Goal: Task Accomplishment & Management: Use online tool/utility

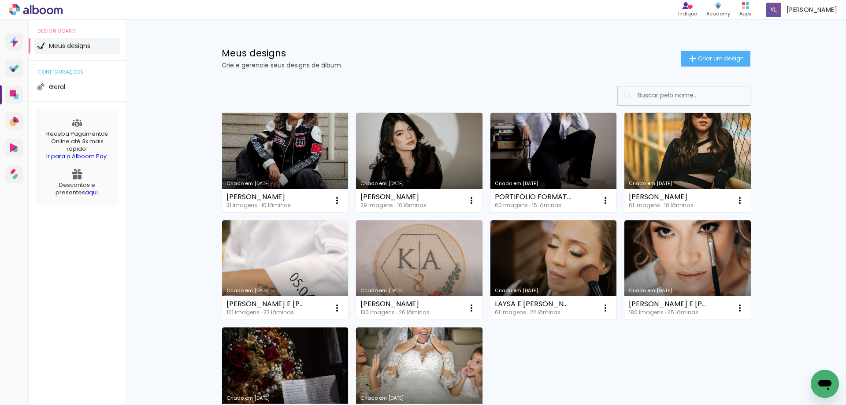
click at [341, 157] on link "Criado em [DATE]" at bounding box center [285, 163] width 126 height 100
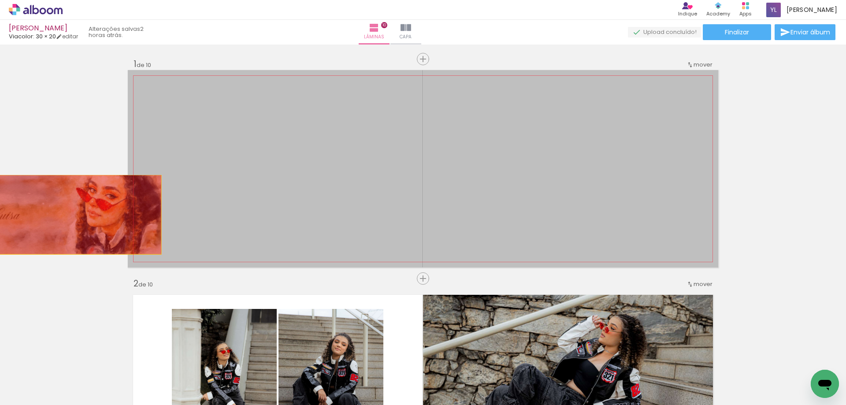
drag, startPoint x: 361, startPoint y: 163, endPoint x: 11, endPoint y: 191, distance: 351.4
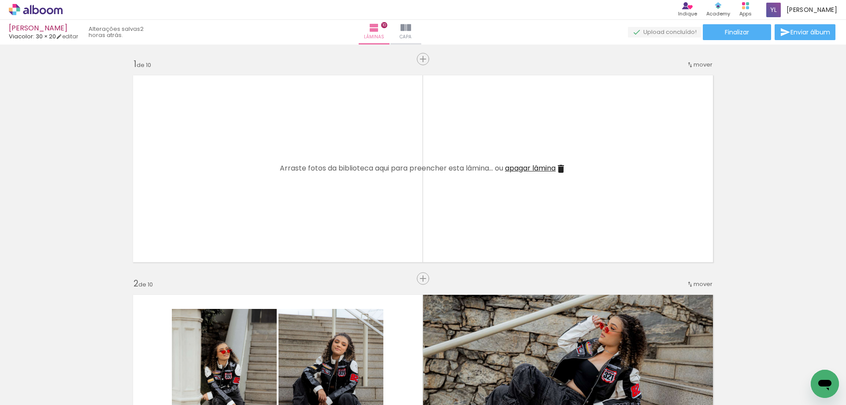
scroll to position [0, 759]
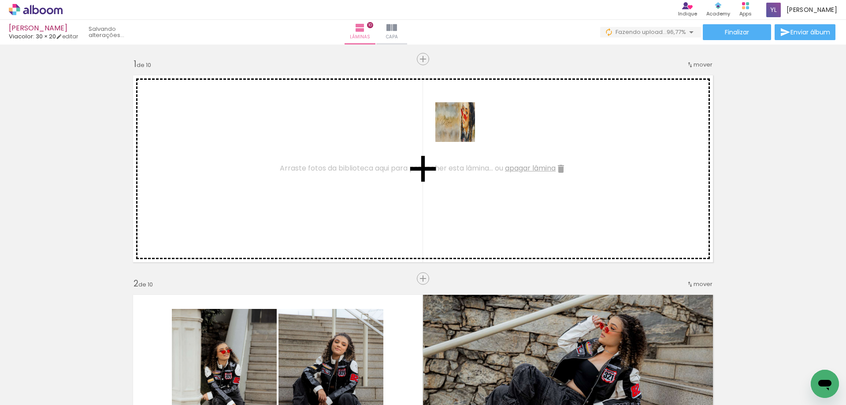
drag, startPoint x: 800, startPoint y: 383, endPoint x: 452, endPoint y: 124, distance: 433.5
click at [452, 124] on quentale-workspace at bounding box center [423, 202] width 846 height 405
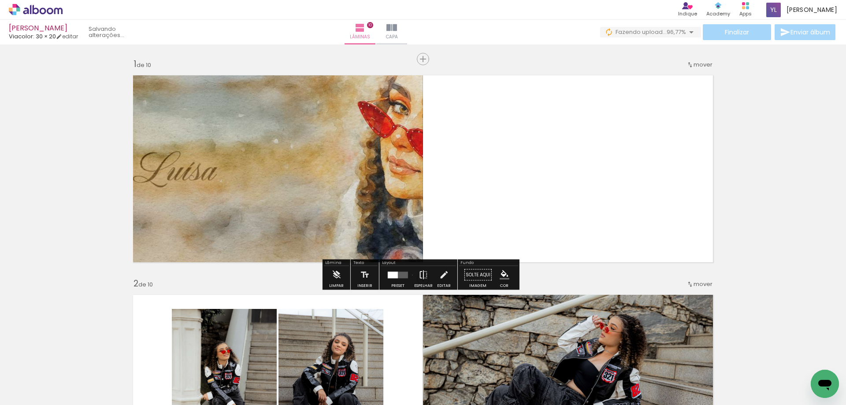
click at [412, 275] on paper-button "Espelhar" at bounding box center [423, 277] width 23 height 22
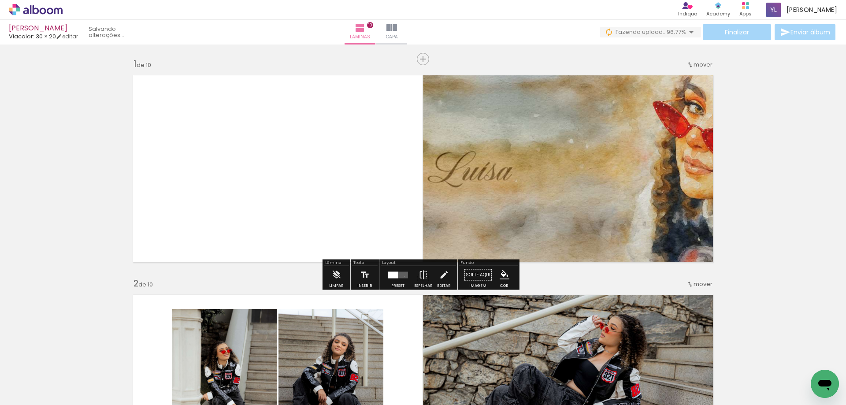
click at [402, 276] on quentale-layouter at bounding box center [398, 274] width 20 height 7
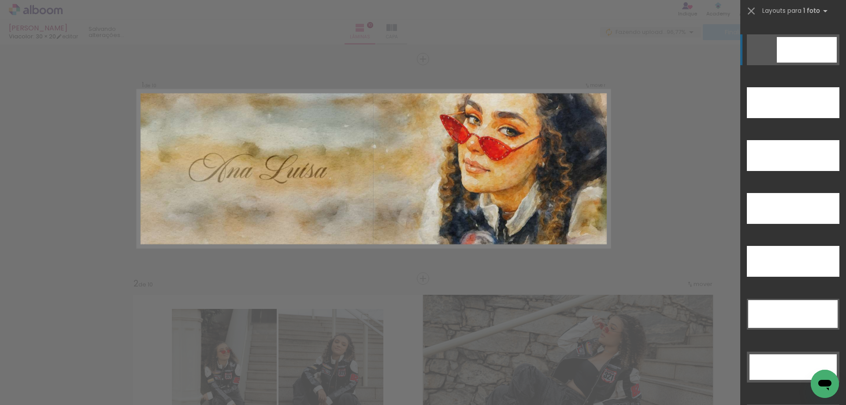
scroll to position [2467, 0]
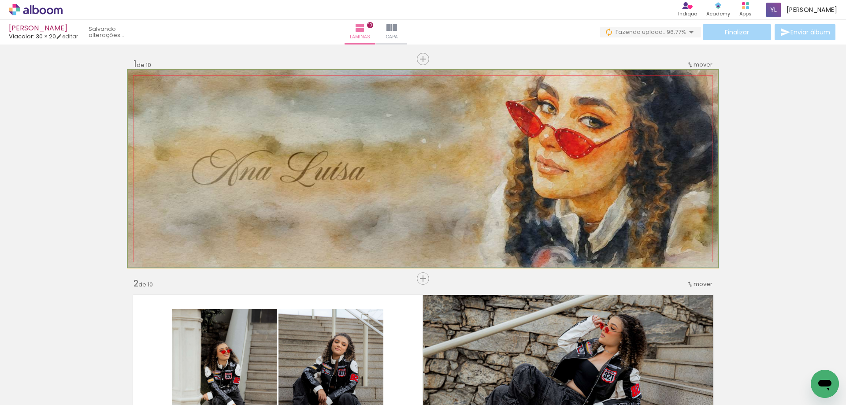
drag, startPoint x: 677, startPoint y: 123, endPoint x: 650, endPoint y: 123, distance: 27.3
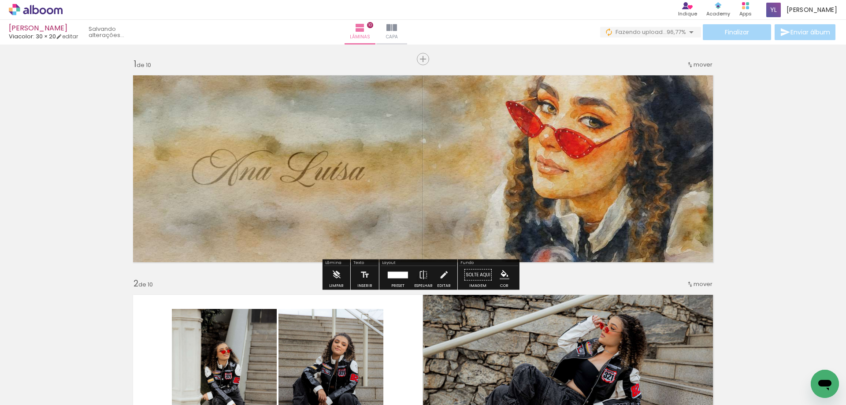
click at [735, 35] on span "Finalizar" at bounding box center [737, 32] width 24 height 6
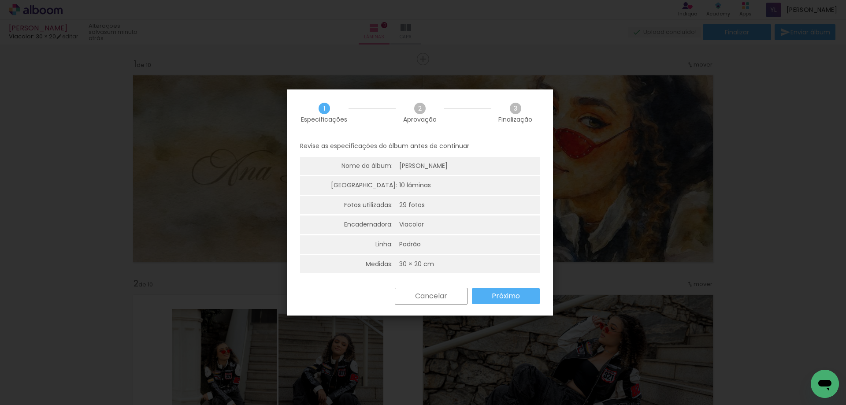
click at [0, 0] on slot "Próximo" at bounding box center [0, 0] width 0 height 0
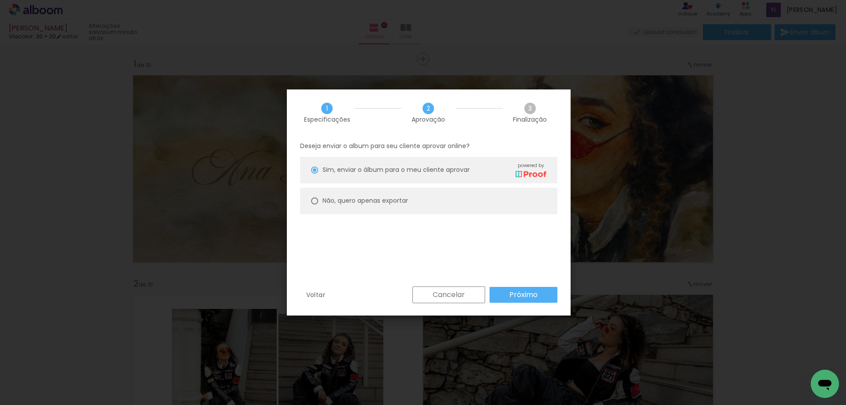
click at [421, 202] on paper-radio-button "Não, quero apenas exportar" at bounding box center [428, 201] width 257 height 26
type paper-radio-button "on"
click at [0, 0] on slot "Próximo" at bounding box center [0, 0] width 0 height 0
type input "Alta, 300 DPI"
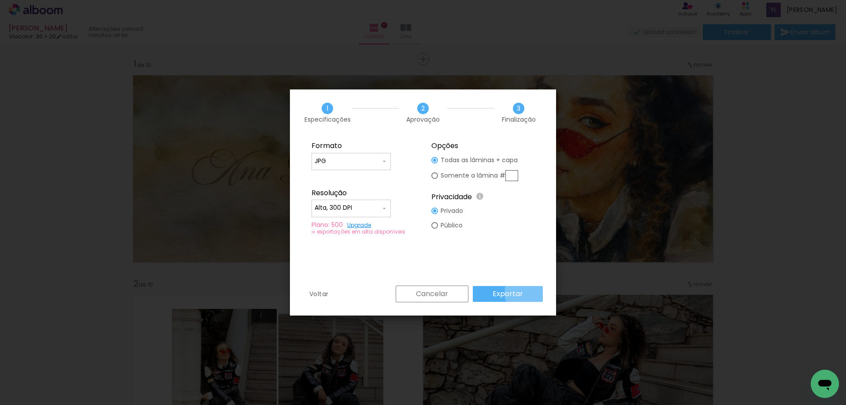
click at [530, 293] on paper-button "Exportar" at bounding box center [508, 294] width 70 height 16
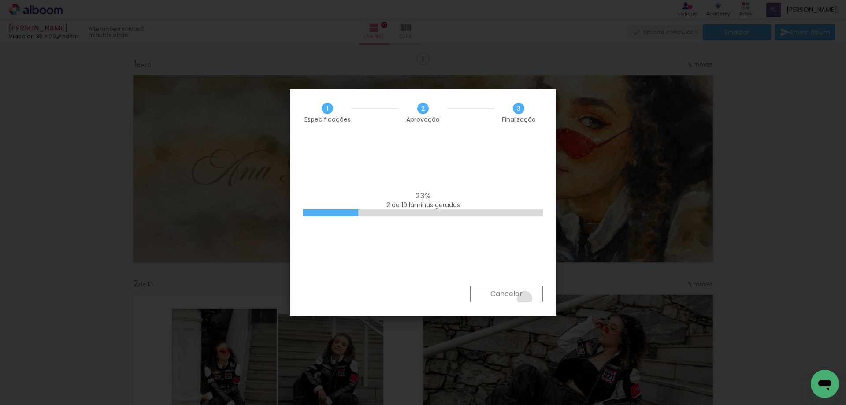
drag, startPoint x: 524, startPoint y: 299, endPoint x: 539, endPoint y: 295, distance: 15.5
click at [524, 299] on paper-button "Cancelar" at bounding box center [506, 294] width 73 height 17
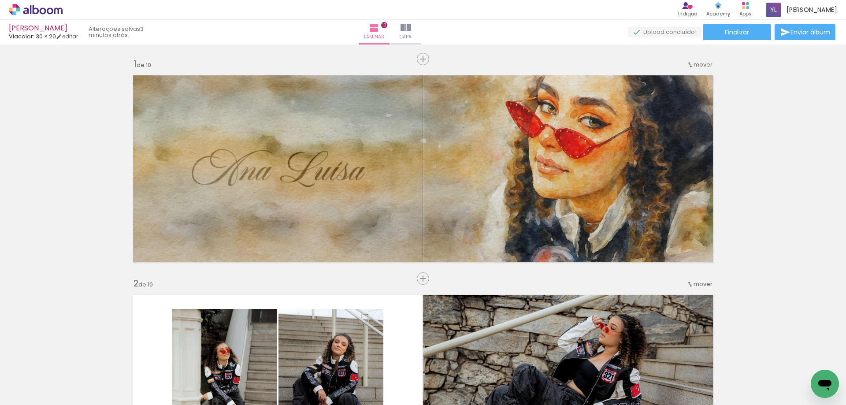
scroll to position [0, 759]
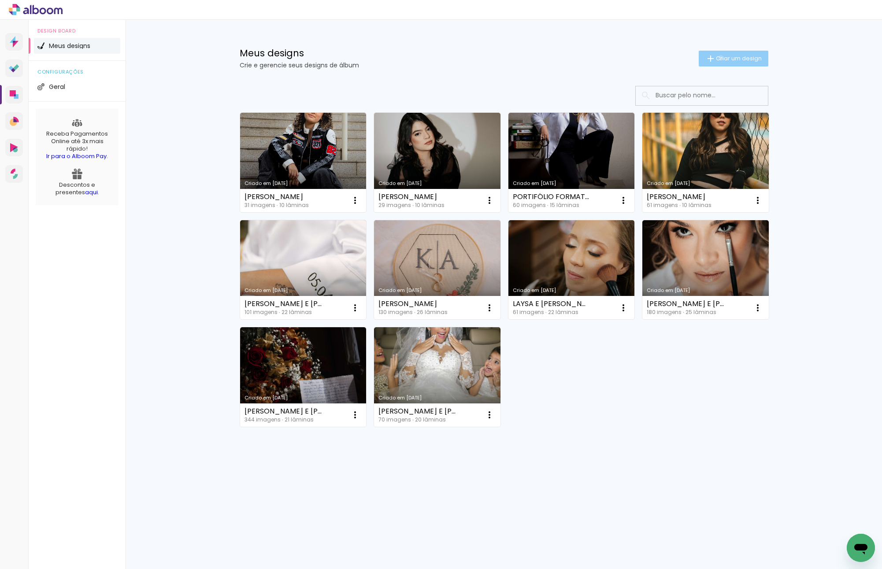
click at [719, 57] on span "Criar um design" at bounding box center [739, 59] width 46 height 6
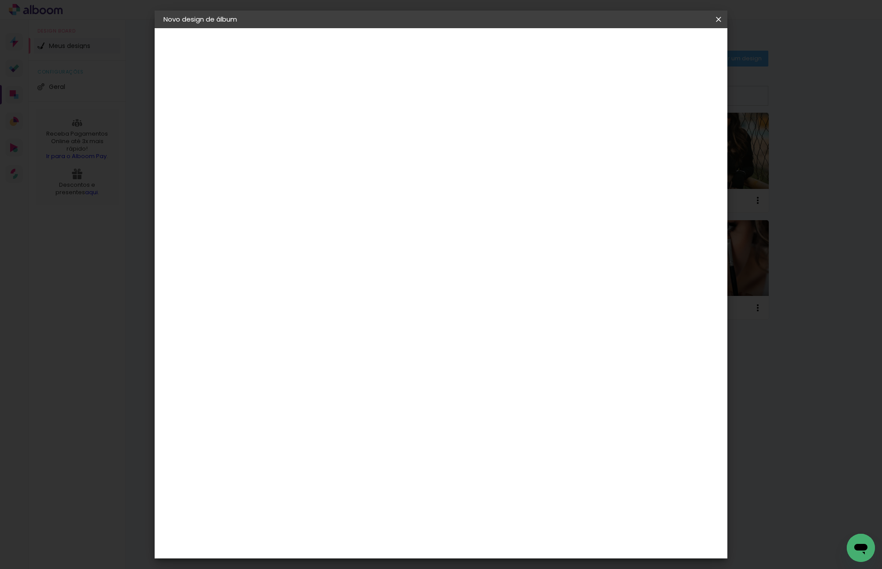
click at [308, 114] on input at bounding box center [308, 118] width 0 height 14
type input "[PERSON_NAME]"
type paper-input "[PERSON_NAME]"
click at [0, 0] on slot "Avançar" at bounding box center [0, 0] width 0 height 0
click at [330, 169] on input at bounding box center [330, 167] width 89 height 11
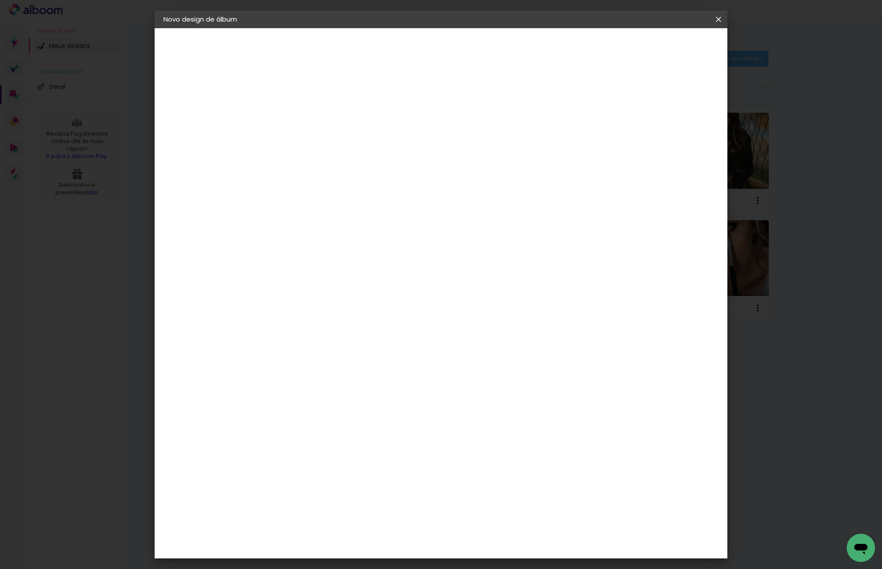
type input "VIA"
type paper-input "VIA"
click at [314, 202] on paper-item "Viacolor" at bounding box center [321, 198] width 78 height 19
click at [0, 0] on slot "Avançar" at bounding box center [0, 0] width 0 height 0
click at [342, 147] on input "text" at bounding box center [325, 154] width 34 height 14
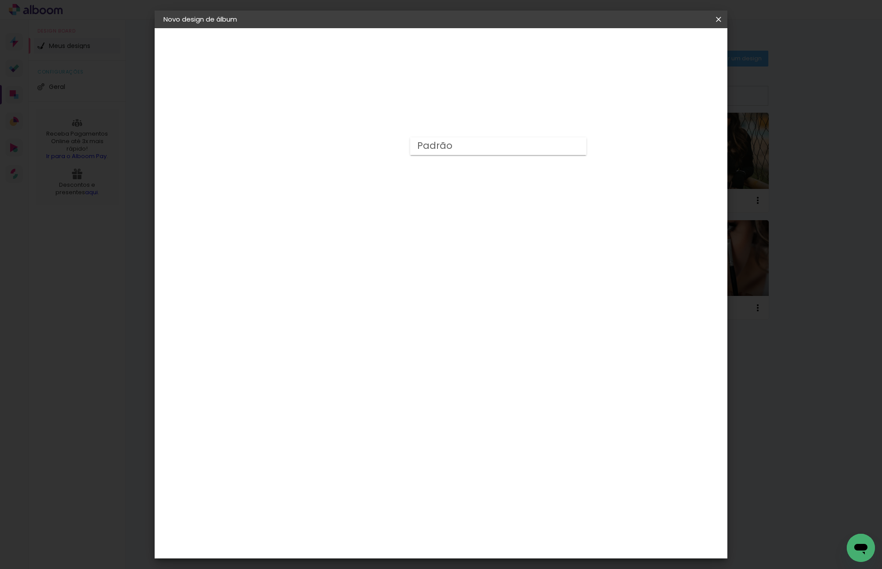
click at [498, 146] on paper-item "Padrão" at bounding box center [498, 146] width 176 height 18
type input "Padrão"
click at [367, 207] on span "30 × 20" at bounding box center [346, 218] width 41 height 23
click at [451, 48] on paper-button "Avançar" at bounding box center [429, 46] width 43 height 15
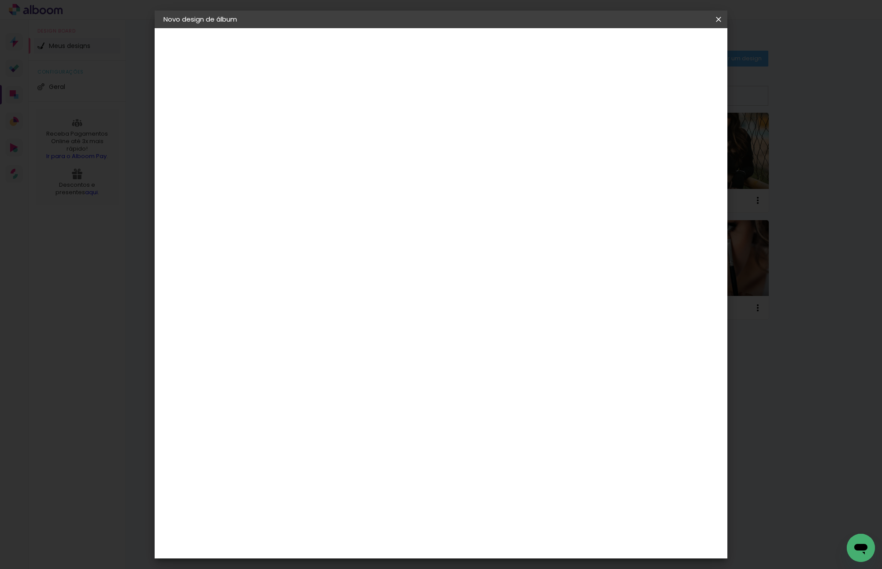
click at [672, 48] on paper-button "Iniciar design" at bounding box center [643, 46] width 58 height 15
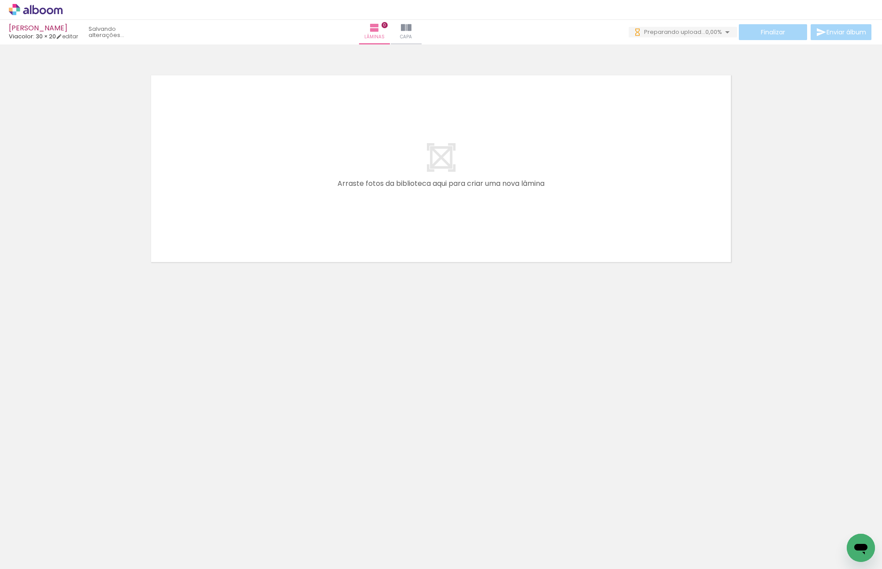
click at [464, 404] on neon-animated-pages "Confirmar Cancelar" at bounding box center [441, 306] width 882 height 525
click at [157, 404] on div at bounding box center [138, 540] width 40 height 26
click at [230, 404] on neon-animated-pages "Confirmar Cancelar" at bounding box center [441, 306] width 882 height 525
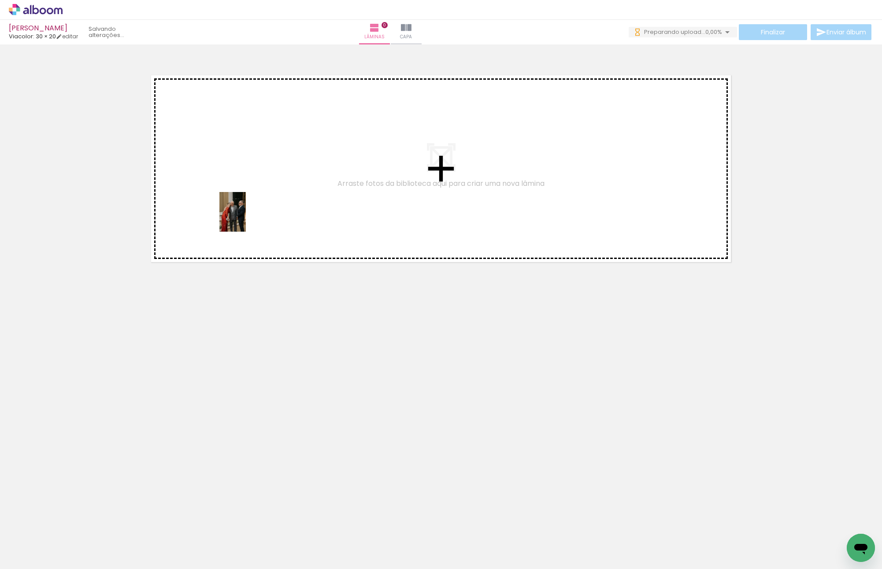
drag, startPoint x: 94, startPoint y: 543, endPoint x: 246, endPoint y: 219, distance: 357.9
click at [246, 219] on quentale-workspace at bounding box center [441, 284] width 882 height 569
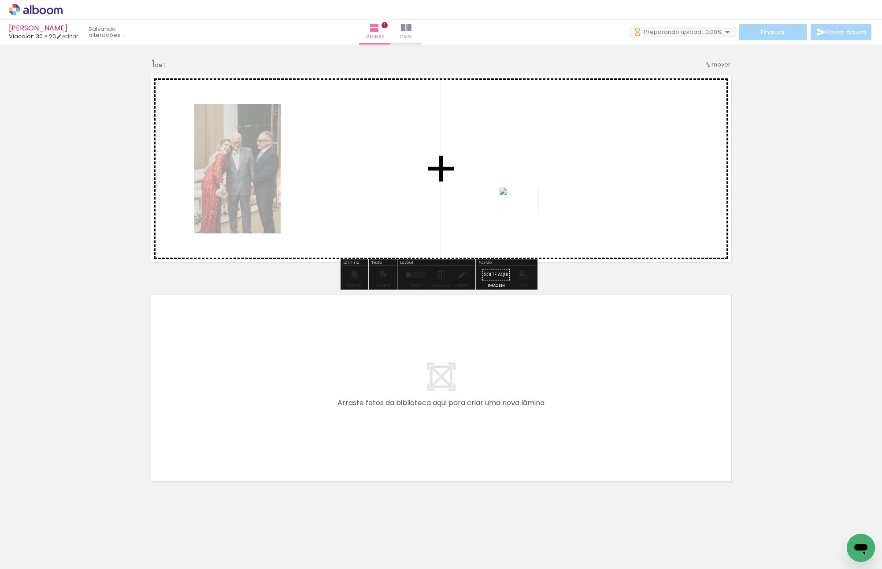
drag, startPoint x: 150, startPoint y: 538, endPoint x: 525, endPoint y: 213, distance: 496.6
click at [525, 213] on quentale-workspace at bounding box center [441, 284] width 882 height 569
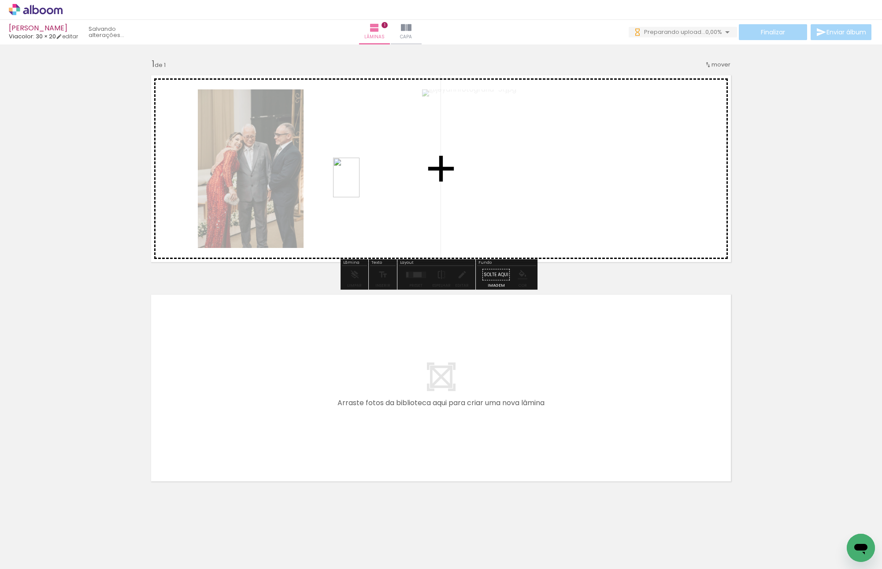
drag, startPoint x: 193, startPoint y: 528, endPoint x: 358, endPoint y: 183, distance: 382.5
click at [358, 183] on quentale-workspace at bounding box center [441, 284] width 882 height 569
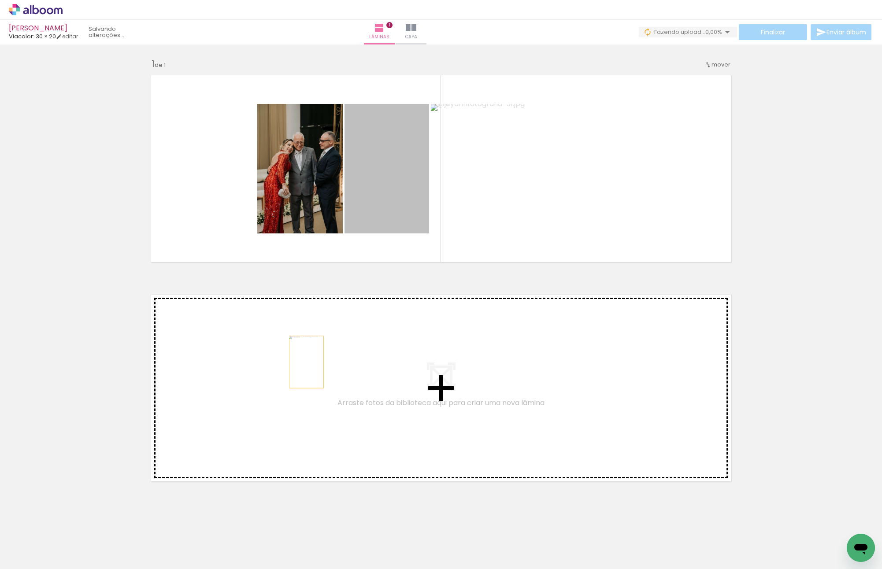
drag, startPoint x: 373, startPoint y: 160, endPoint x: 303, endPoint y: 362, distance: 213.9
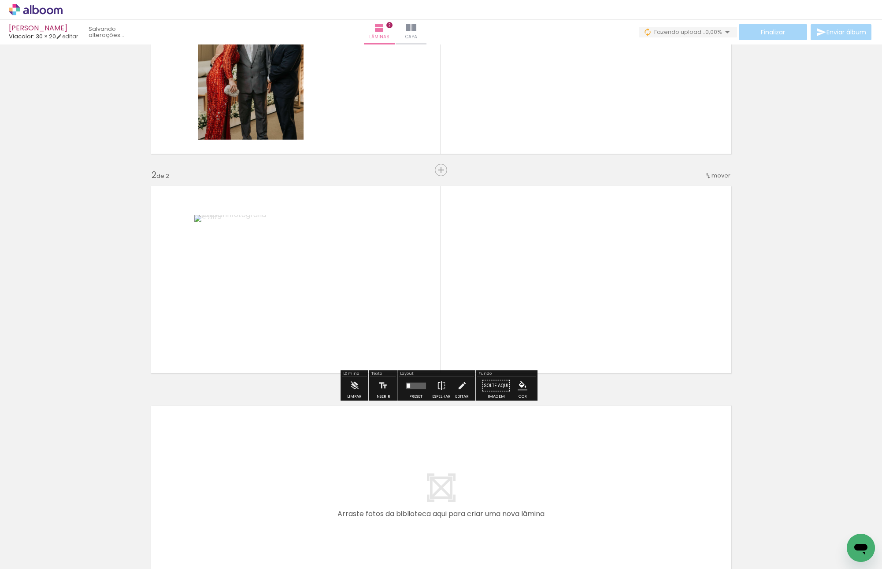
scroll to position [109, 0]
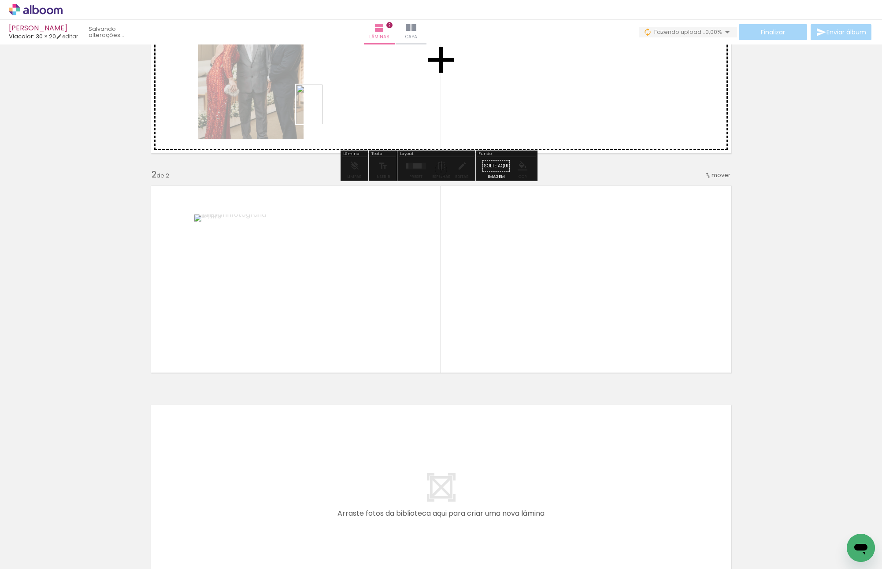
drag, startPoint x: 240, startPoint y: 542, endPoint x: 323, endPoint y: 111, distance: 439.7
click at [323, 111] on quentale-workspace at bounding box center [441, 284] width 882 height 569
click at [323, 111] on quentale-layouter at bounding box center [441, 59] width 590 height 197
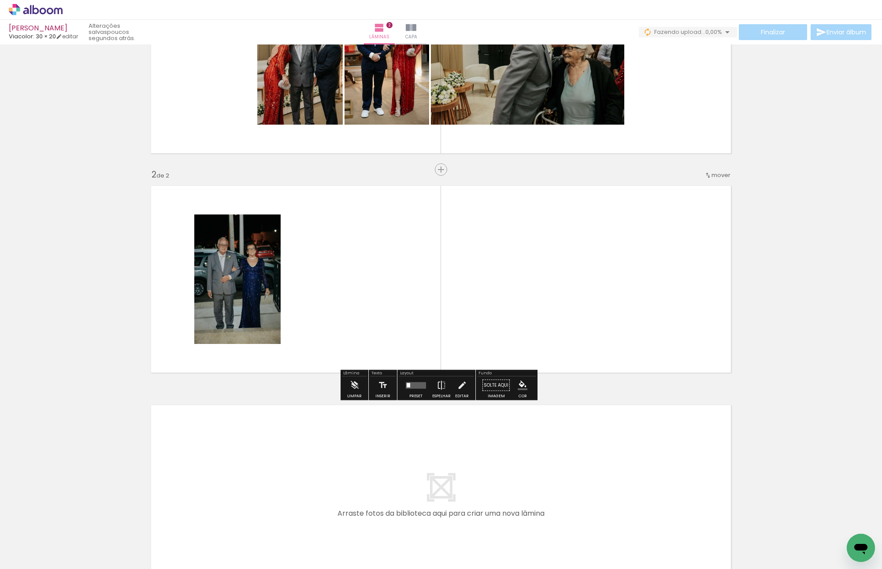
scroll to position [0, 0]
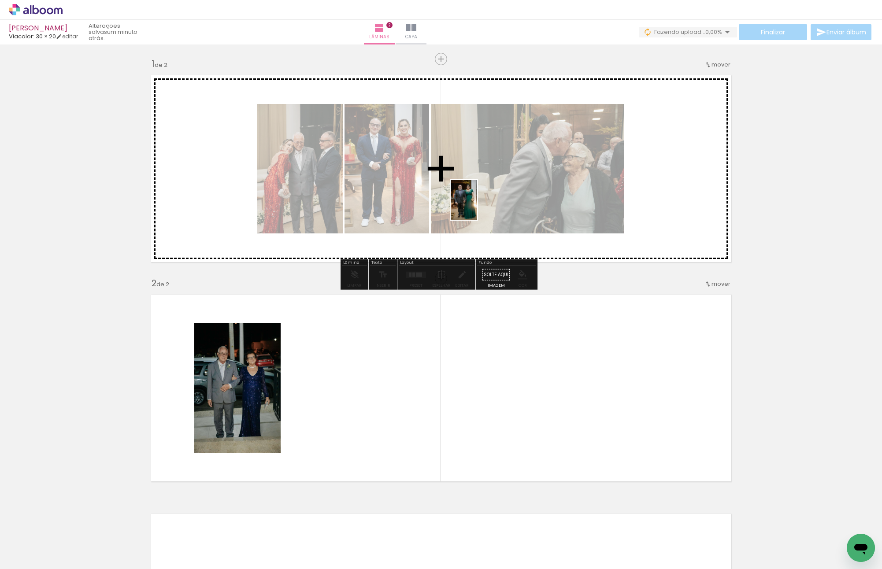
drag, startPoint x: 297, startPoint y: 541, endPoint x: 477, endPoint y: 207, distance: 379.7
click at [477, 207] on quentale-workspace at bounding box center [441, 284] width 882 height 569
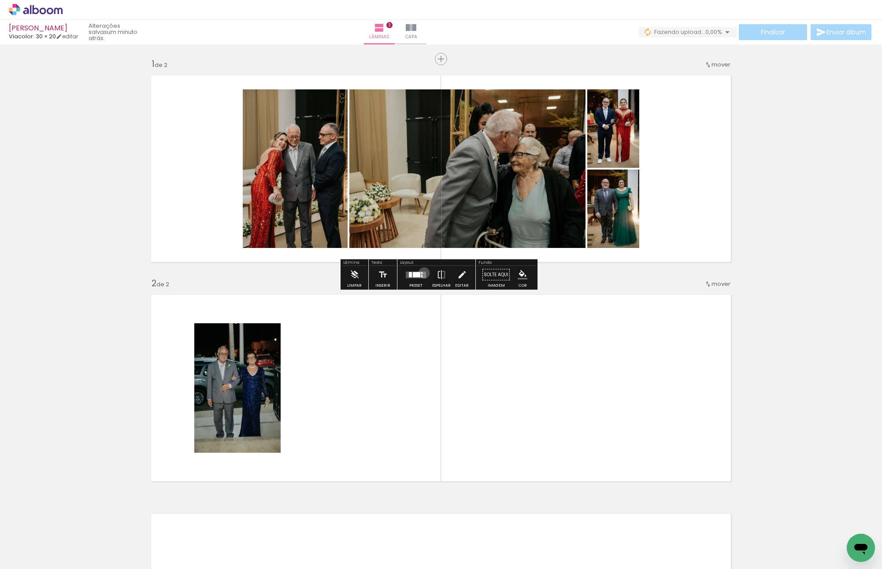
click at [422, 273] on quentale-layouter at bounding box center [416, 274] width 20 height 7
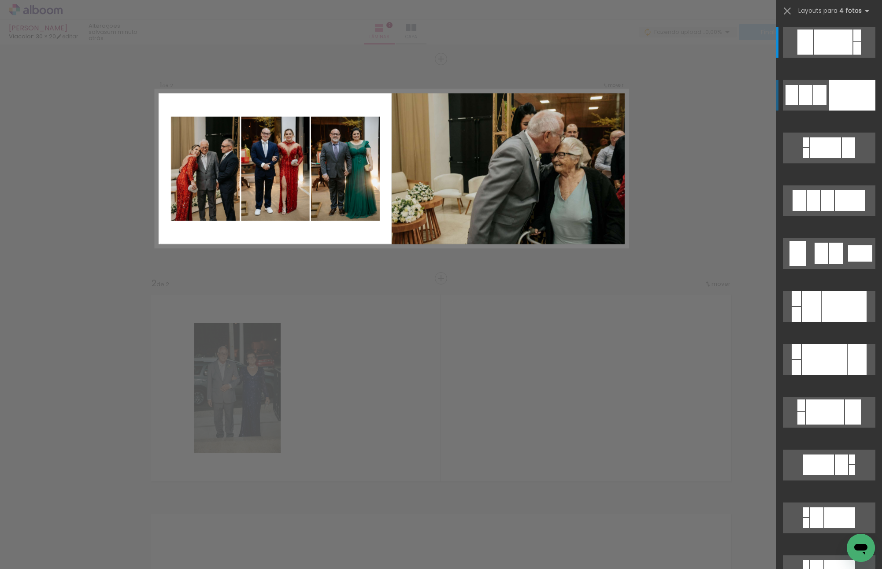
click at [834, 98] on div at bounding box center [852, 95] width 46 height 31
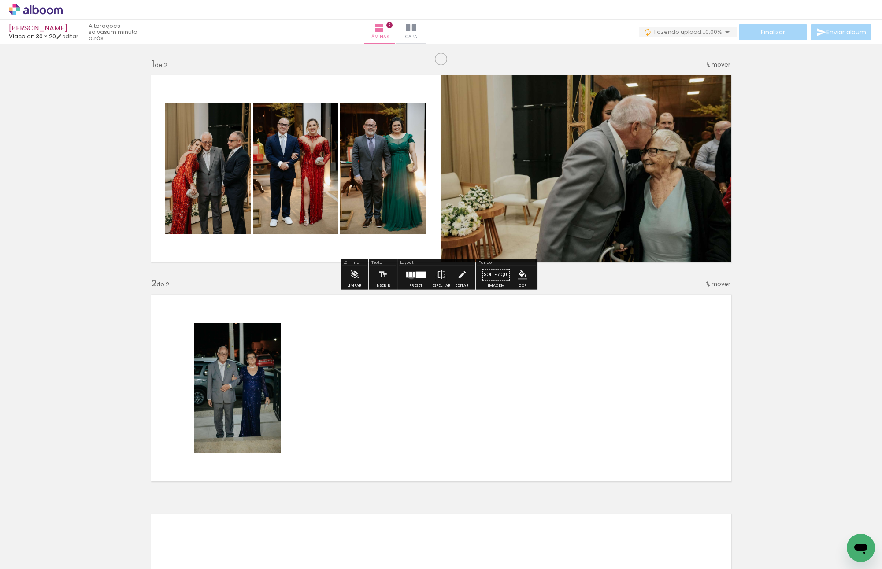
drag, startPoint x: 409, startPoint y: 276, endPoint x: 434, endPoint y: 271, distance: 25.6
click at [409, 276] on div at bounding box center [410, 274] width 3 height 5
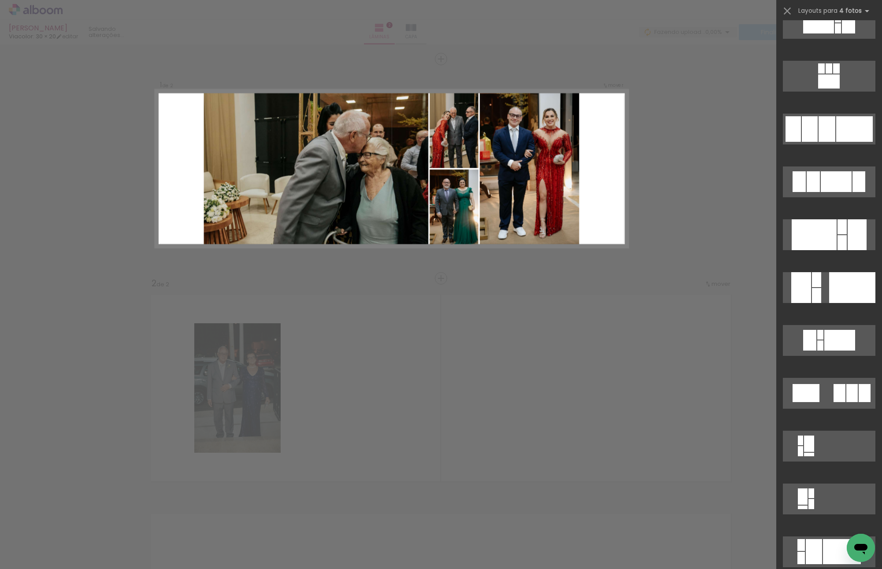
scroll to position [1154, 0]
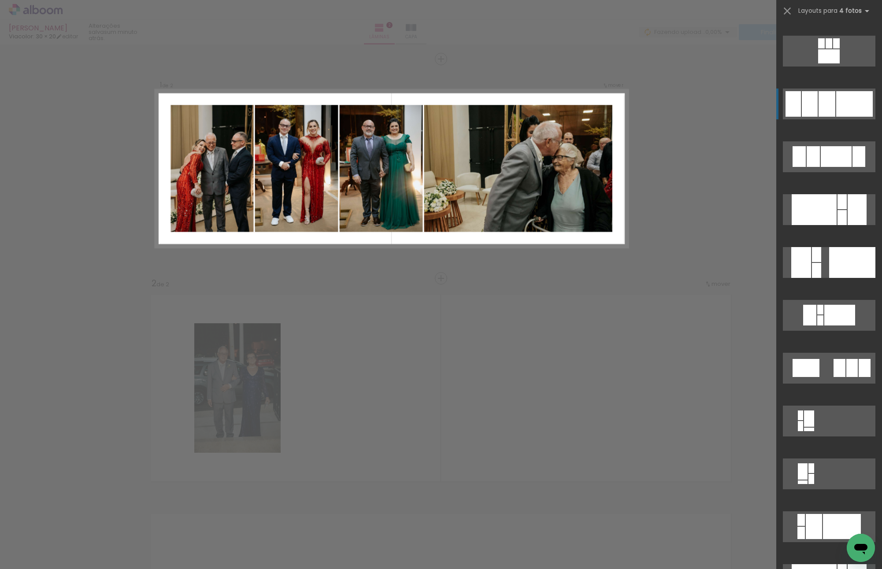
click at [844, 305] on div at bounding box center [839, 315] width 31 height 21
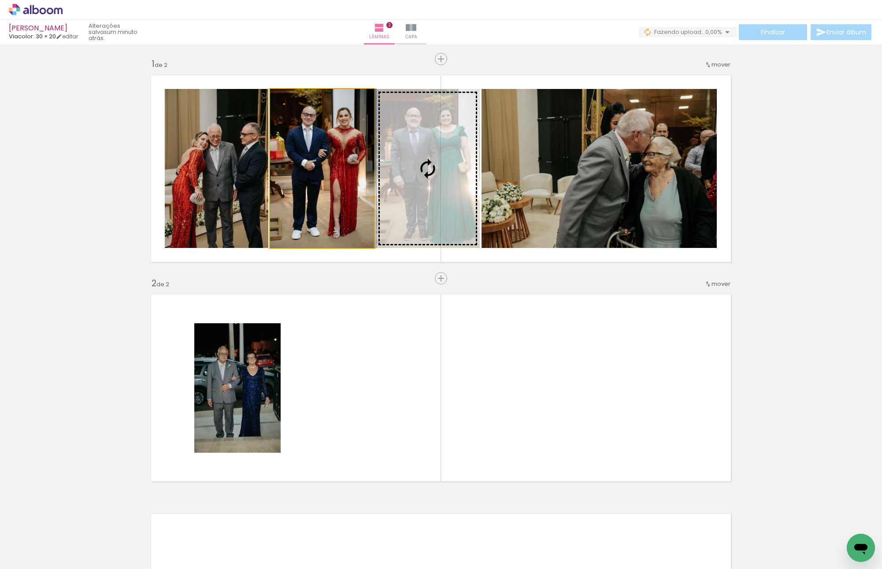
drag, startPoint x: 298, startPoint y: 190, endPoint x: 375, endPoint y: 190, distance: 76.7
click at [0, 0] on slot at bounding box center [0, 0] width 0 height 0
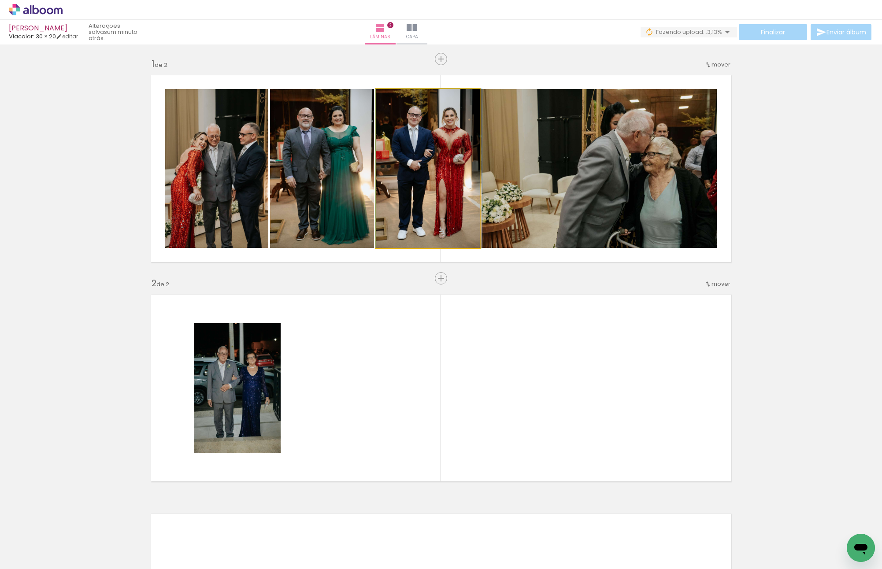
drag, startPoint x: 378, startPoint y: 186, endPoint x: 383, endPoint y: 186, distance: 5.7
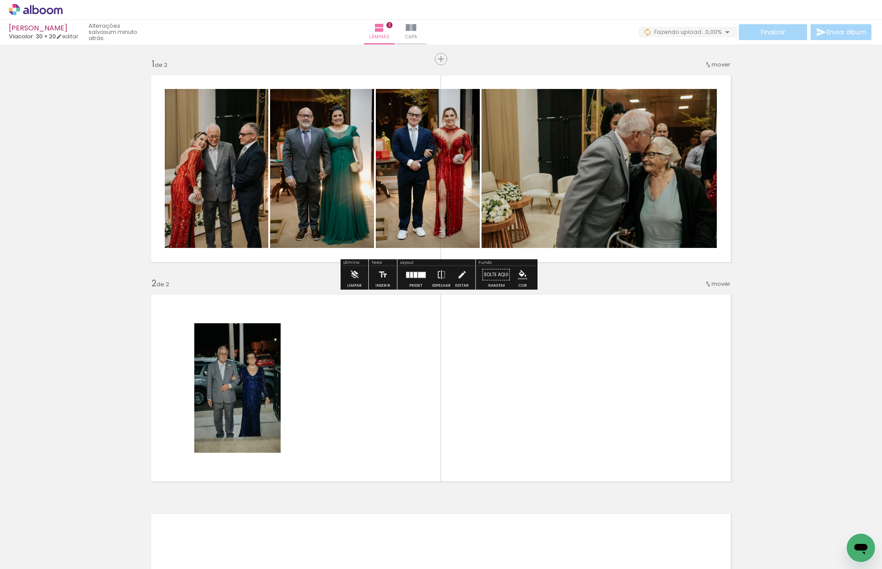
drag, startPoint x: 477, startPoint y: 185, endPoint x: 504, endPoint y: 185, distance: 27.3
click at [504, 185] on quentale-layouter at bounding box center [441, 168] width 590 height 197
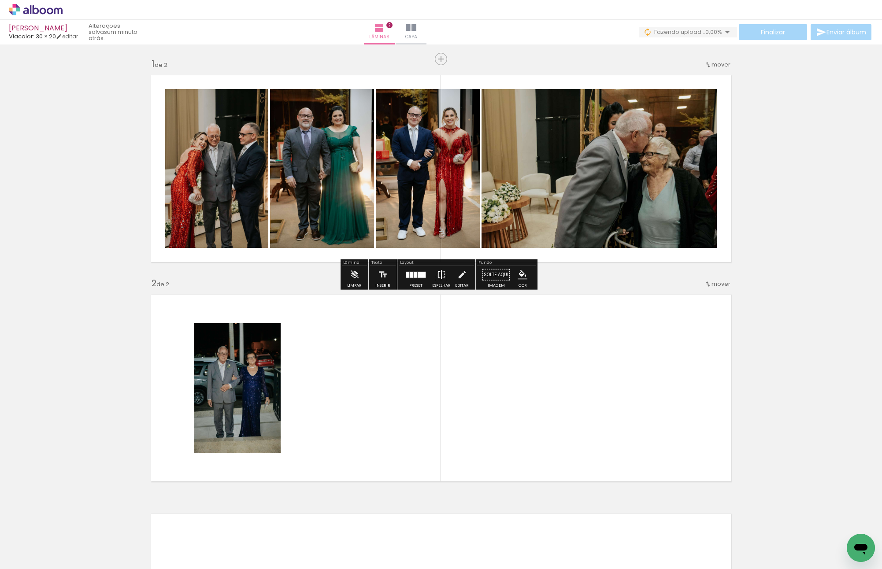
click at [443, 273] on iron-icon at bounding box center [442, 275] width 10 height 18
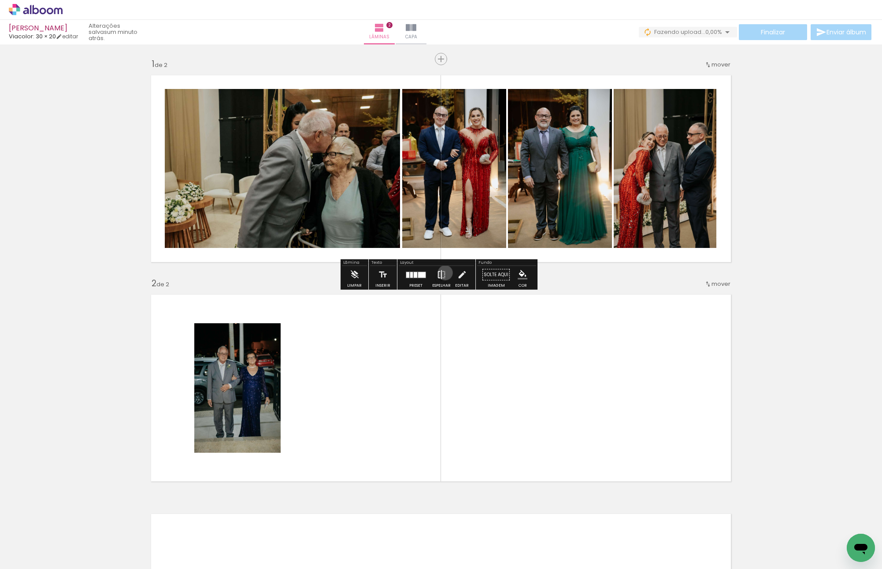
click at [443, 273] on iron-icon at bounding box center [442, 275] width 10 height 18
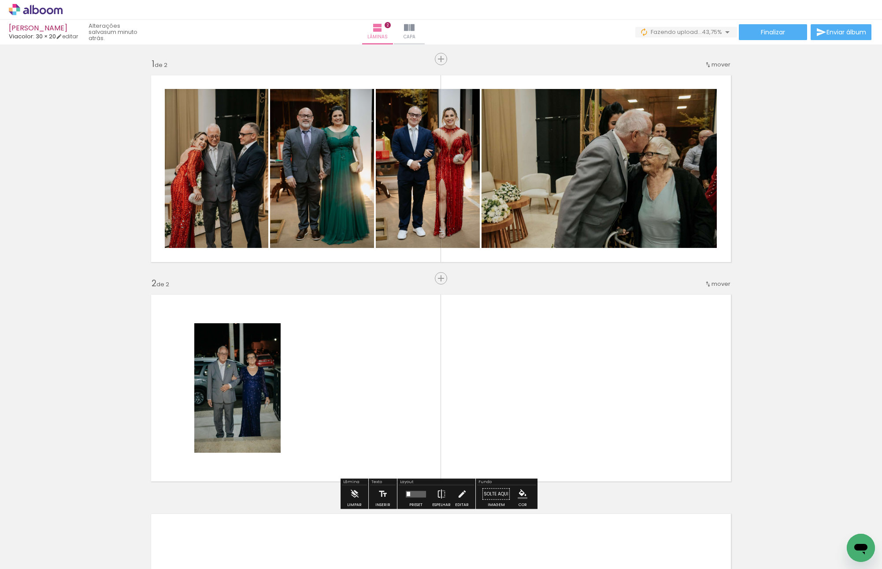
scroll to position [88, 0]
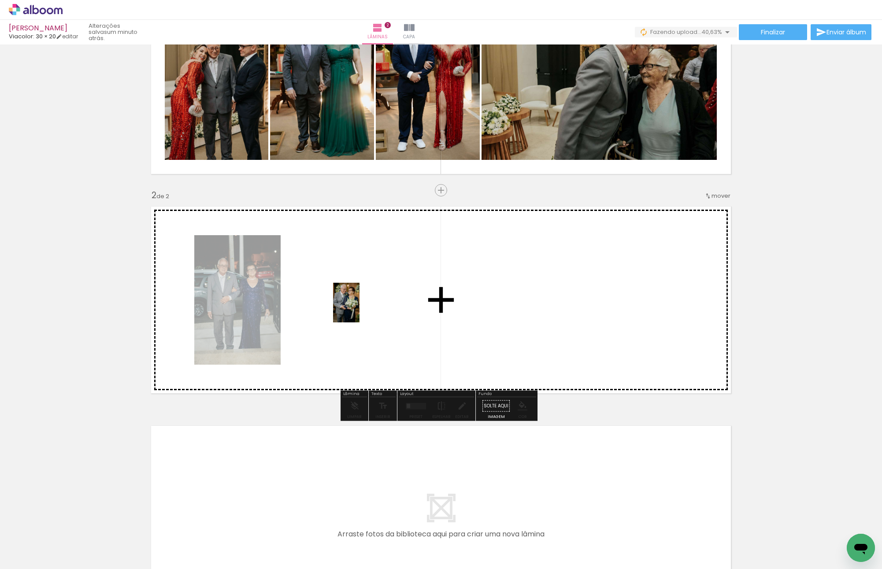
drag, startPoint x: 343, startPoint y: 538, endPoint x: 360, endPoint y: 309, distance: 228.8
click at [360, 309] on quentale-workspace at bounding box center [441, 284] width 882 height 569
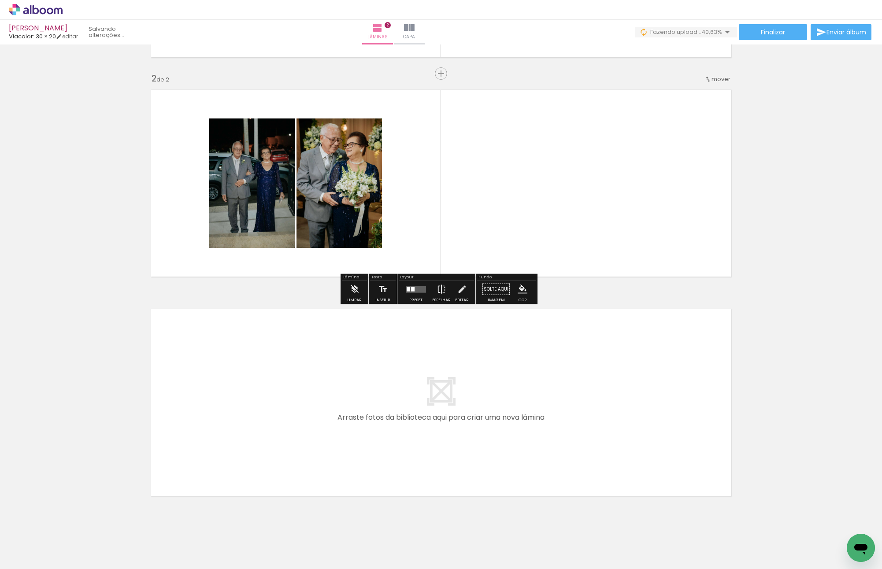
scroll to position [220, 0]
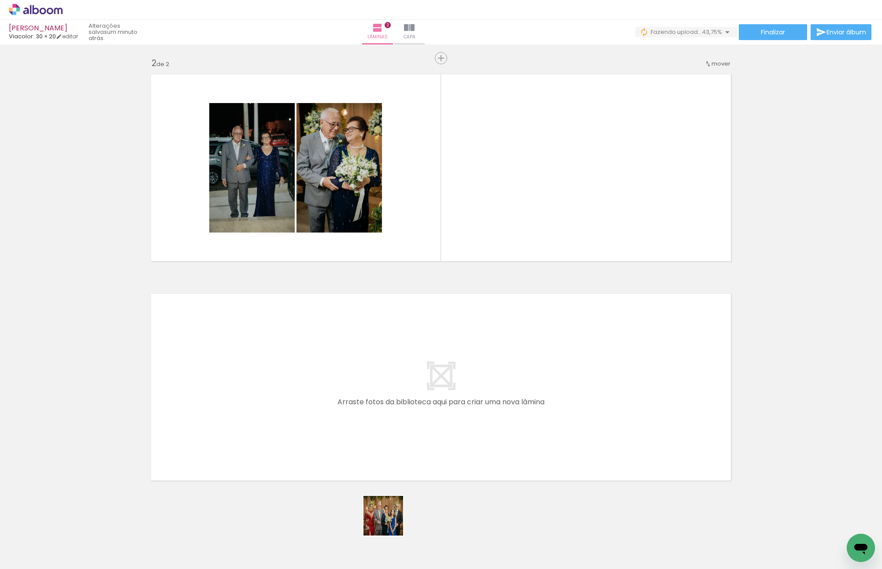
drag, startPoint x: 390, startPoint y: 523, endPoint x: 356, endPoint y: 367, distance: 159.6
click at [356, 367] on quentale-workspace at bounding box center [441, 284] width 882 height 569
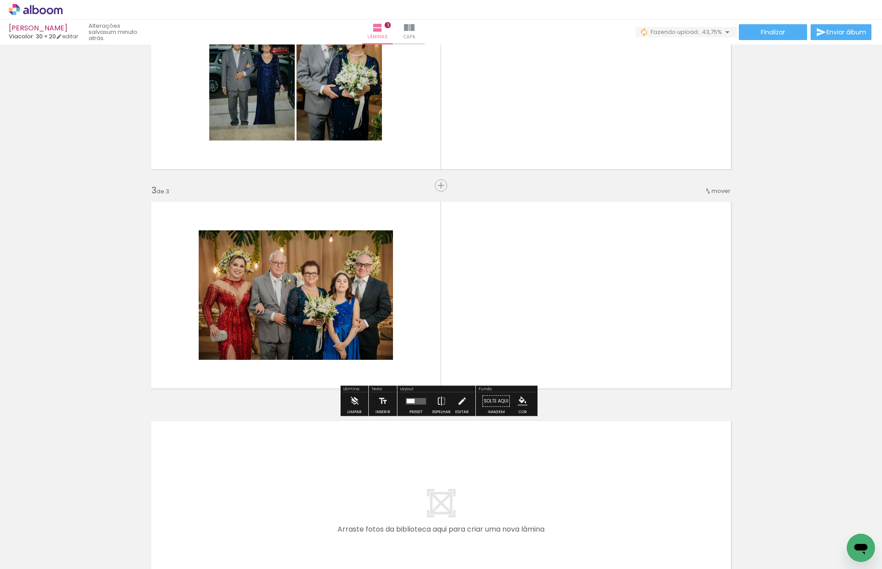
scroll to position [328, 0]
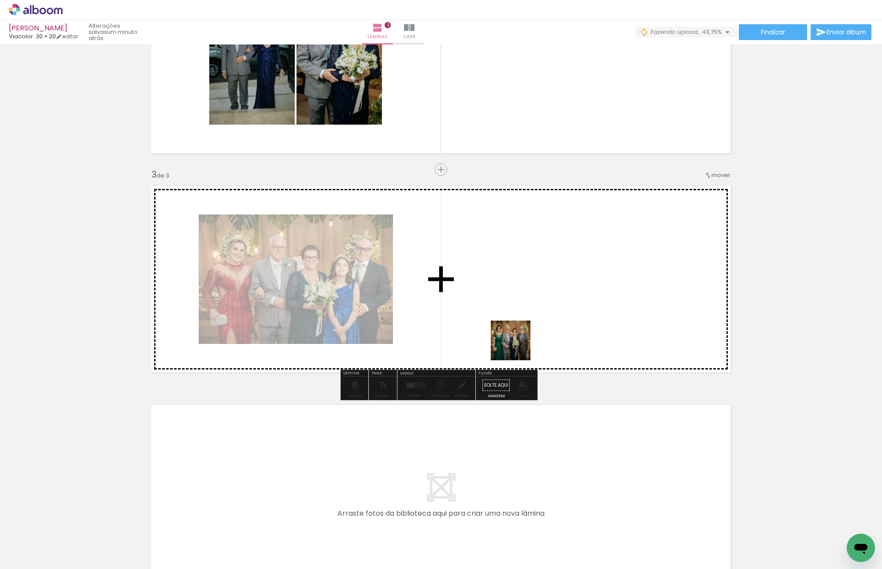
drag, startPoint x: 515, startPoint y: 370, endPoint x: 512, endPoint y: 317, distance: 53.0
click at [512, 317] on quentale-workspace at bounding box center [441, 284] width 882 height 569
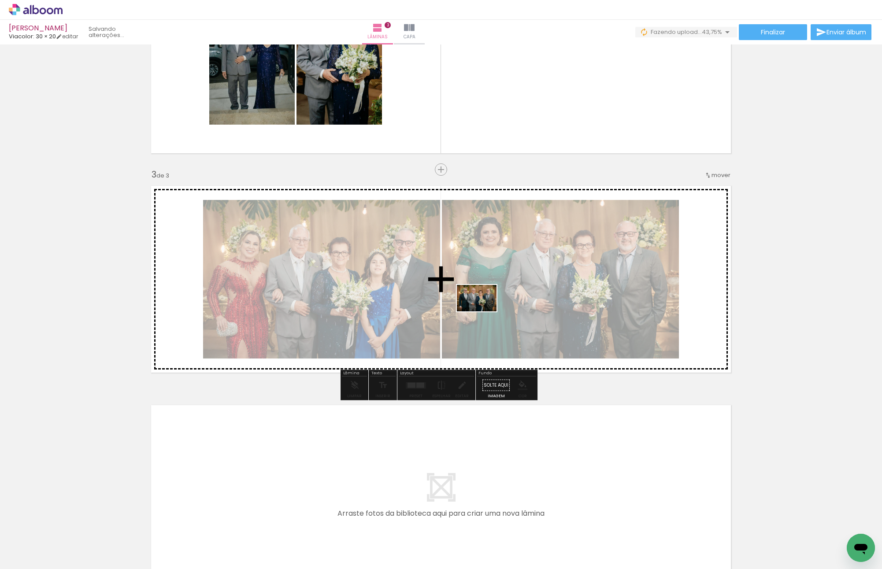
drag, startPoint x: 492, startPoint y: 535, endPoint x: 483, endPoint y: 311, distance: 224.0
click at [483, 311] on quentale-workspace at bounding box center [441, 284] width 882 height 569
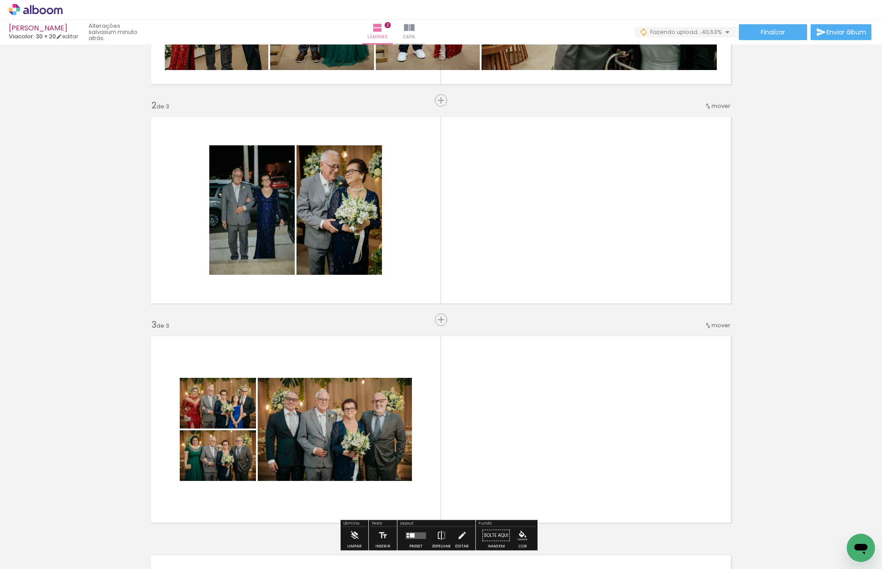
scroll to position [442, 0]
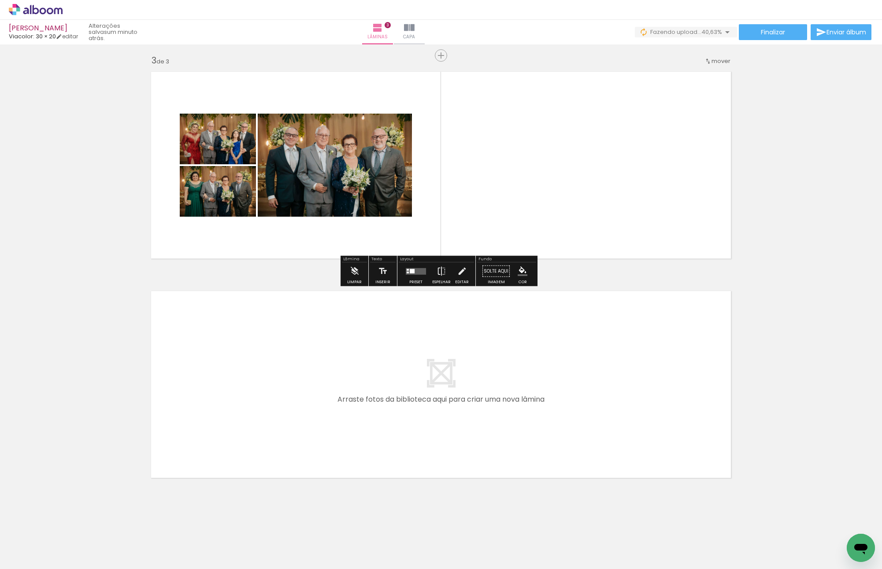
drag, startPoint x: 536, startPoint y: 530, endPoint x: 415, endPoint y: 401, distance: 177.0
click at [415, 401] on quentale-workspace at bounding box center [441, 284] width 882 height 569
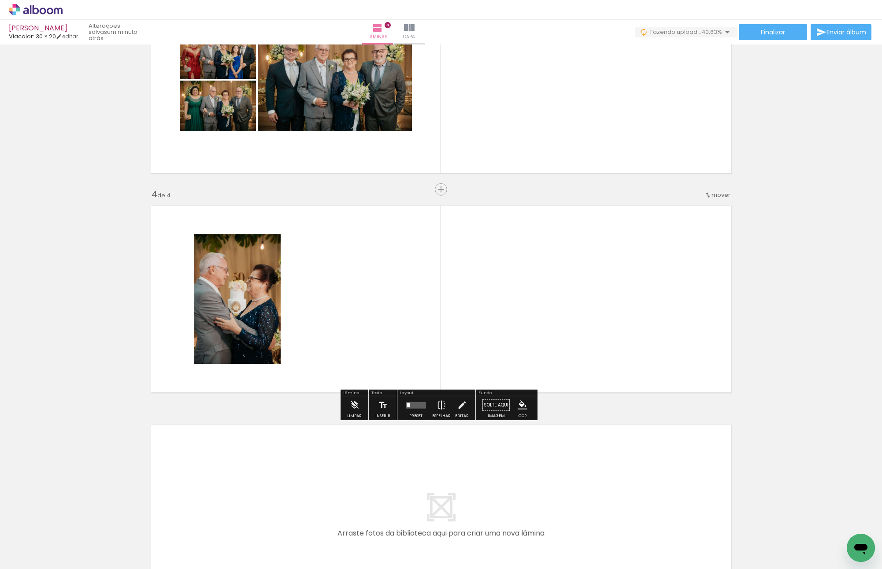
scroll to position [548, 0]
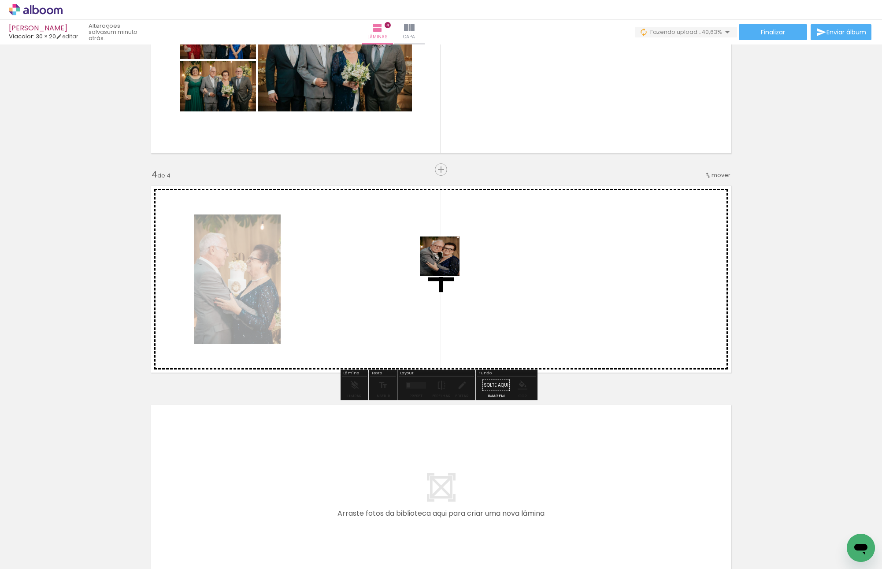
drag, startPoint x: 586, startPoint y: 539, endPoint x: 436, endPoint y: 259, distance: 318.0
click at [438, 258] on quentale-workspace at bounding box center [441, 284] width 882 height 569
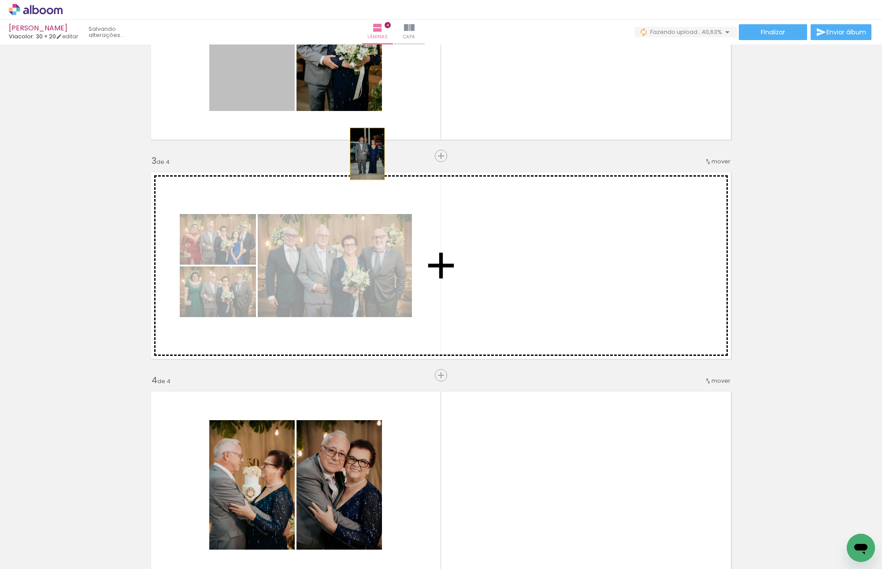
scroll to position [415, 0]
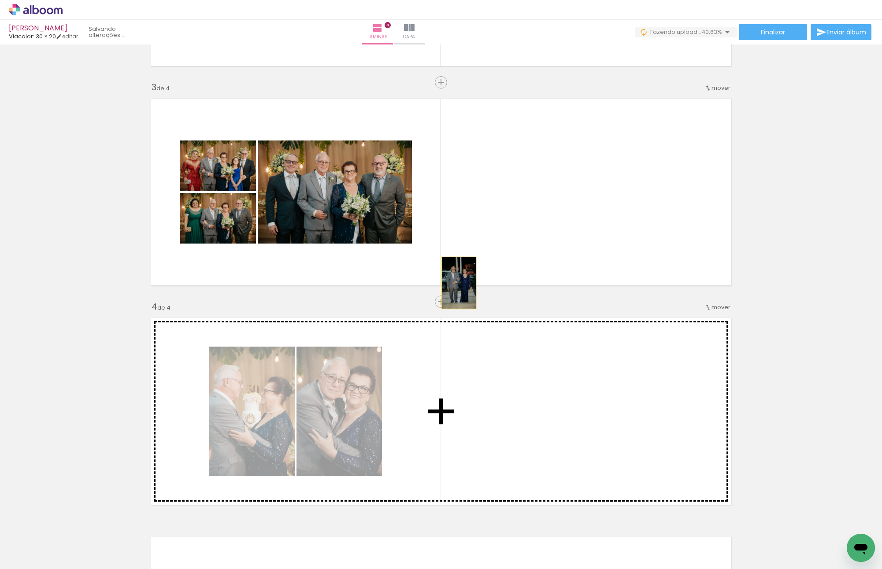
drag, startPoint x: 263, startPoint y: 131, endPoint x: 456, endPoint y: 422, distance: 349.2
click at [456, 404] on div "Inserir lâmina 1 de 4 Inserir lâmina 2 de 4 Inserir lâmina 3 de 4 Inserir lâmin…" at bounding box center [441, 181] width 882 height 1098
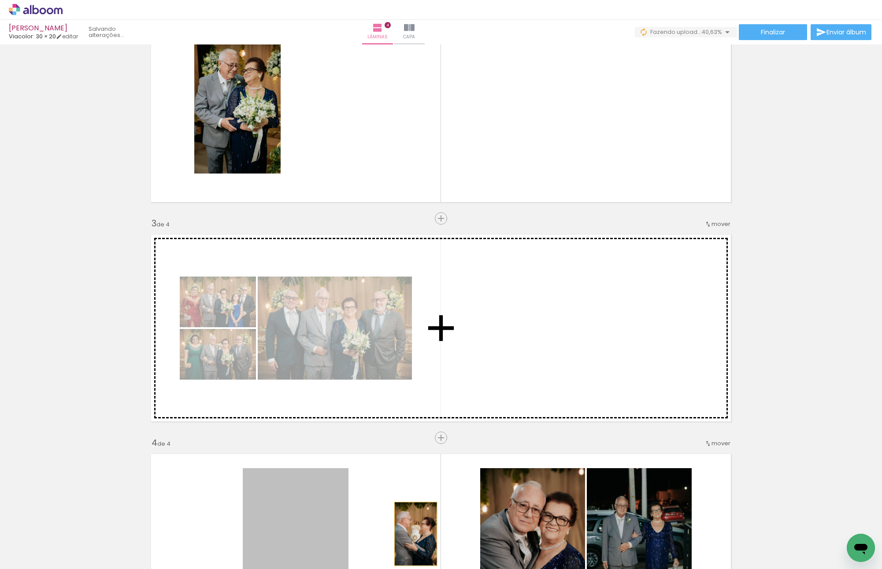
scroll to position [151, 0]
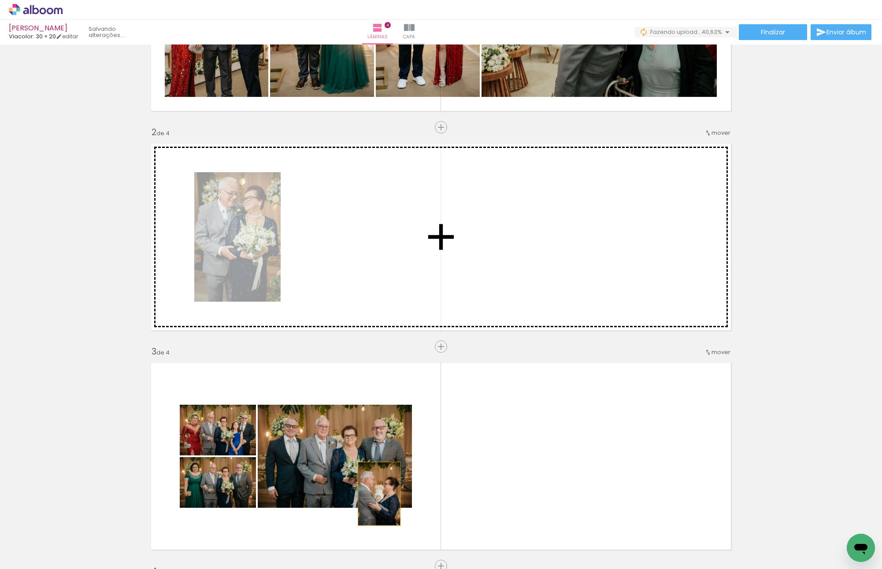
drag, startPoint x: 335, startPoint y: 370, endPoint x: 375, endPoint y: 186, distance: 188.0
click at [375, 186] on div "Inserir lâmina 1 de 4 Inserir lâmina 2 de 4 Inserir lâmina 3 de 4 Inserir lâmin…" at bounding box center [441, 445] width 882 height 1098
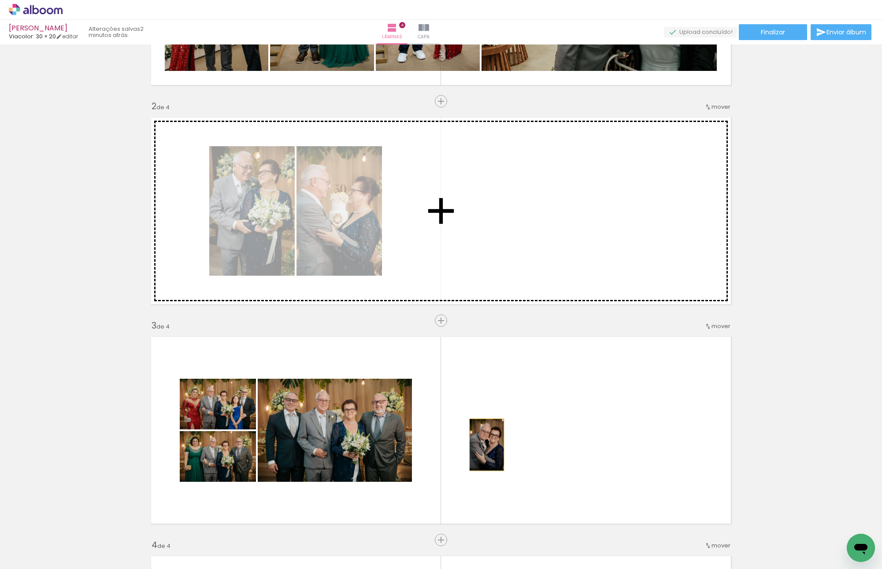
drag, startPoint x: 263, startPoint y: 394, endPoint x: 483, endPoint y: 225, distance: 277.4
click at [483, 225] on div "Inserir lâmina 1 de 4 Inserir lâmina 2 de 4 Inserir lâmina 3 de 4 Inserir lâmin…" at bounding box center [441, 419] width 882 height 1098
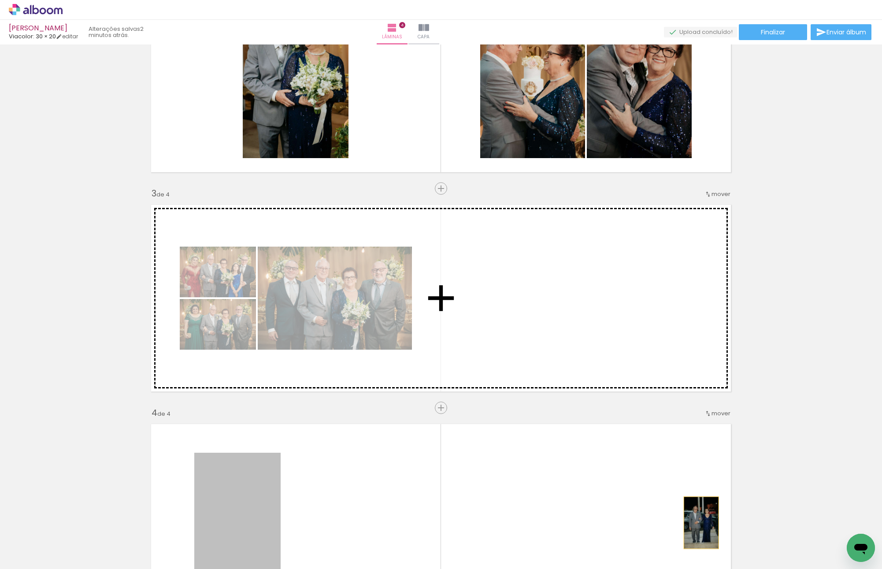
scroll to position [133, 0]
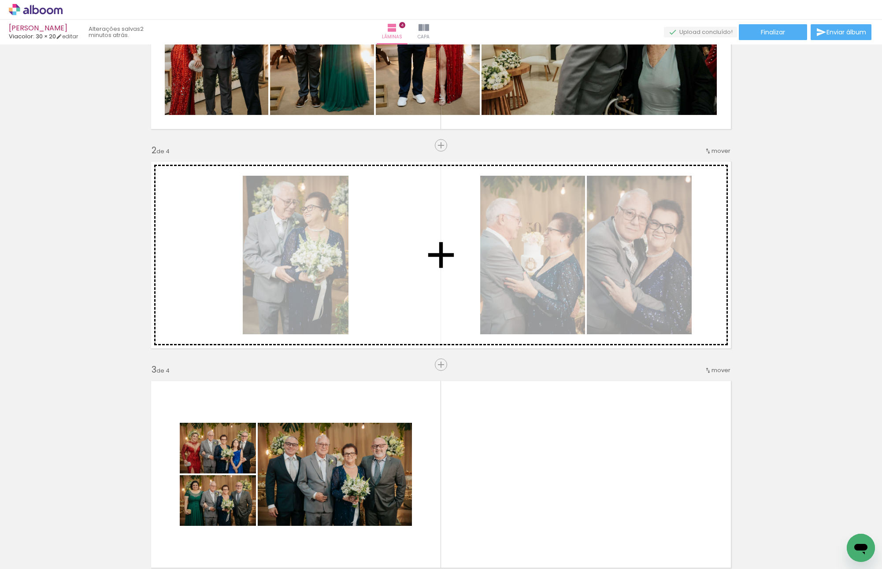
drag, startPoint x: 237, startPoint y: 313, endPoint x: 433, endPoint y: 251, distance: 205.2
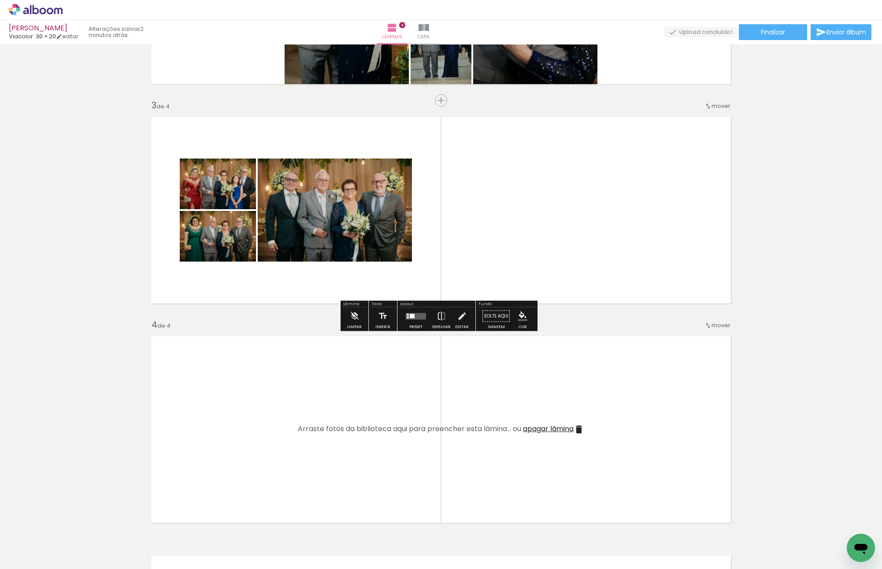
scroll to position [618, 0]
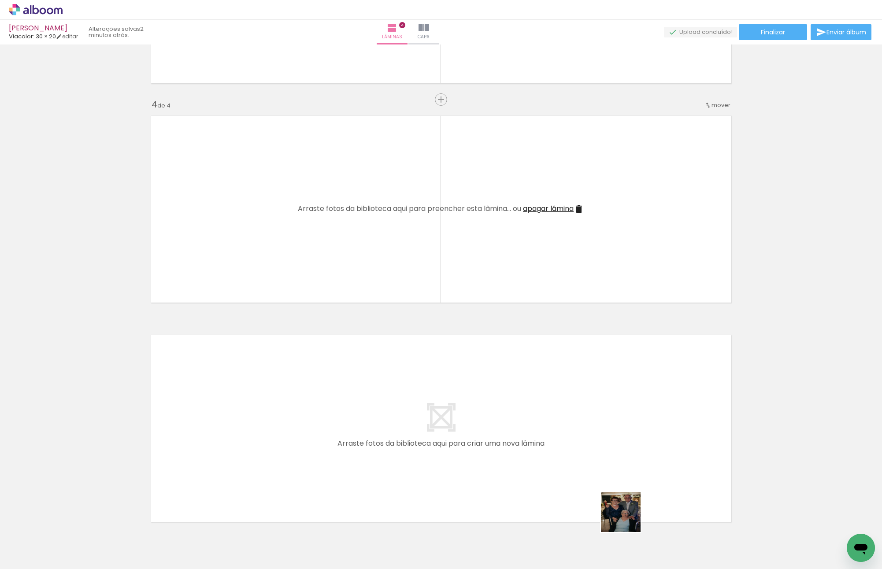
drag, startPoint x: 627, startPoint y: 519, endPoint x: 442, endPoint y: 402, distance: 219.2
click at [442, 402] on quentale-workspace at bounding box center [441, 284] width 882 height 569
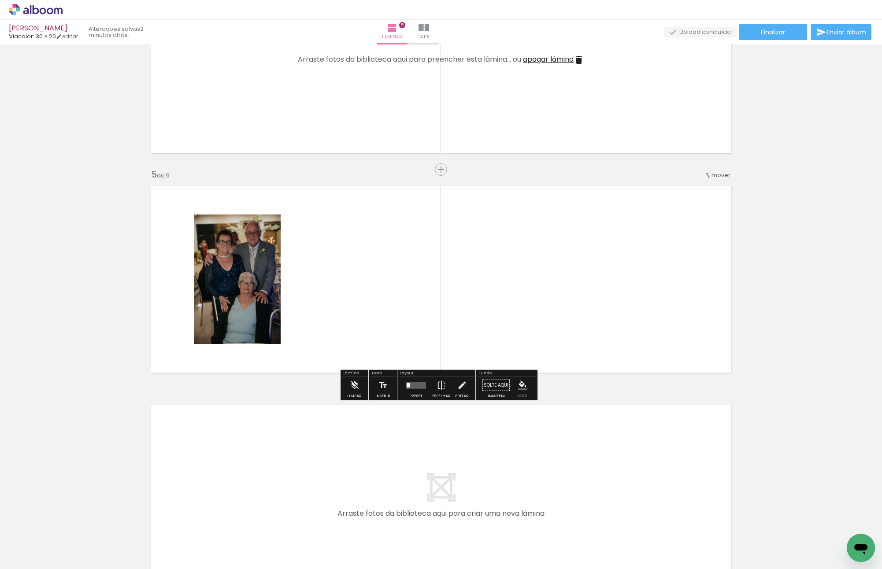
scroll to position [0, 172]
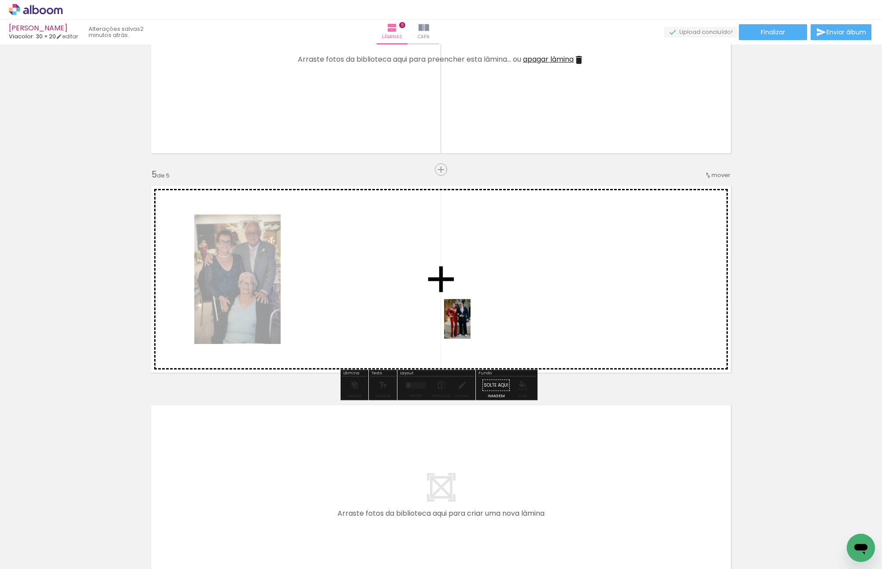
drag, startPoint x: 499, startPoint y: 534, endPoint x: 471, endPoint y: 326, distance: 209.9
click at [471, 326] on quentale-workspace at bounding box center [441, 284] width 882 height 569
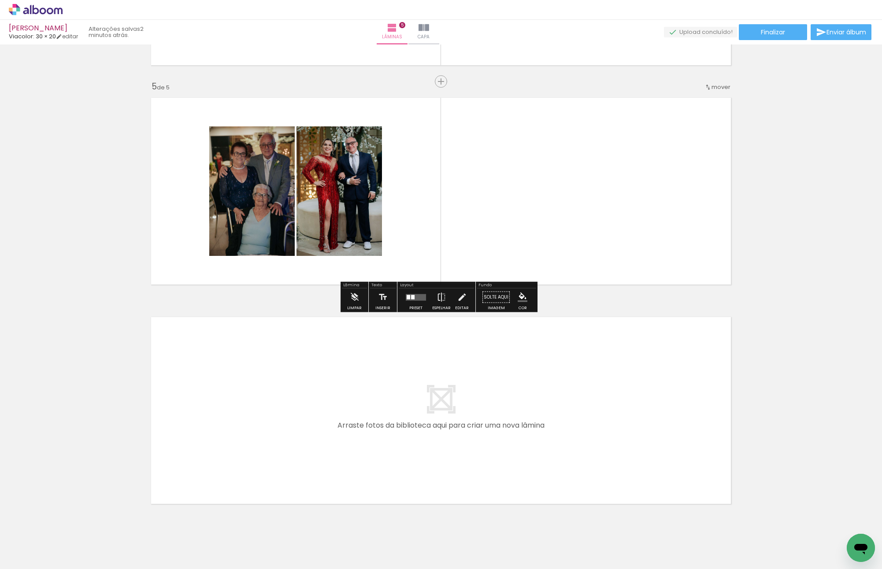
scroll to position [881, 0]
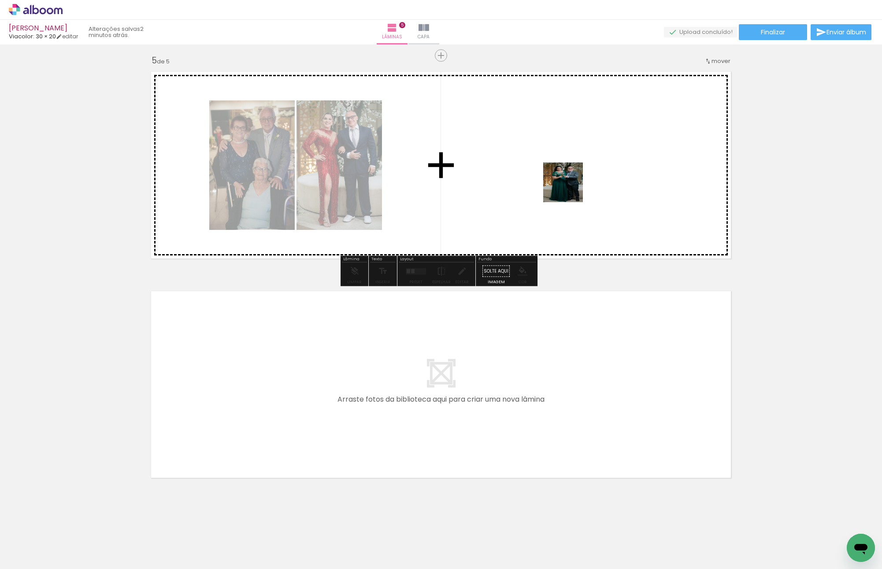
drag, startPoint x: 560, startPoint y: 526, endPoint x: 570, endPoint y: 187, distance: 338.5
click at [570, 187] on quentale-workspace at bounding box center [441, 284] width 882 height 569
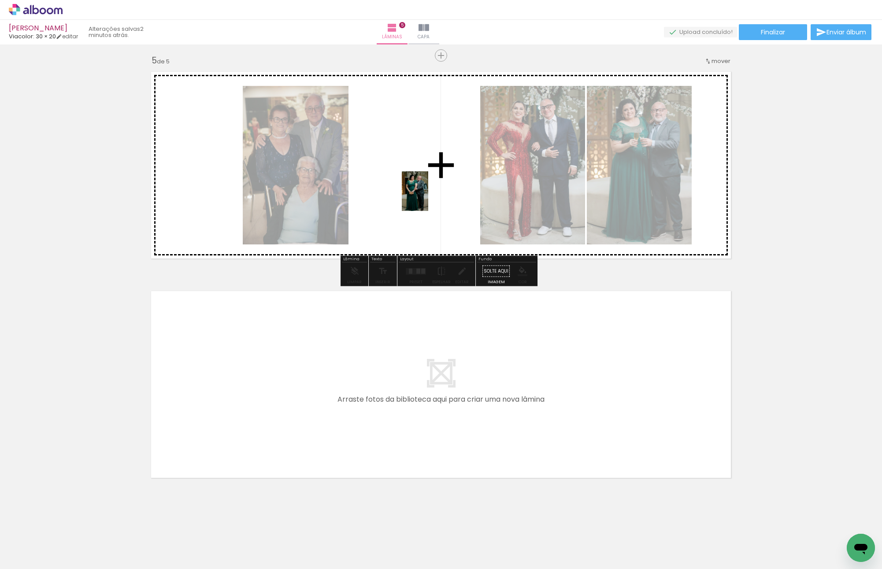
drag, startPoint x: 616, startPoint y: 522, endPoint x: 427, endPoint y: 197, distance: 375.5
click at [427, 197] on quentale-workspace at bounding box center [441, 284] width 882 height 569
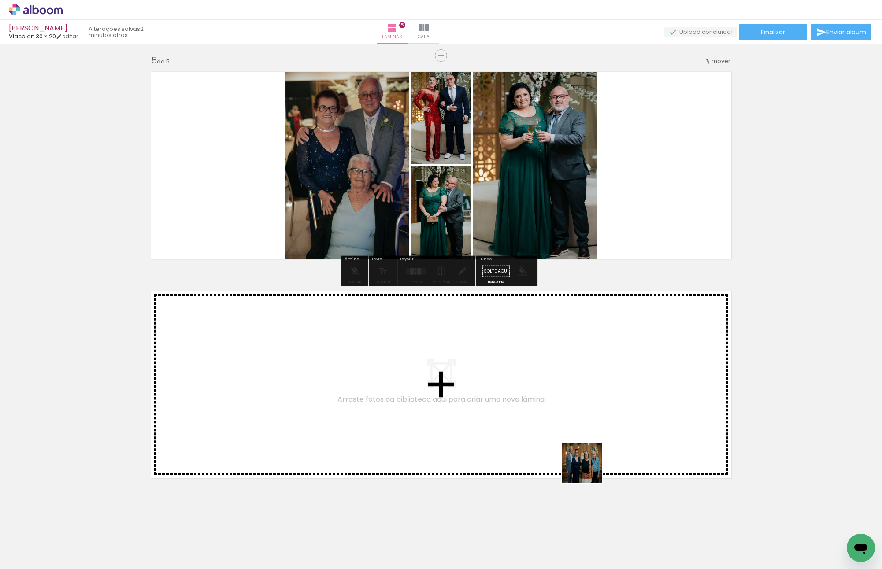
drag, startPoint x: 663, startPoint y: 544, endPoint x: 422, endPoint y: 389, distance: 286.2
click at [422, 389] on quentale-workspace at bounding box center [441, 284] width 882 height 569
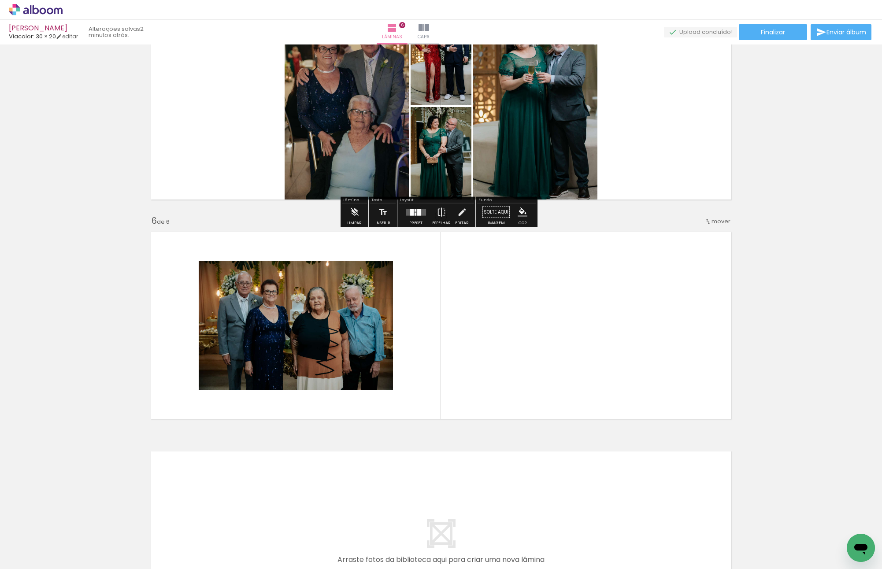
scroll to position [986, 0]
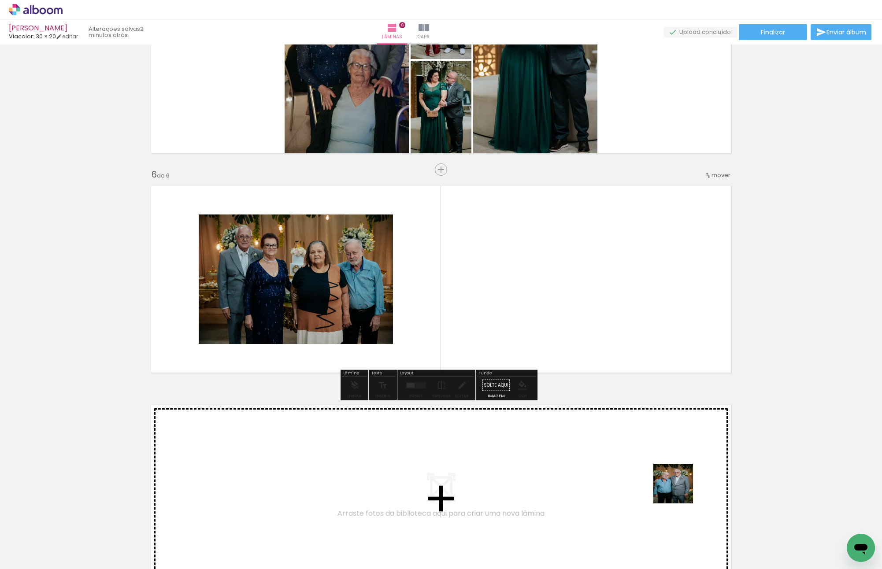
drag, startPoint x: 680, startPoint y: 490, endPoint x: 519, endPoint y: 286, distance: 259.8
click at [532, 295] on quentale-workspace at bounding box center [441, 284] width 882 height 569
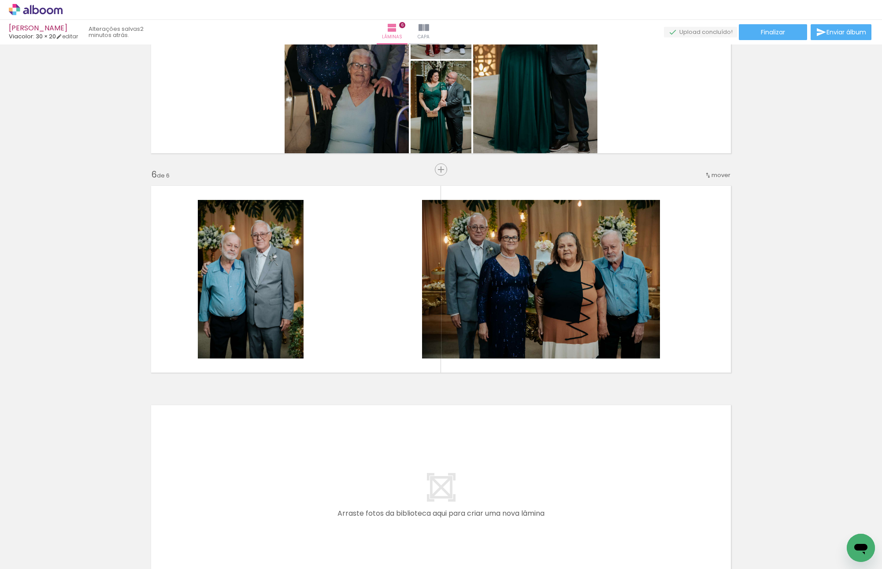
scroll to position [0, 240]
click at [554, 404] on quentale-layouter at bounding box center [441, 498] width 590 height 197
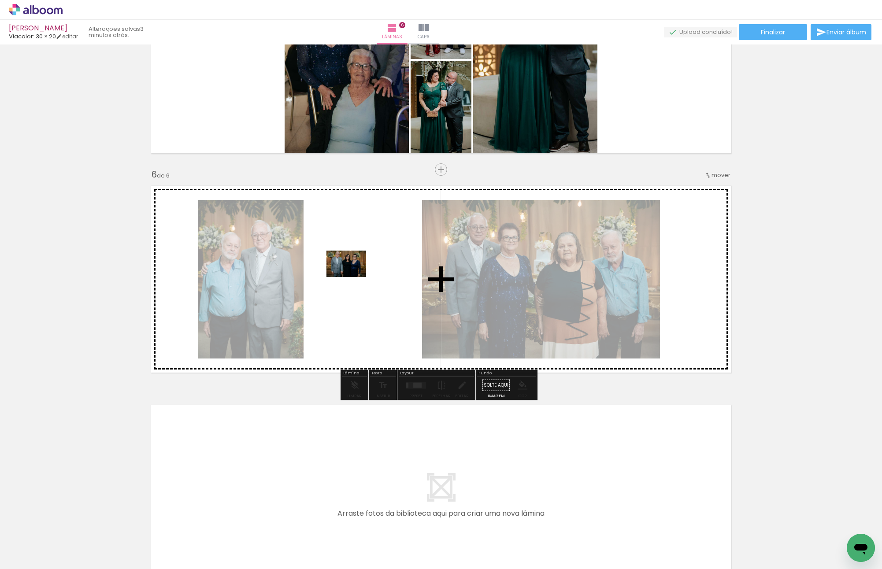
drag, startPoint x: 567, startPoint y: 536, endPoint x: 353, endPoint y: 277, distance: 336.4
click at [353, 277] on quentale-workspace at bounding box center [441, 284] width 882 height 569
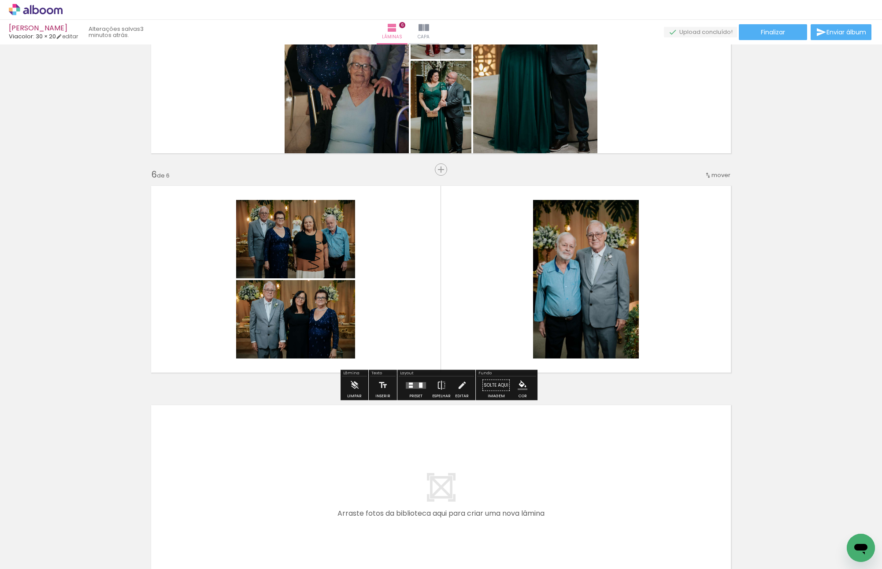
drag, startPoint x: 598, startPoint y: 533, endPoint x: 422, endPoint y: 262, distance: 323.2
click at [422, 262] on quentale-workspace at bounding box center [441, 284] width 882 height 569
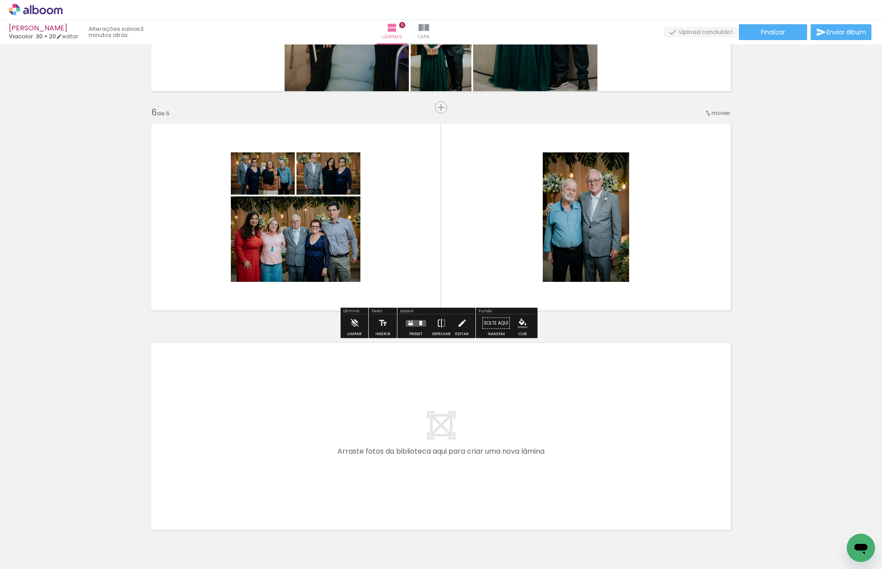
scroll to position [1101, 0]
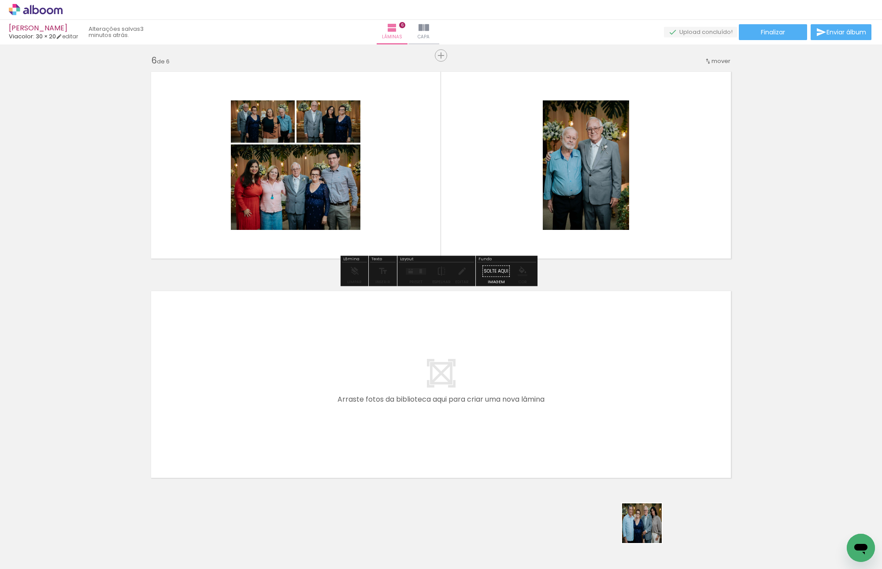
drag, startPoint x: 652, startPoint y: 538, endPoint x: 671, endPoint y: 523, distance: 24.6
click at [519, 404] on quentale-workspace at bounding box center [441, 284] width 882 height 569
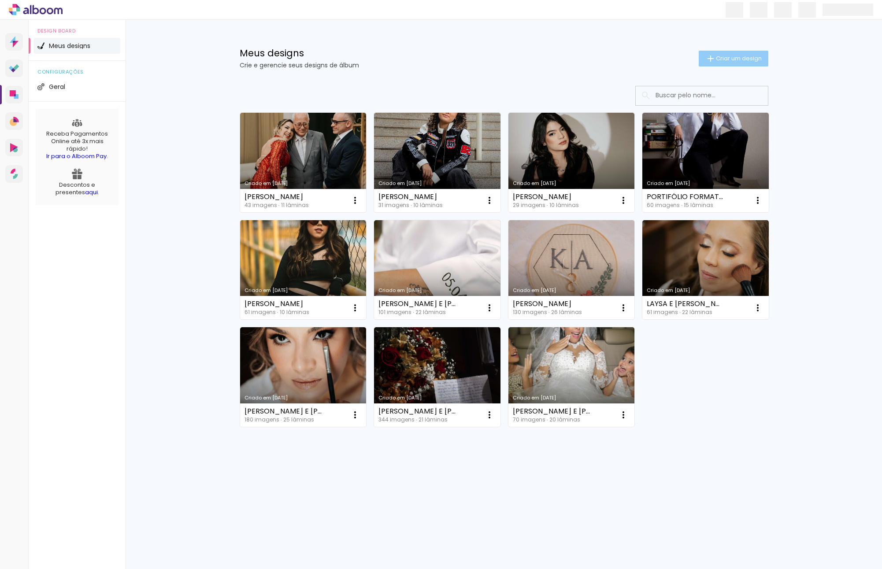
click at [744, 51] on paper-button "Criar um design" at bounding box center [734, 59] width 70 height 16
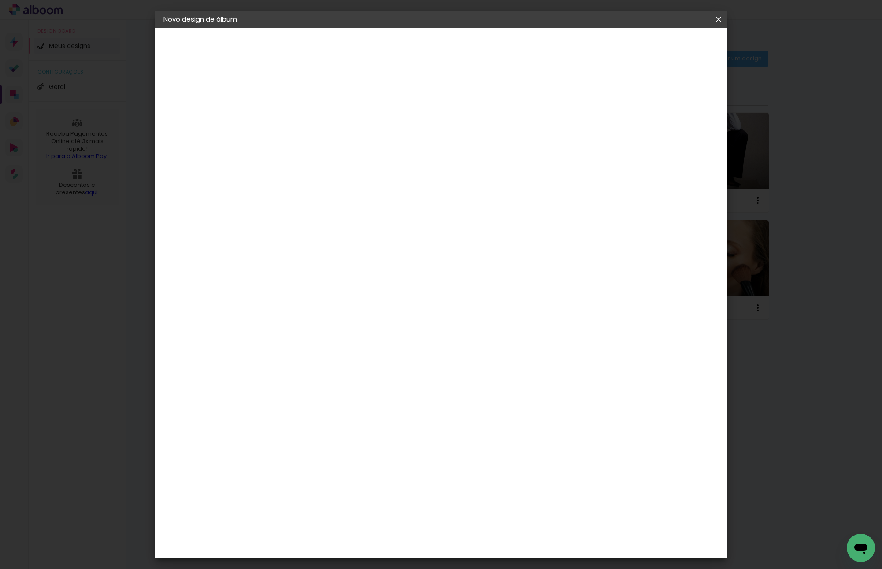
click at [308, 115] on input at bounding box center [308, 118] width 0 height 14
type input "[PERSON_NAME]"
type paper-input "[PERSON_NAME]"
click at [398, 53] on paper-button "Avançar" at bounding box center [376, 46] width 43 height 15
click at [375, 147] on div at bounding box center [330, 146] width 89 height 1
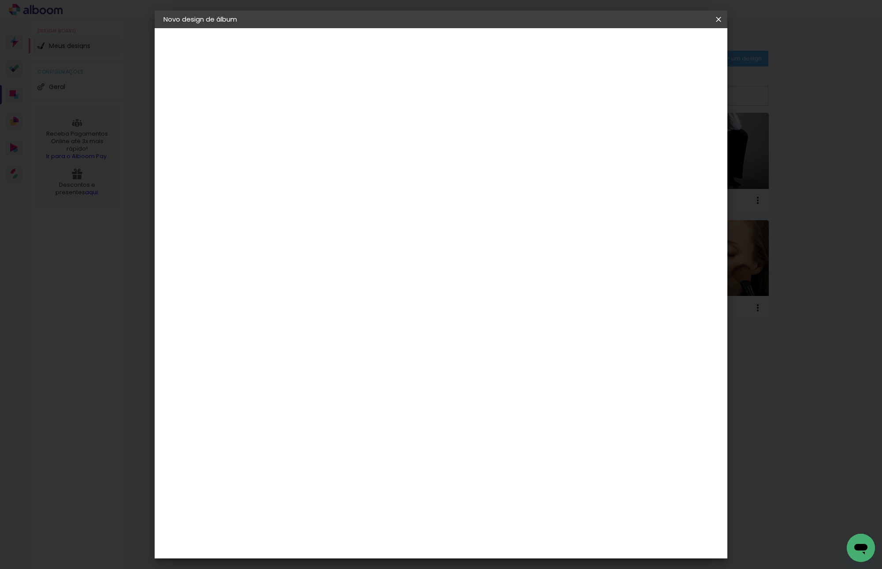
click at [375, 171] on input at bounding box center [330, 167] width 89 height 11
type input "V"
type paper-input "V"
click at [365, 452] on paper-item "Viacolor" at bounding box center [323, 458] width 82 height 19
click at [0, 0] on slot "Avançar" at bounding box center [0, 0] width 0 height 0
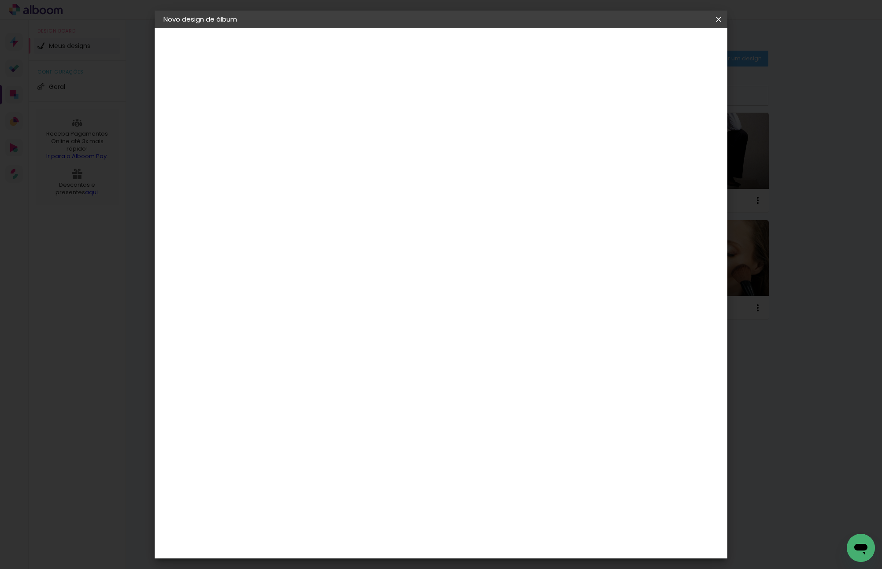
click at [356, 143] on paper-input-container "Linha" at bounding box center [329, 154] width 51 height 22
click at [471, 151] on paper-item "Padrão" at bounding box center [498, 146] width 176 height 18
type input "Padrão"
click at [0, 0] on slot "Avançar" at bounding box center [0, 0] width 0 height 0
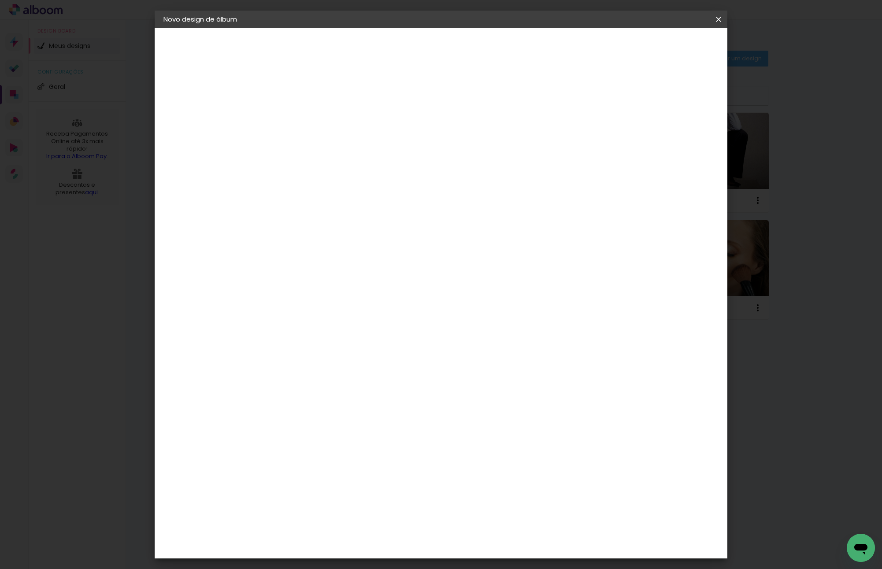
click at [663, 44] on span "Iniciar design" at bounding box center [643, 47] width 40 height 6
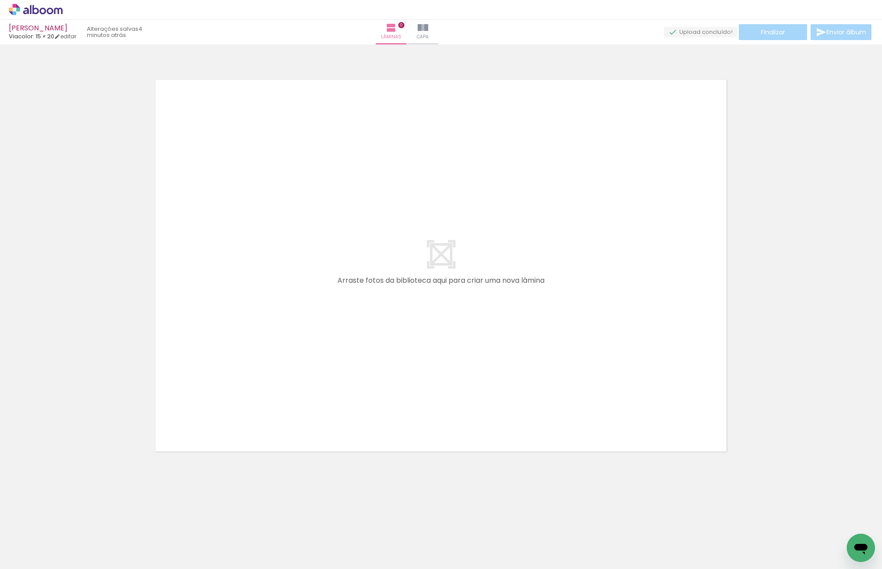
click at [115, 529] on quentale-thumb at bounding box center [137, 539] width 49 height 51
click at [97, 533] on div at bounding box center [89, 539] width 44 height 29
drag, startPoint x: 87, startPoint y: 542, endPoint x: 90, endPoint y: 558, distance: 16.1
click at [90, 554] on div at bounding box center [89, 539] width 44 height 29
drag, startPoint x: 234, startPoint y: 438, endPoint x: 281, endPoint y: 323, distance: 123.7
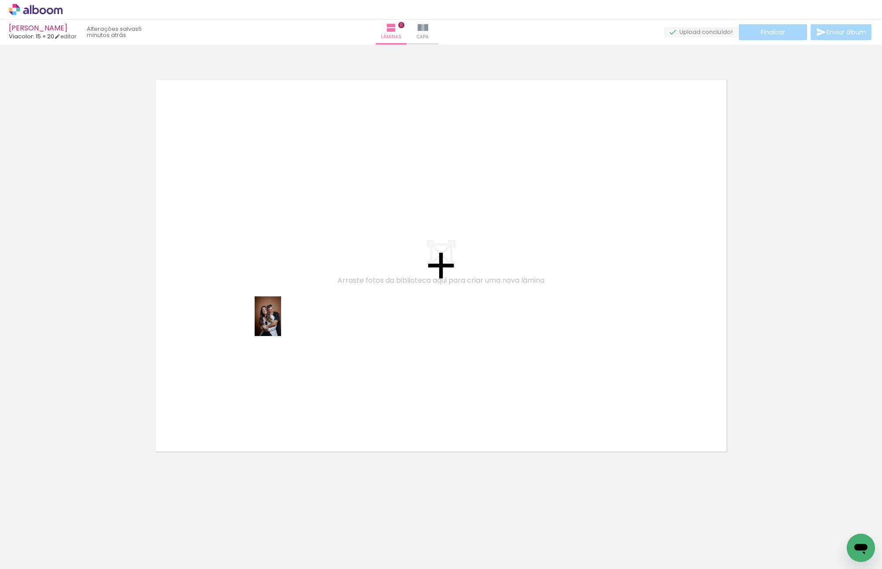
click at [281, 323] on quentale-workspace at bounding box center [441, 284] width 882 height 569
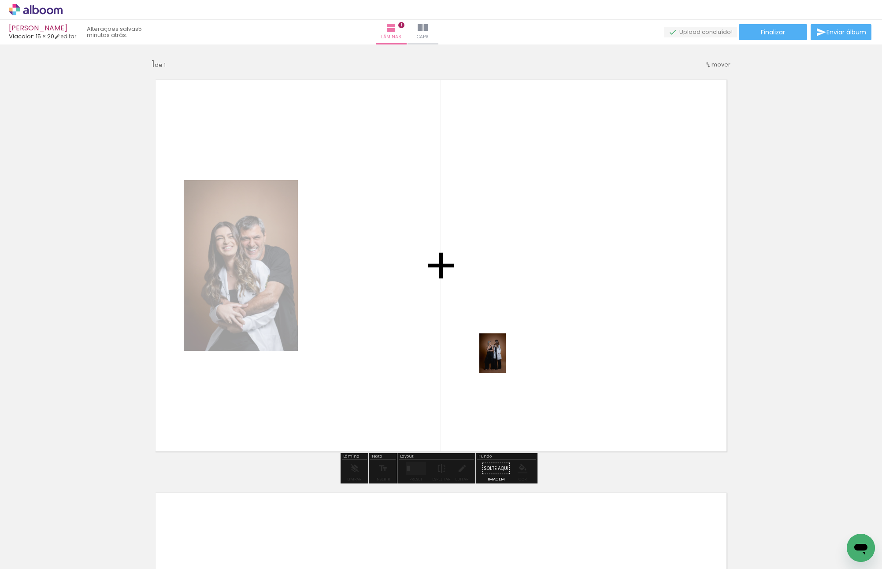
drag, startPoint x: 189, startPoint y: 549, endPoint x: 506, endPoint y: 360, distance: 369.0
click at [506, 360] on quentale-workspace at bounding box center [441, 284] width 882 height 569
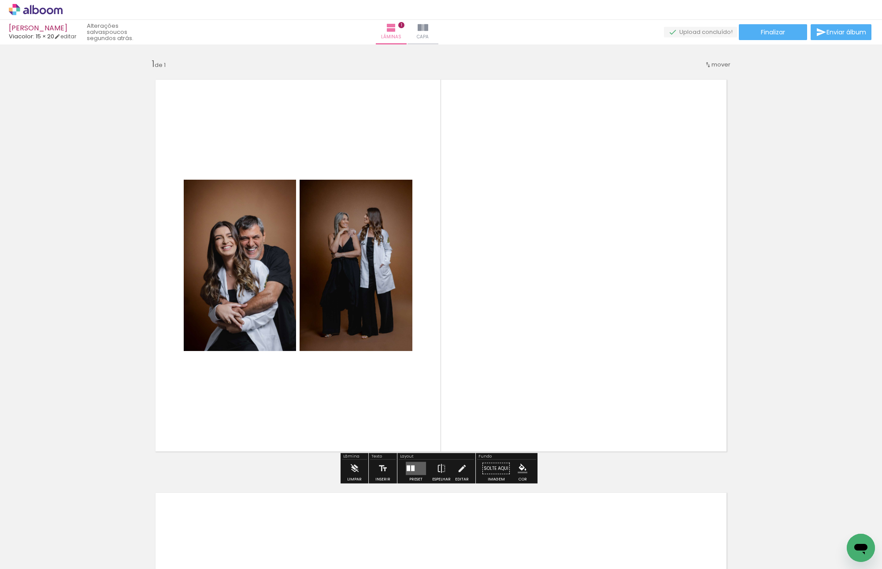
drag, startPoint x: 411, startPoint y: 466, endPoint x: 419, endPoint y: 466, distance: 7.9
click at [411, 466] on div at bounding box center [413, 469] width 4 height 6
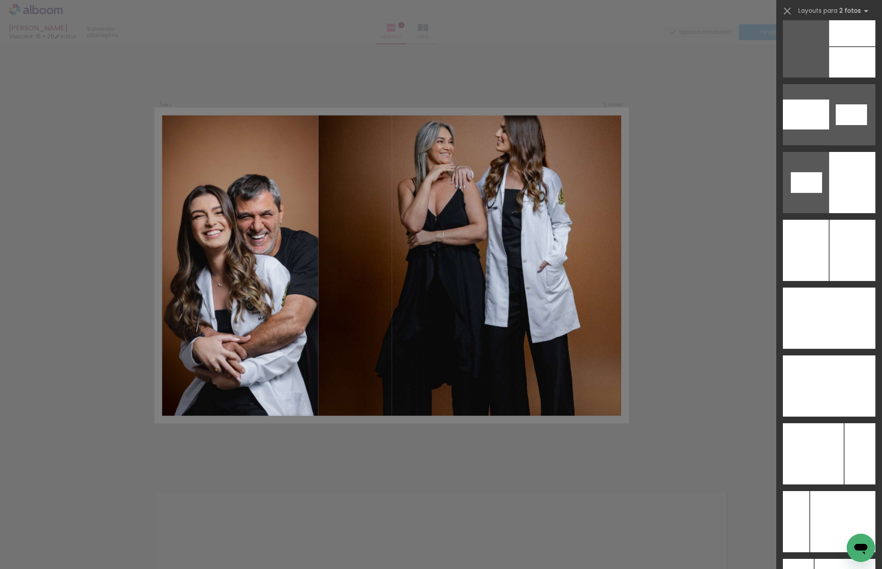
scroll to position [4846, 0]
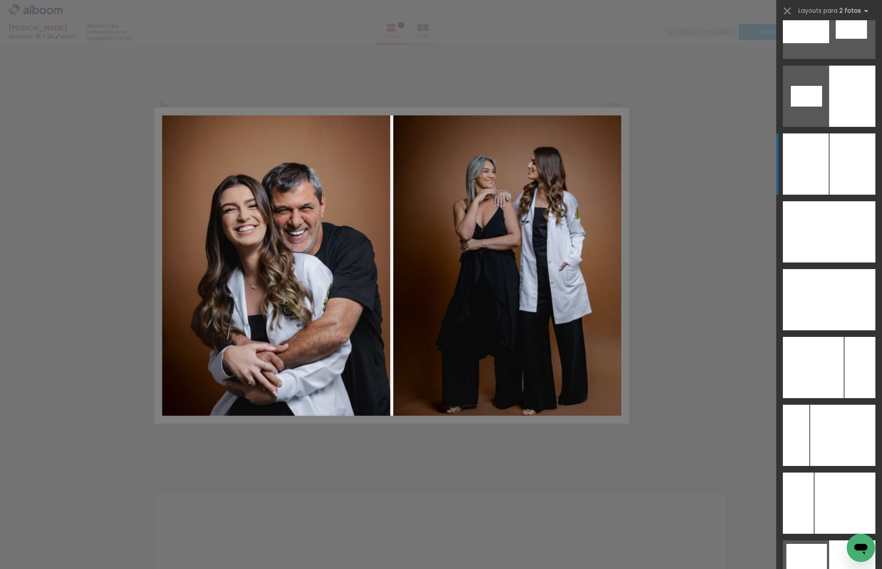
click at [845, 169] on div at bounding box center [853, 163] width 46 height 61
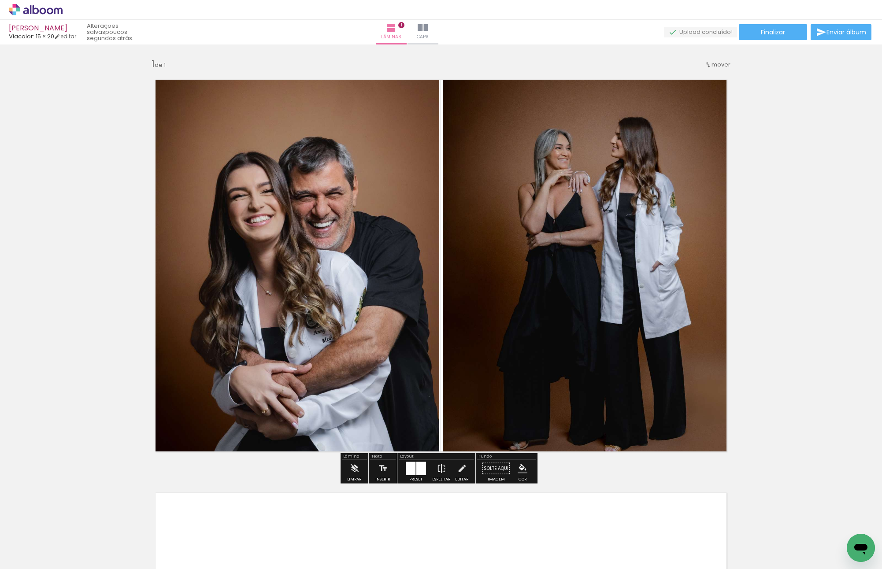
drag, startPoint x: 416, startPoint y: 474, endPoint x: 423, endPoint y: 467, distance: 9.4
click at [416, 473] on div at bounding box center [421, 468] width 10 height 13
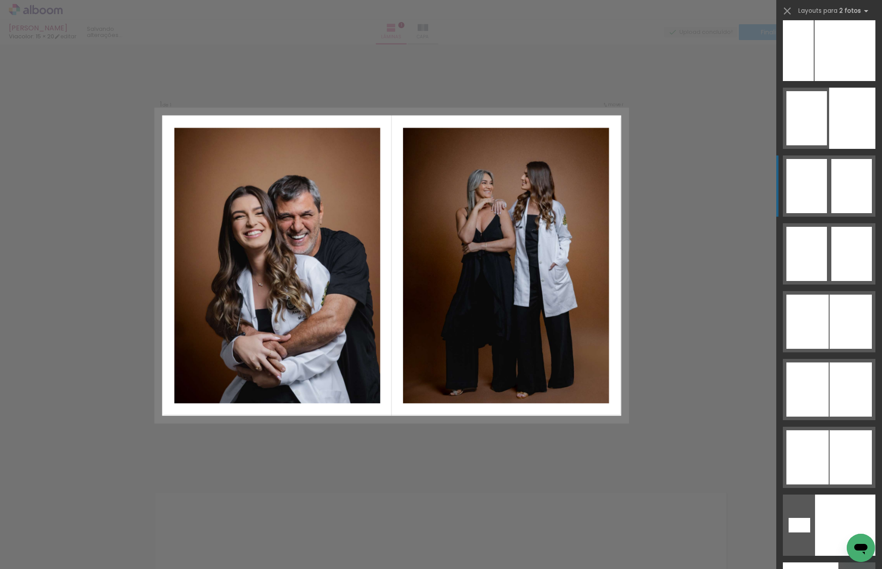
scroll to position [5306, 0]
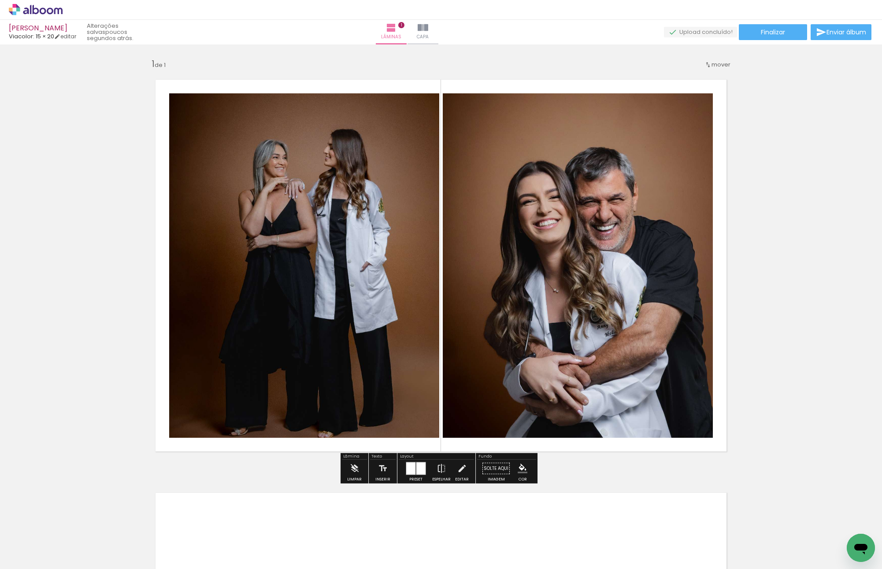
click at [769, 244] on div "Inserir lâmina 1 de 1" at bounding box center [441, 461] width 882 height 827
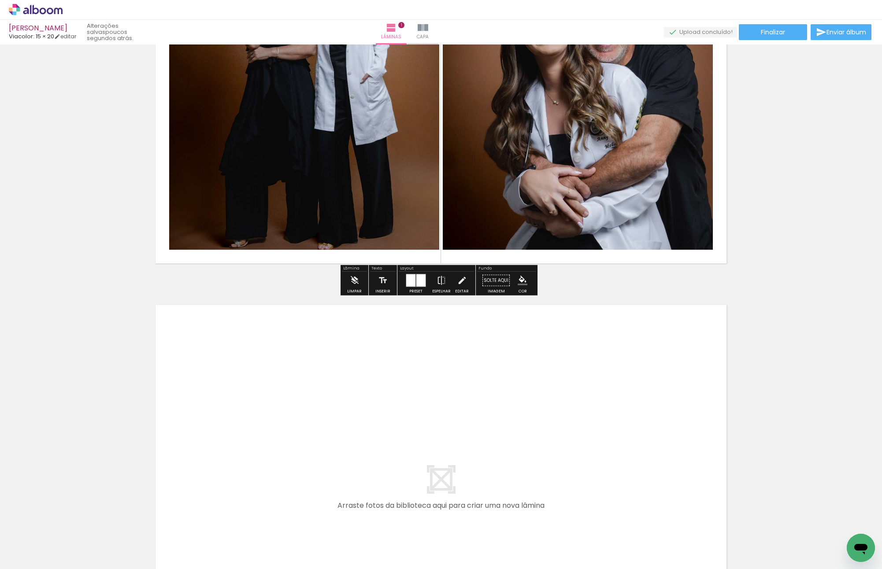
scroll to position [220, 0]
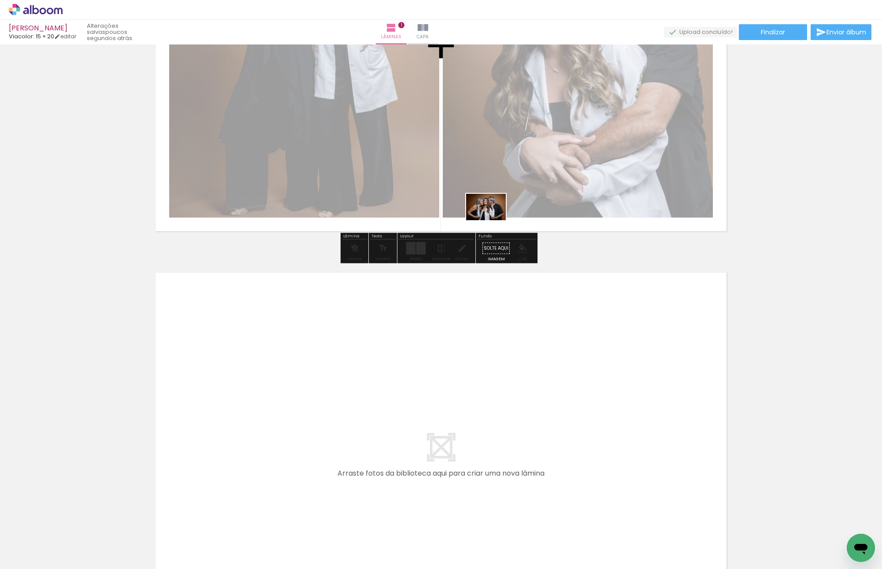
drag, startPoint x: 92, startPoint y: 539, endPoint x: 493, endPoint y: 220, distance: 511.7
click at [493, 220] on quentale-workspace at bounding box center [441, 284] width 882 height 569
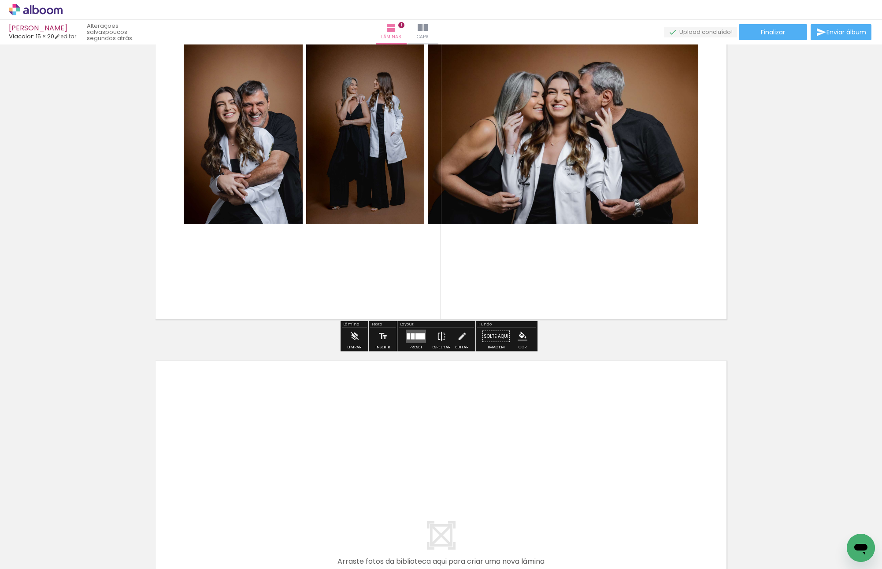
scroll to position [0, 0]
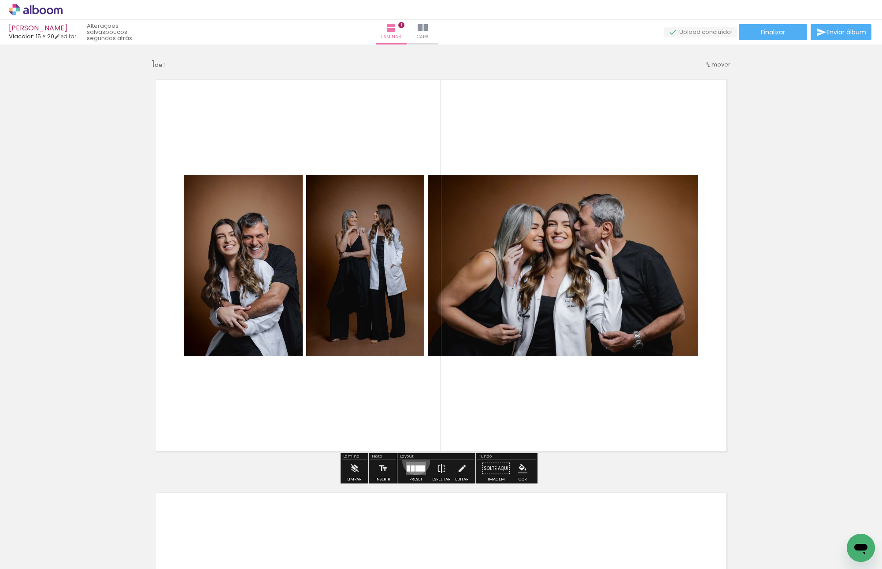
click at [415, 461] on div at bounding box center [416, 469] width 24 height 18
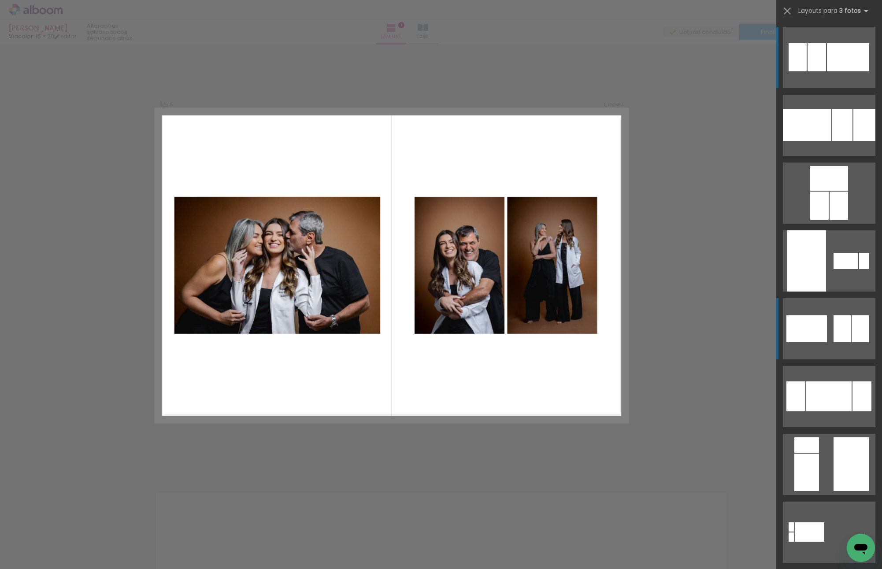
click at [823, 156] on quentale-layouter at bounding box center [829, 125] width 93 height 61
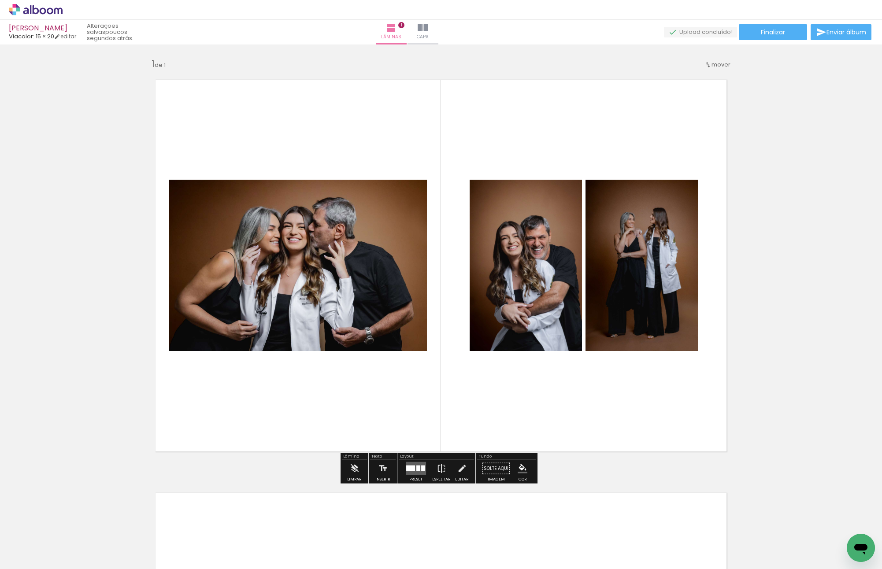
click at [777, 337] on div "Inserir lâmina 1 de 1" at bounding box center [441, 461] width 882 height 827
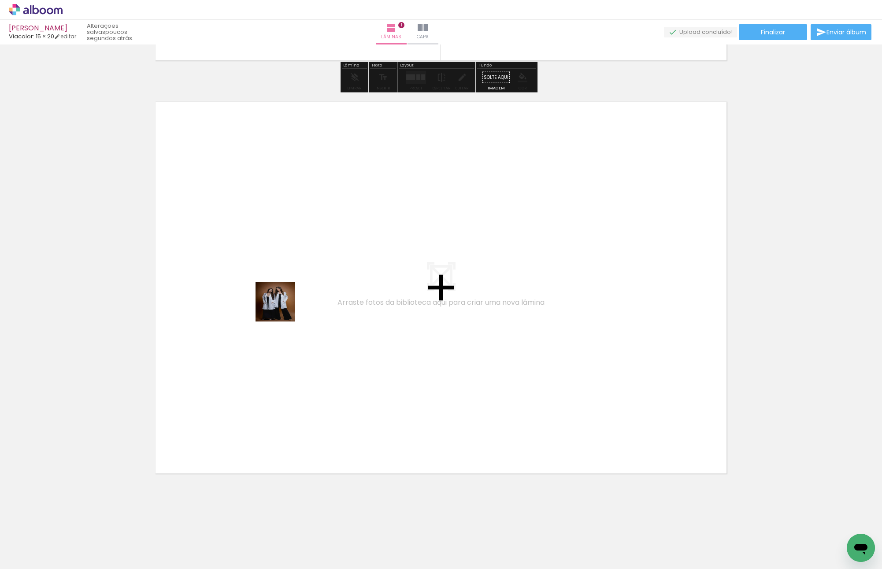
drag, startPoint x: 238, startPoint y: 541, endPoint x: 278, endPoint y: 289, distance: 254.2
click at [278, 289] on quentale-workspace at bounding box center [441, 284] width 882 height 569
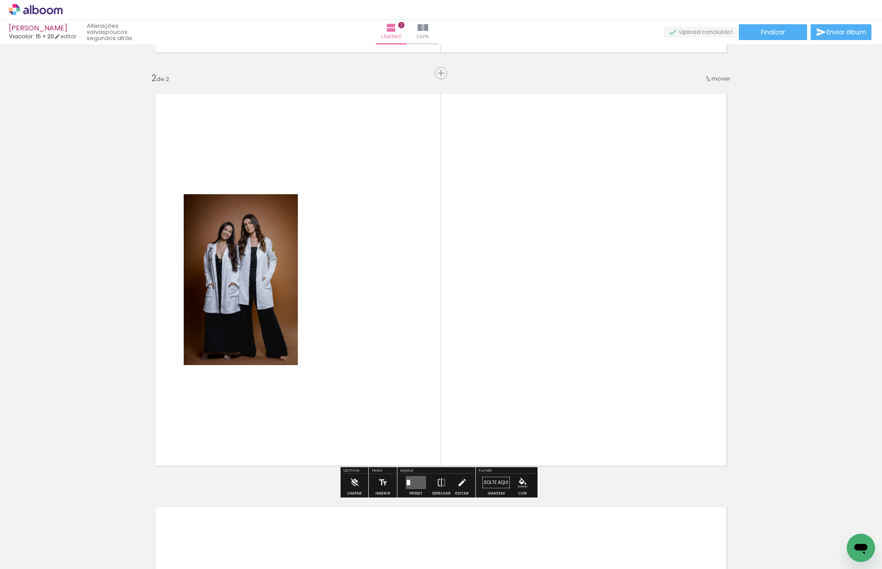
scroll to position [400, 0]
drag, startPoint x: 295, startPoint y: 527, endPoint x: 486, endPoint y: 248, distance: 338.3
click at [479, 255] on quentale-workspace at bounding box center [441, 284] width 882 height 569
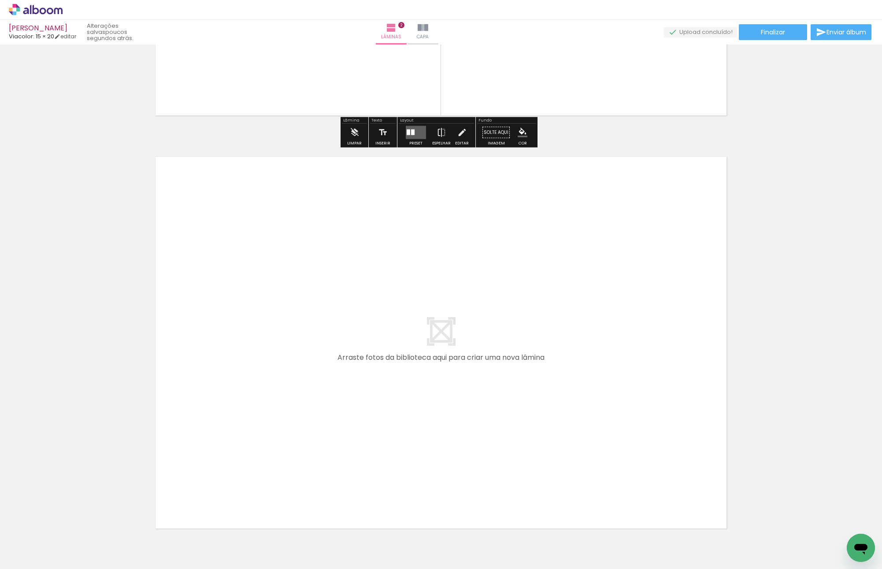
scroll to position [805, 0]
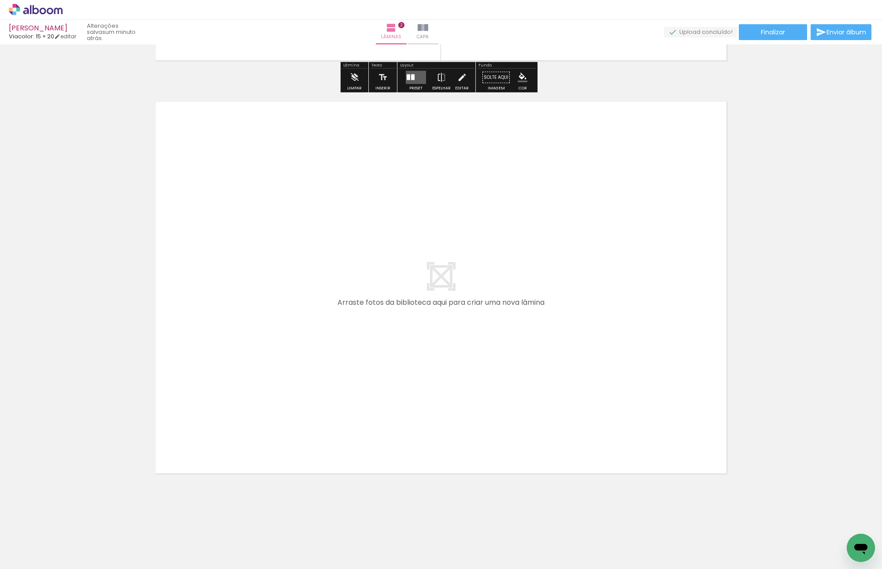
drag, startPoint x: 354, startPoint y: 549, endPoint x: 376, endPoint y: 338, distance: 211.7
click at [376, 338] on quentale-workspace at bounding box center [441, 284] width 882 height 569
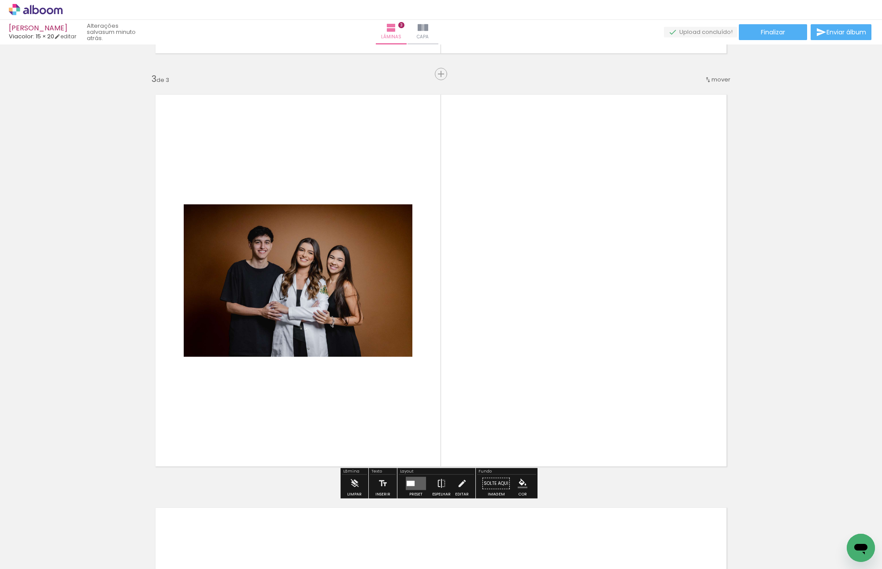
scroll to position [813, 0]
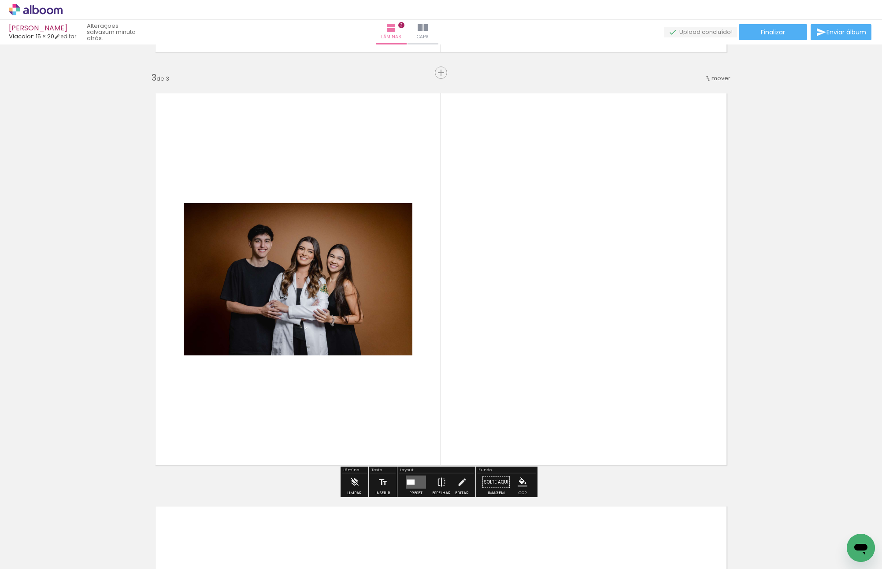
drag, startPoint x: 393, startPoint y: 527, endPoint x: 528, endPoint y: 375, distance: 203.5
click at [548, 316] on quentale-workspace at bounding box center [441, 284] width 882 height 569
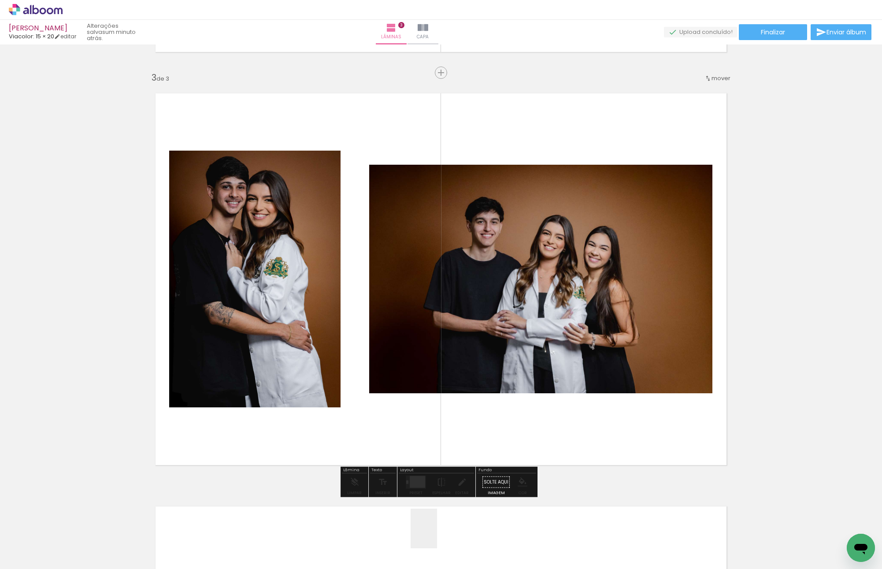
drag, startPoint x: 435, startPoint y: 538, endPoint x: 442, endPoint y: 297, distance: 241.1
click at [422, 289] on quentale-workspace at bounding box center [441, 284] width 882 height 569
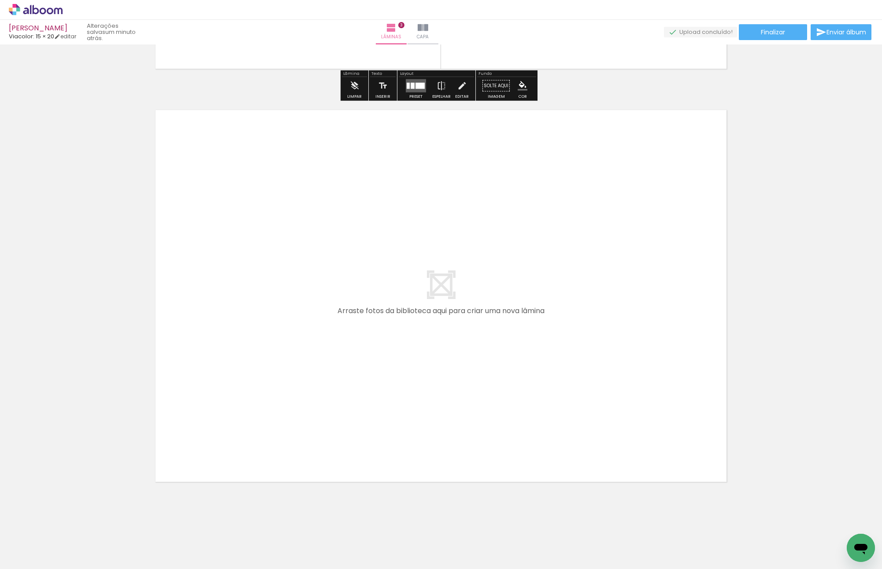
drag, startPoint x: 490, startPoint y: 506, endPoint x: 475, endPoint y: 383, distance: 123.8
click at [475, 383] on quentale-workspace at bounding box center [441, 284] width 882 height 569
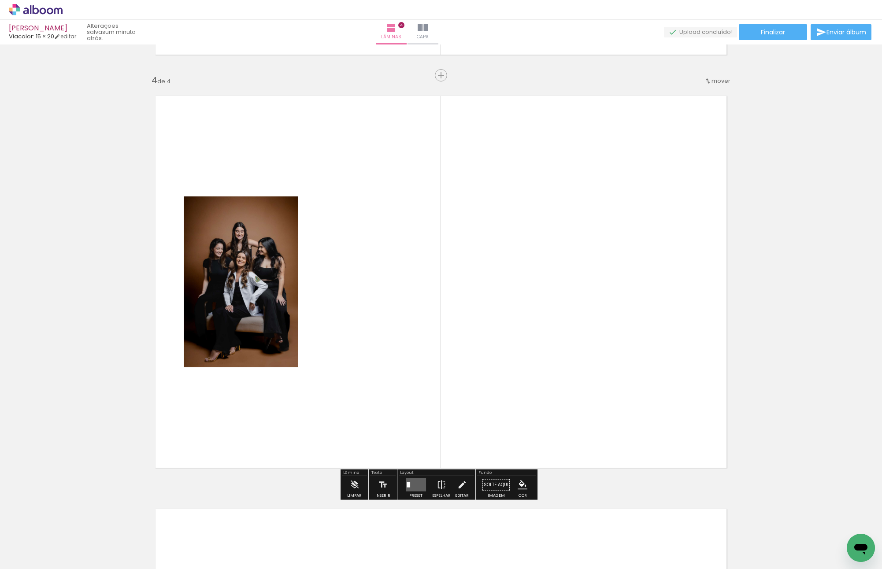
scroll to position [1226, 0]
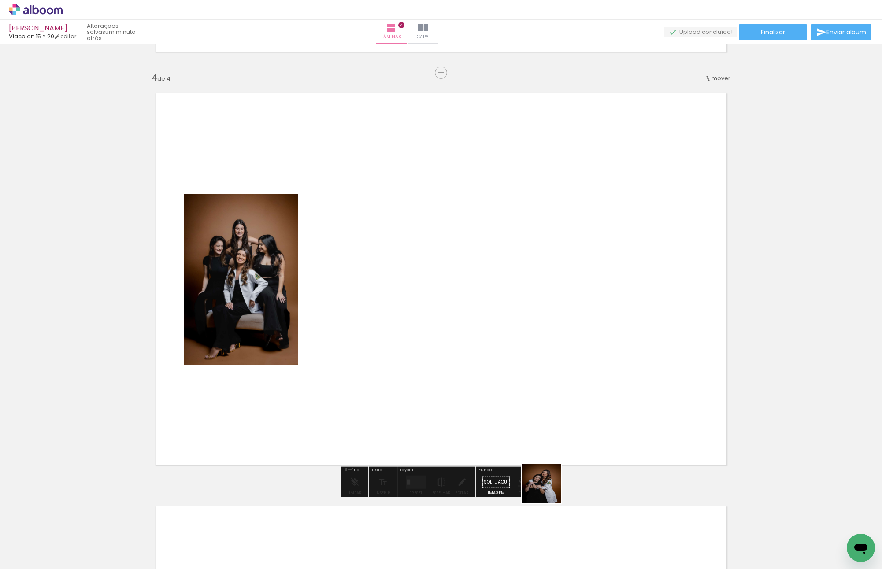
drag, startPoint x: 538, startPoint y: 530, endPoint x: 532, endPoint y: 311, distance: 219.5
click at [530, 316] on quentale-workspace at bounding box center [441, 284] width 882 height 569
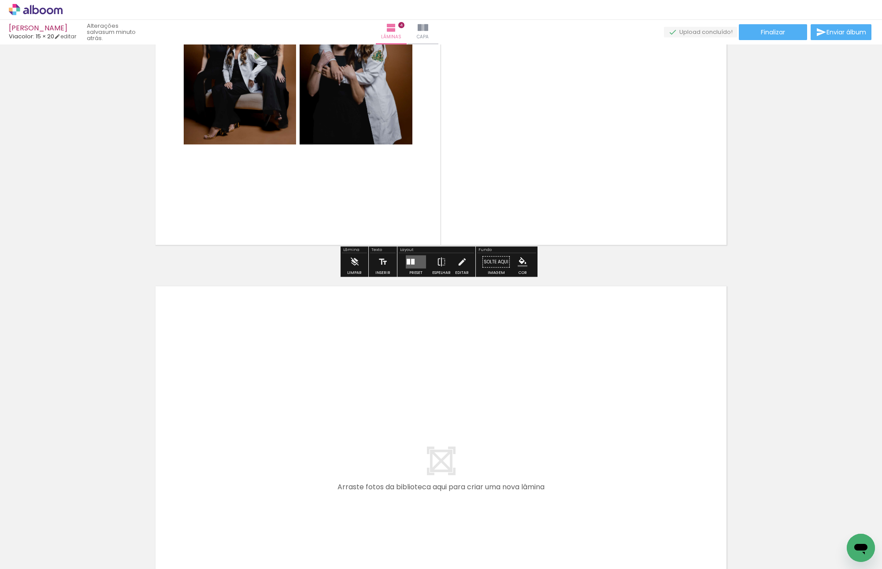
drag, startPoint x: 593, startPoint y: 550, endPoint x: 510, endPoint y: 446, distance: 132.9
click at [510, 446] on quentale-workspace at bounding box center [441, 284] width 882 height 569
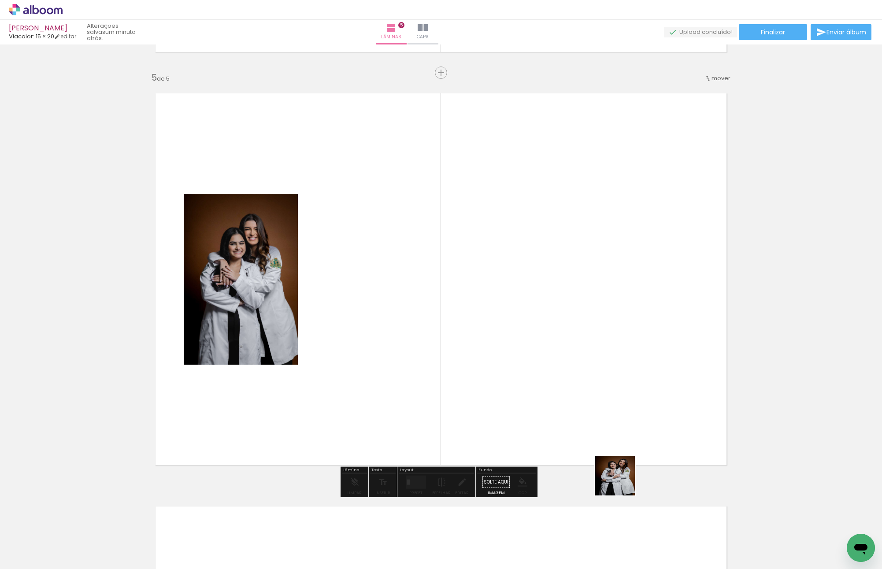
drag, startPoint x: 628, startPoint y: 522, endPoint x: 608, endPoint y: 325, distance: 198.4
click at [600, 324] on quentale-workspace at bounding box center [441, 284] width 882 height 569
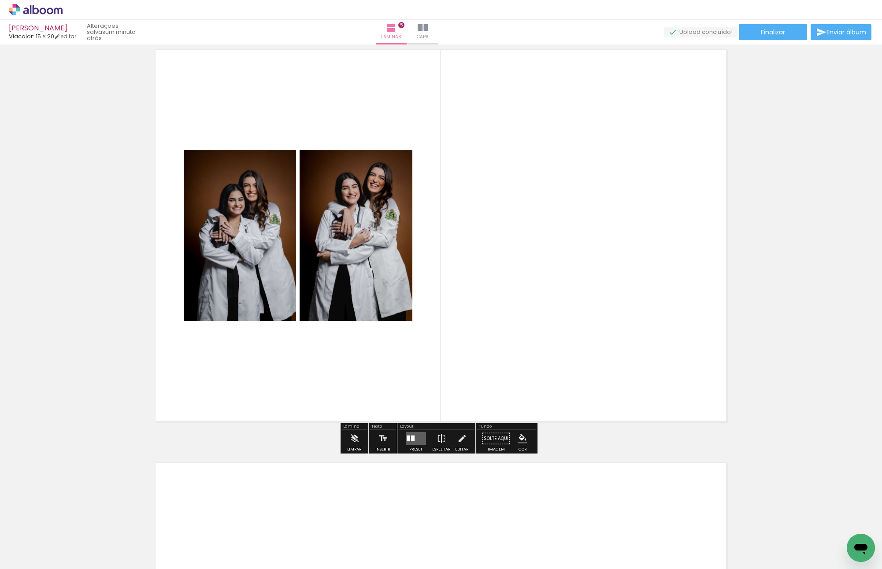
scroll to position [1728, 0]
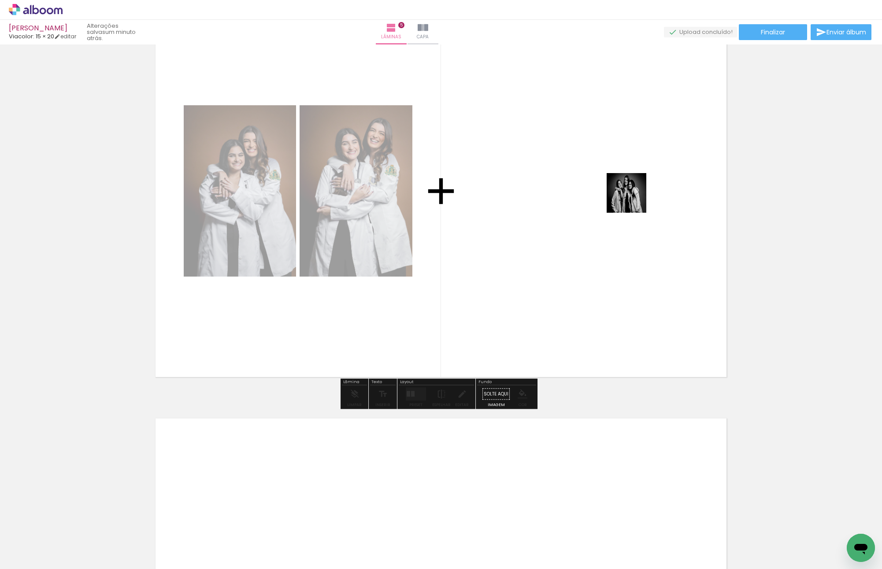
drag, startPoint x: 694, startPoint y: 547, endPoint x: 632, endPoint y: 198, distance: 354.1
click at [632, 198] on quentale-workspace at bounding box center [441, 284] width 882 height 569
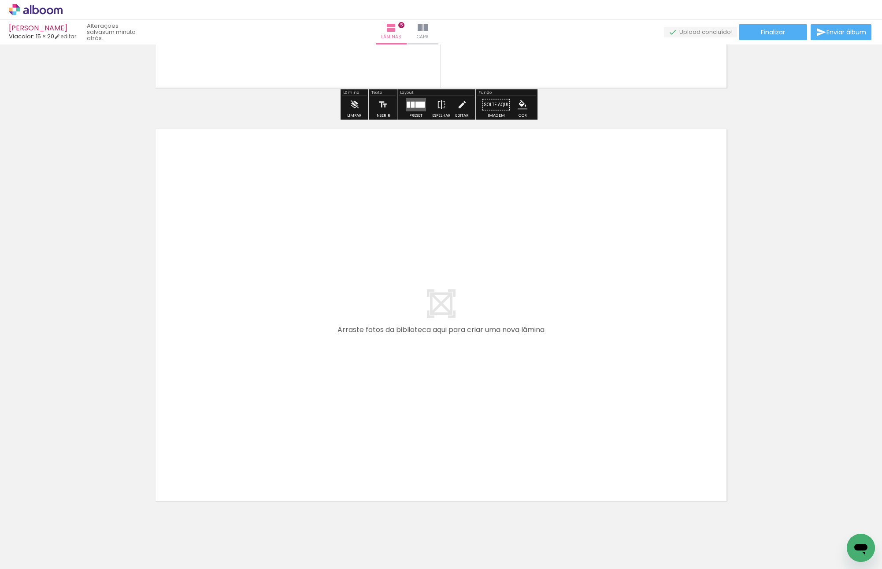
scroll to position [2044, 0]
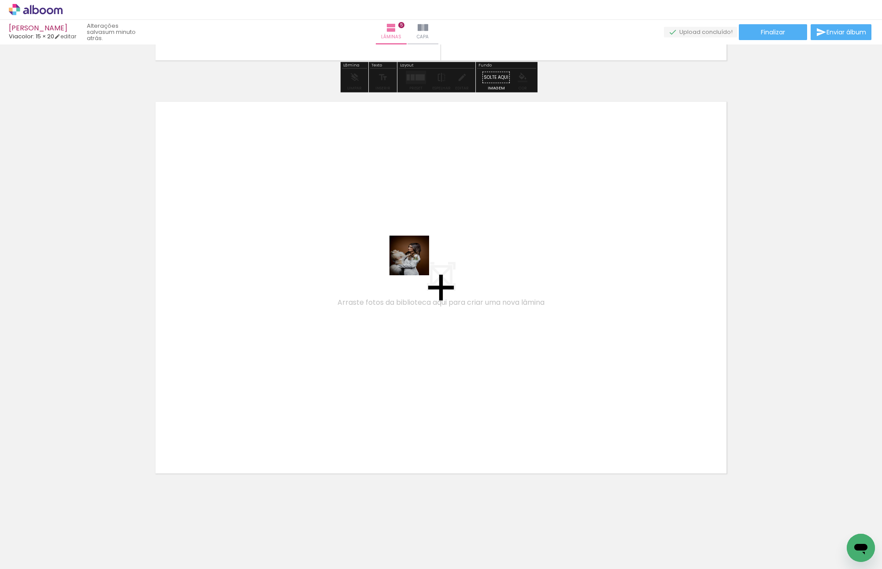
drag, startPoint x: 734, startPoint y: 547, endPoint x: 407, endPoint y: 257, distance: 436.9
click at [407, 257] on quentale-workspace at bounding box center [441, 284] width 882 height 569
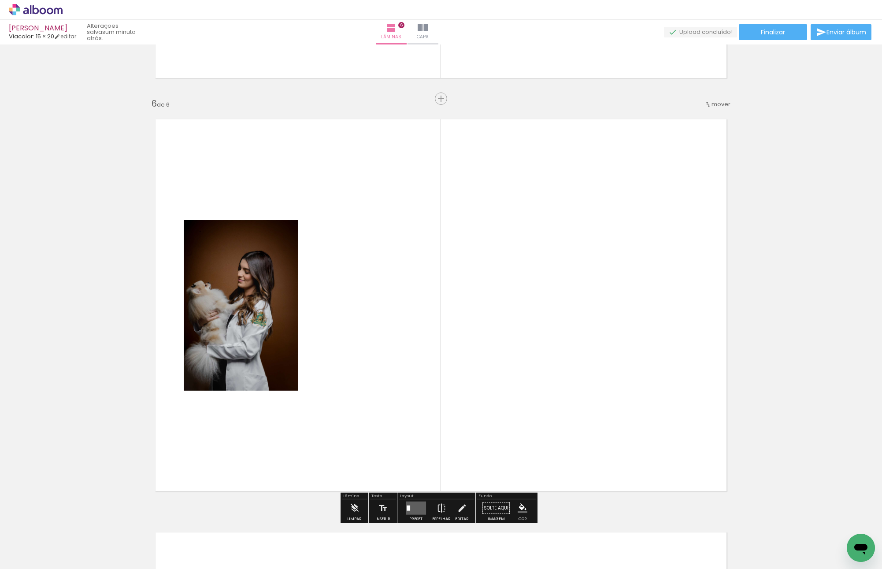
scroll to position [2291, 0]
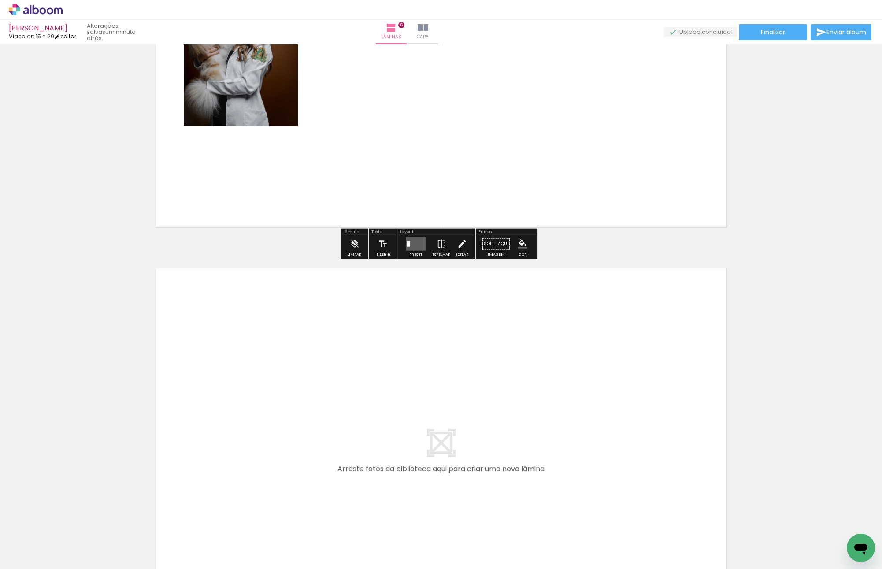
click at [66, 37] on link "editar" at bounding box center [65, 36] width 22 height 7
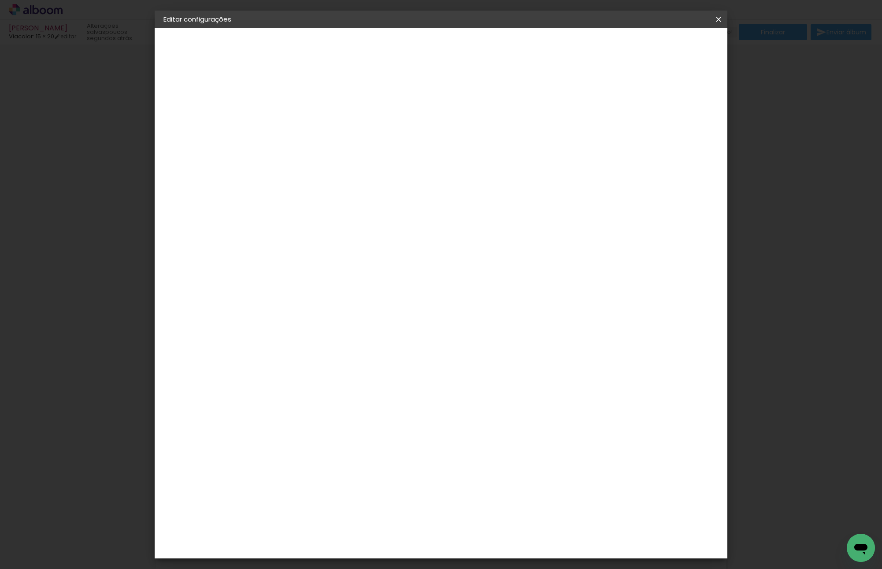
click at [206, 131] on small "20.3 × 30.6 cm" at bounding box center [207, 128] width 38 height 5
click at [356, 145] on div "Escolha o tamanho" at bounding box center [329, 163] width 51 height 41
click at [356, 143] on div "Escolha o tamanho" at bounding box center [329, 163] width 51 height 41
drag, startPoint x: 421, startPoint y: 144, endPoint x: 403, endPoint y: 149, distance: 19.2
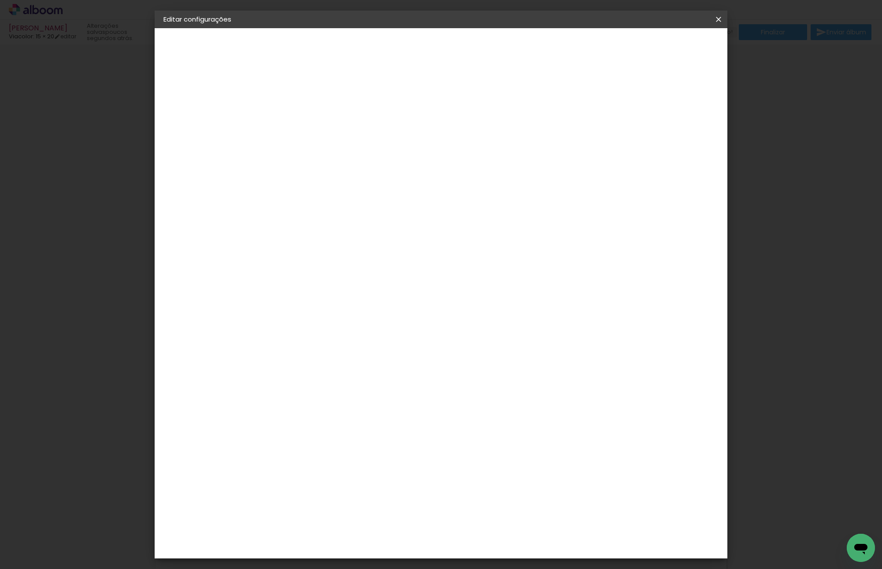
click at [356, 145] on div "Escolha o tamanho" at bounding box center [329, 163] width 51 height 41
click at [212, 155] on div "3. Revisão" at bounding box center [211, 153] width 96 height 11
click at [193, 155] on div "3. Revisão" at bounding box center [211, 153] width 96 height 11
click at [0, 0] on slot "[PERSON_NAME]" at bounding box center [0, 0] width 0 height 0
click at [0, 0] on slot "Avançar" at bounding box center [0, 0] width 0 height 0
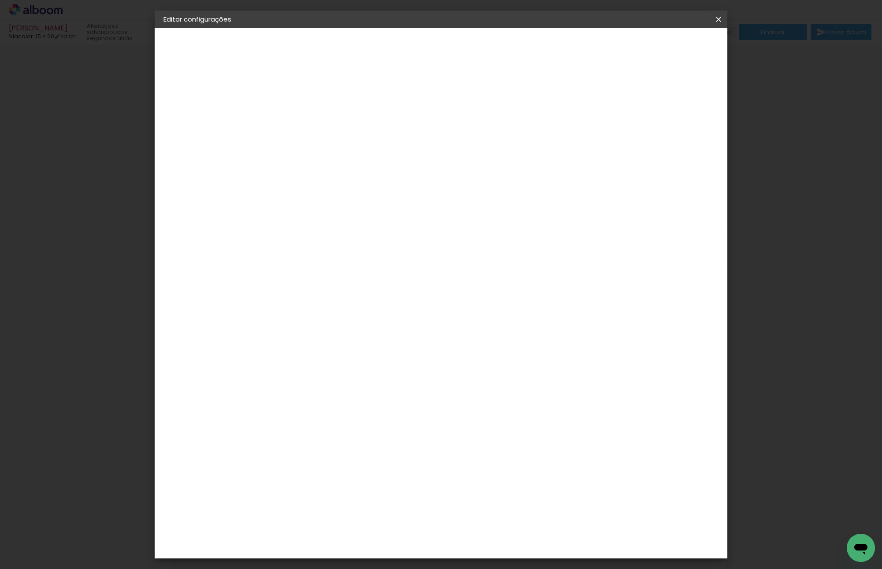
click at [375, 163] on input at bounding box center [330, 167] width 89 height 11
type input "VI"
type paper-input "VI"
click at [330, 228] on div "Viacolor" at bounding box center [316, 231] width 29 height 7
click at [0, 0] on slot "Avançar" at bounding box center [0, 0] width 0 height 0
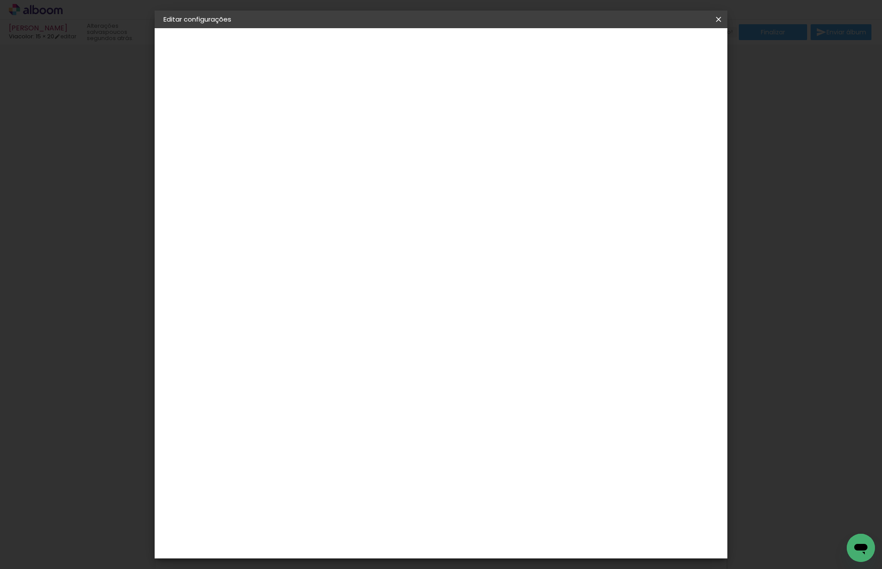
click at [378, 162] on div "Opções disponíveis Padrão Tamanho Escolha o tamanho" at bounding box center [329, 167] width 95 height 165
click at [356, 155] on paper-input-container "Linha" at bounding box center [329, 154] width 51 height 22
click at [462, 150] on paper-item "Padrão" at bounding box center [498, 146] width 176 height 18
type input "Padrão"
click at [367, 205] on span "20 × 15" at bounding box center [346, 215] width 41 height 23
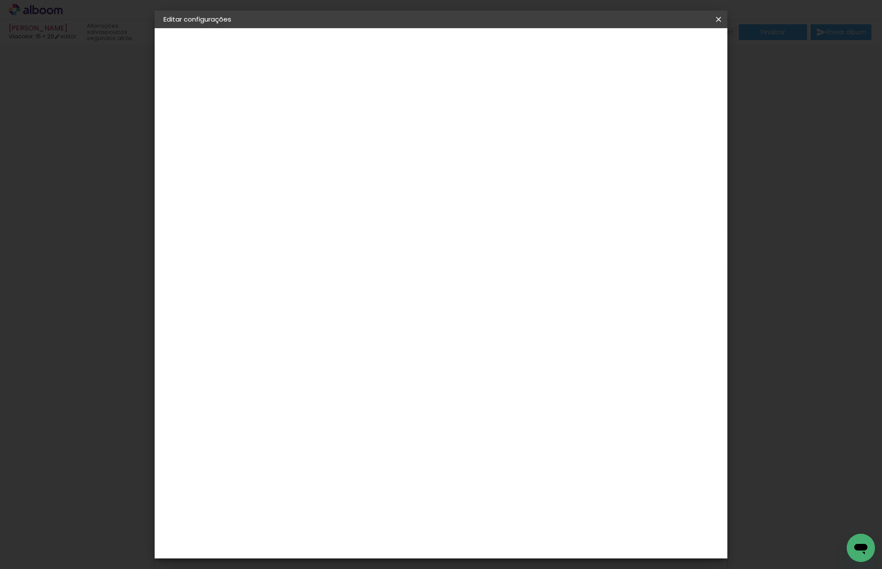
click at [451, 39] on paper-button "Avançar" at bounding box center [429, 46] width 43 height 15
click at [663, 49] on span "Salvar configurações" at bounding box center [630, 47] width 65 height 6
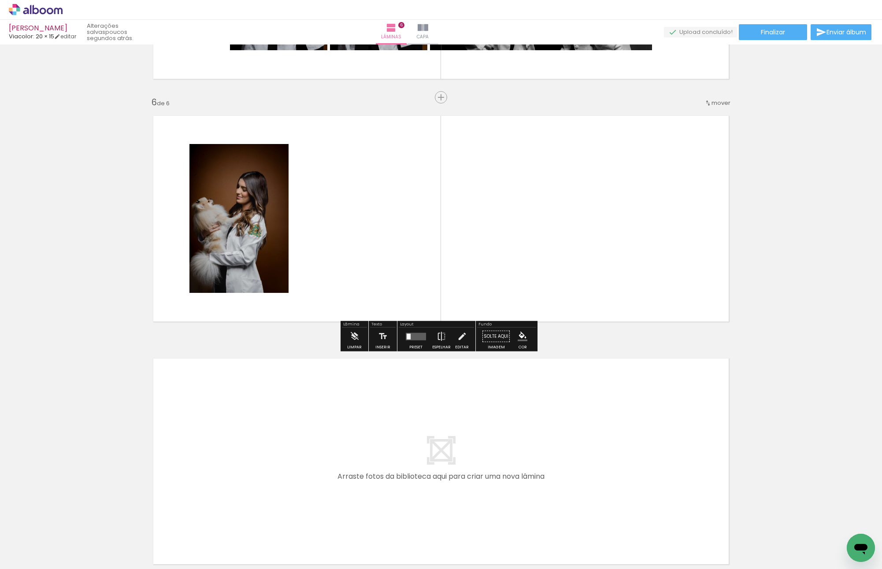
scroll to position [0, 51]
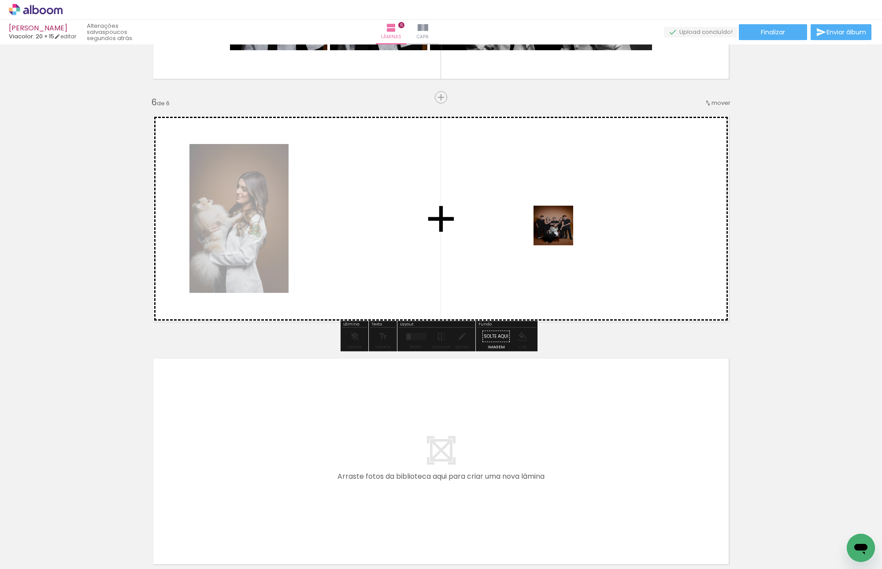
drag, startPoint x: 736, startPoint y: 548, endPoint x: 552, endPoint y: 217, distance: 378.3
click at [552, 217] on quentale-workspace at bounding box center [441, 284] width 882 height 569
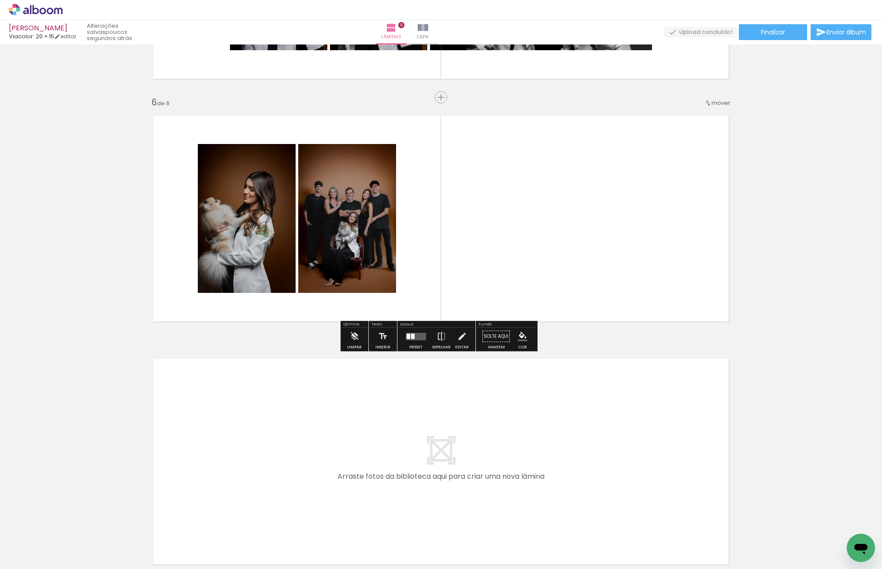
drag, startPoint x: 779, startPoint y: 533, endPoint x: 530, endPoint y: 404, distance: 280.8
click at [530, 404] on quentale-workspace at bounding box center [441, 284] width 882 height 569
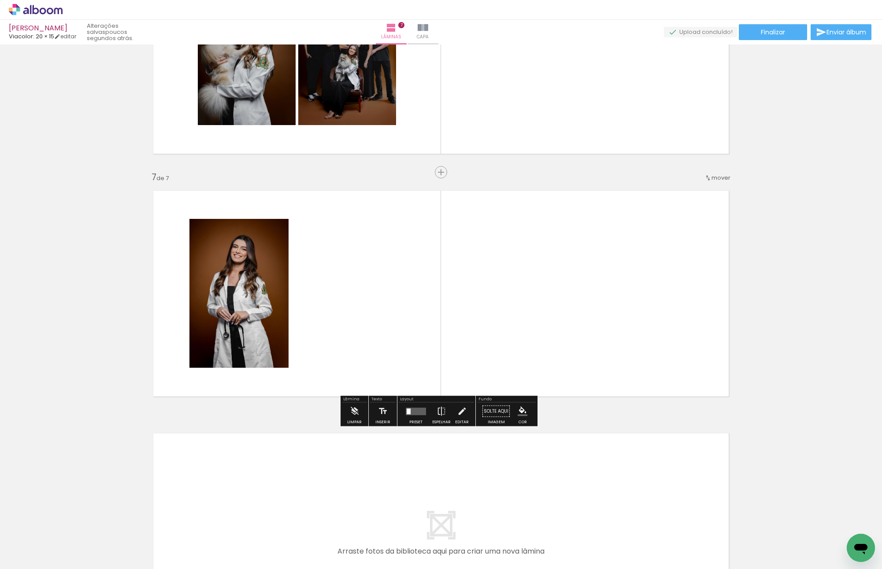
scroll to position [1357, 0]
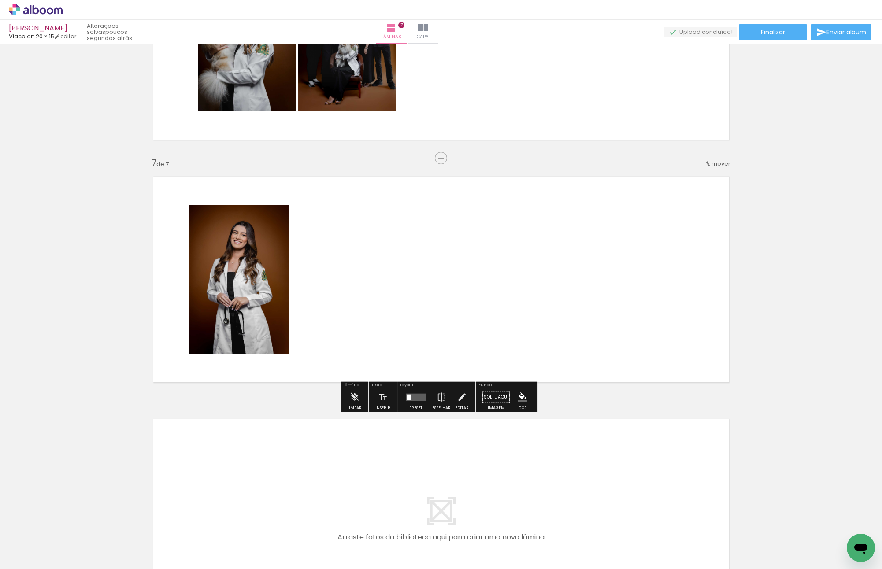
drag, startPoint x: 834, startPoint y: 540, endPoint x: 586, endPoint y: 297, distance: 346.8
click at [675, 364] on quentale-workspace at bounding box center [441, 284] width 882 height 569
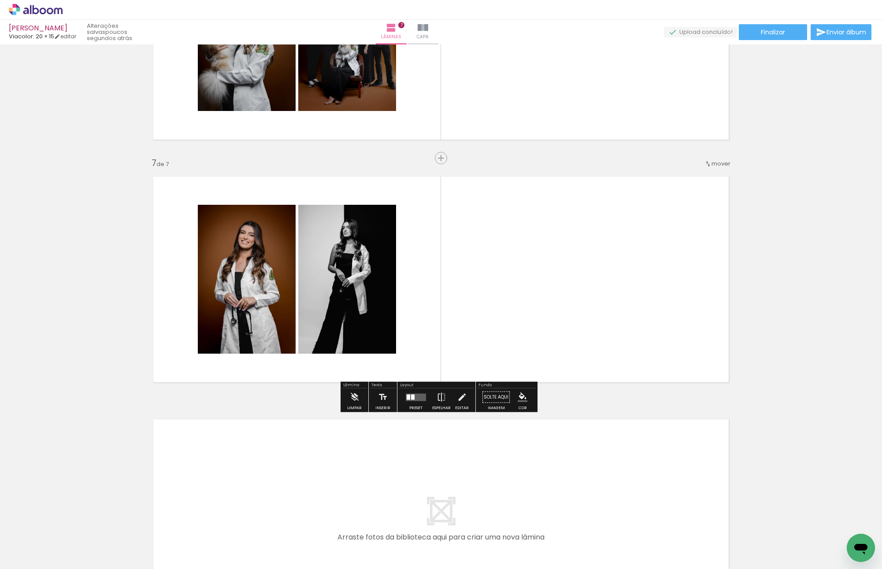
scroll to position [0, 180]
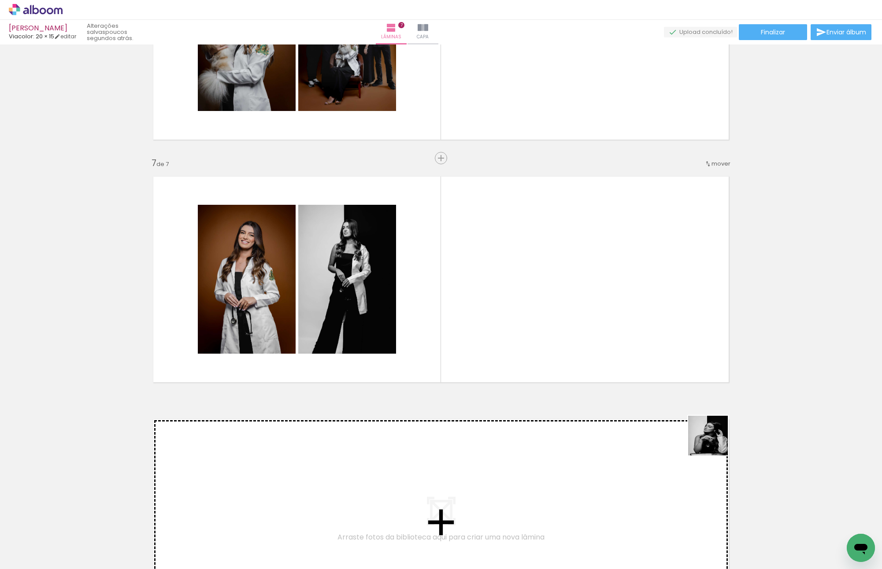
drag, startPoint x: 761, startPoint y: 539, endPoint x: 582, endPoint y: 267, distance: 325.4
click at [583, 268] on quentale-workspace at bounding box center [441, 284] width 882 height 569
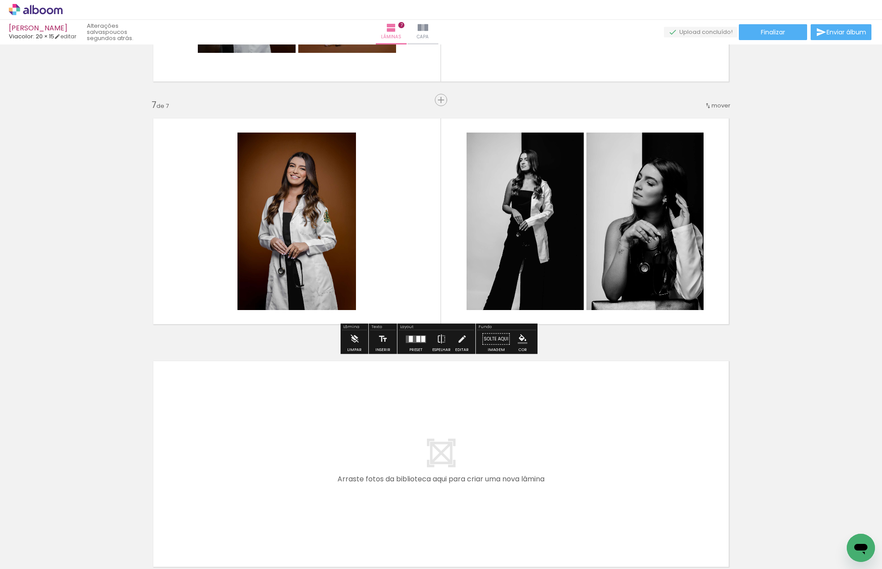
scroll to position [1507, 0]
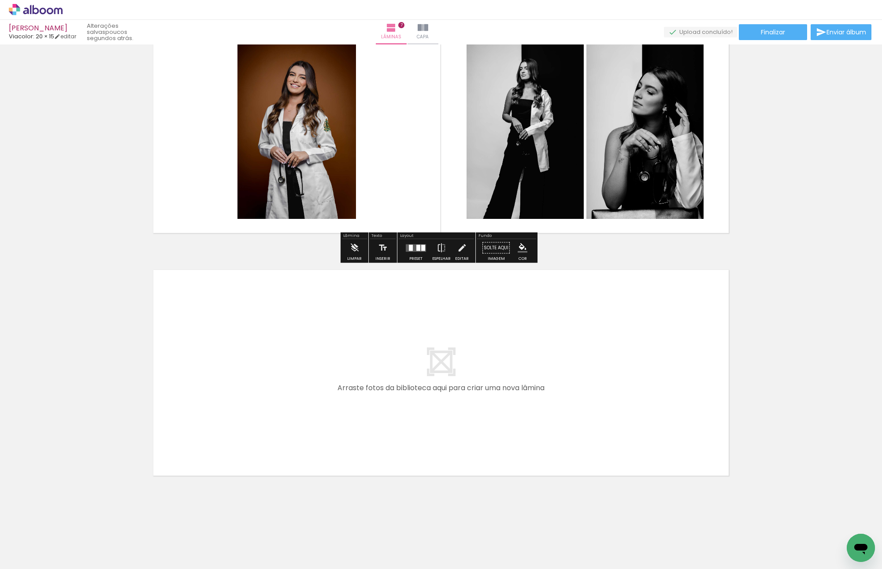
drag, startPoint x: 797, startPoint y: 527, endPoint x: 809, endPoint y: 496, distance: 33.2
click at [574, 382] on quentale-workspace at bounding box center [441, 284] width 882 height 569
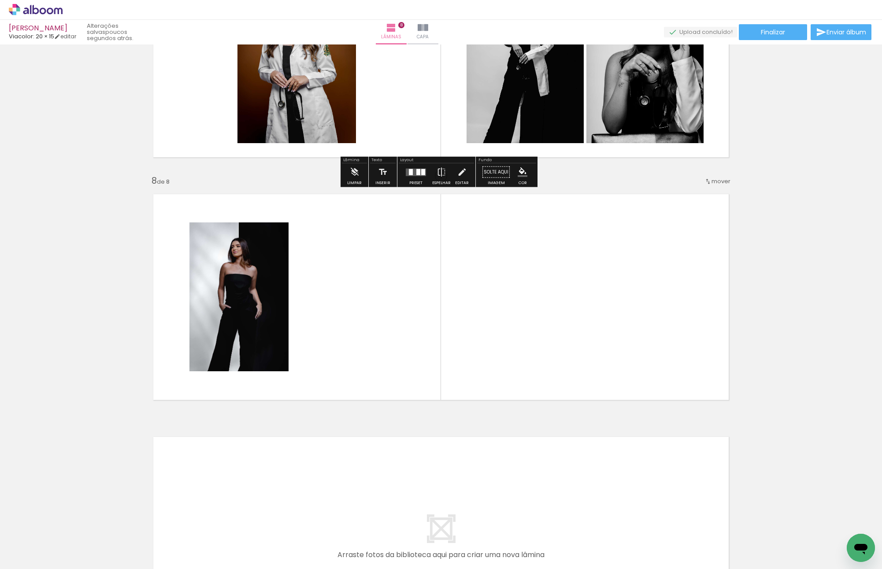
scroll to position [1600, 0]
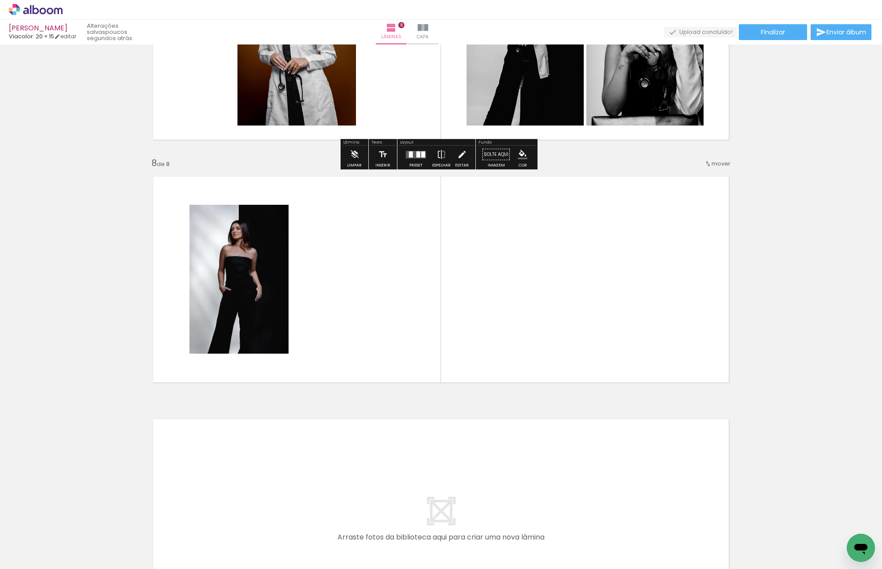
drag, startPoint x: 848, startPoint y: 524, endPoint x: 609, endPoint y: 259, distance: 357.2
click at [590, 248] on quentale-workspace at bounding box center [441, 284] width 882 height 569
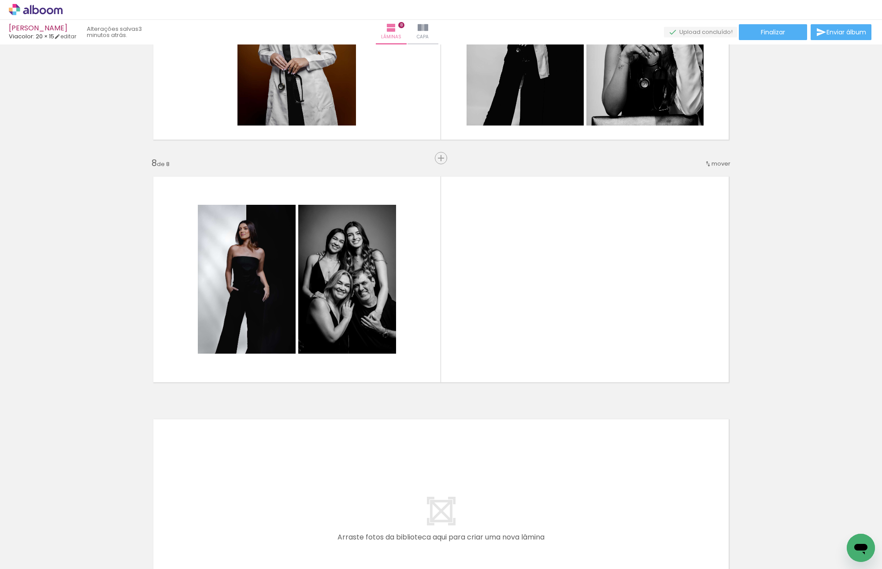
drag, startPoint x: 875, startPoint y: 415, endPoint x: 830, endPoint y: 82, distance: 335.7
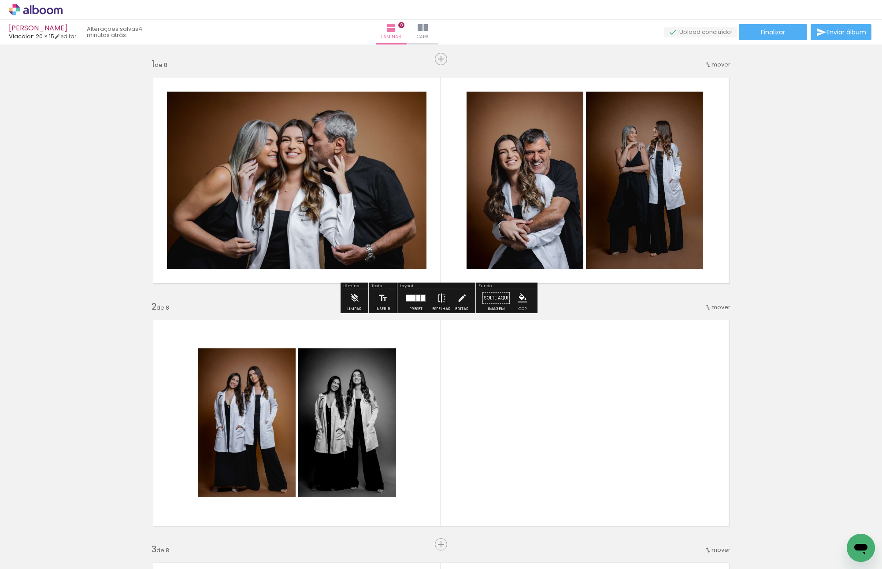
click at [443, 295] on iron-icon at bounding box center [442, 298] width 10 height 18
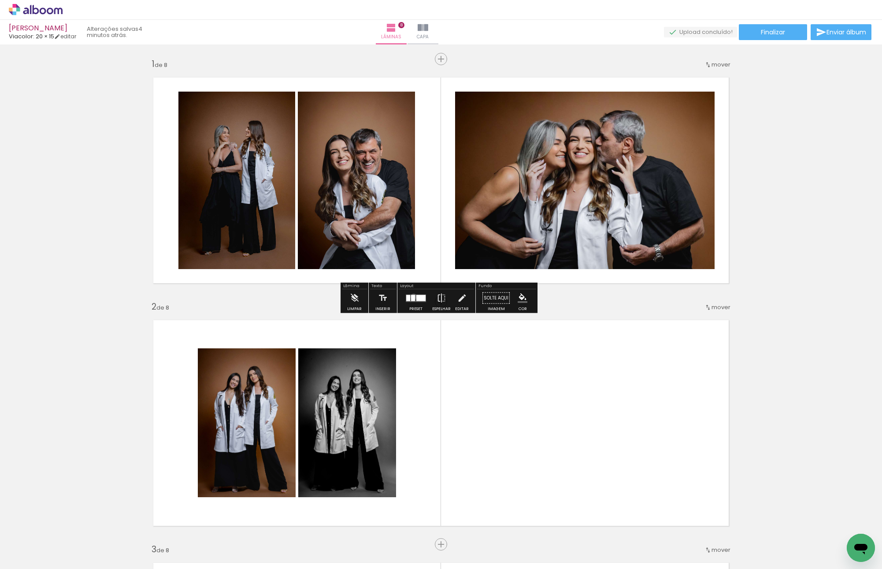
click at [412, 297] on div at bounding box center [413, 298] width 4 height 6
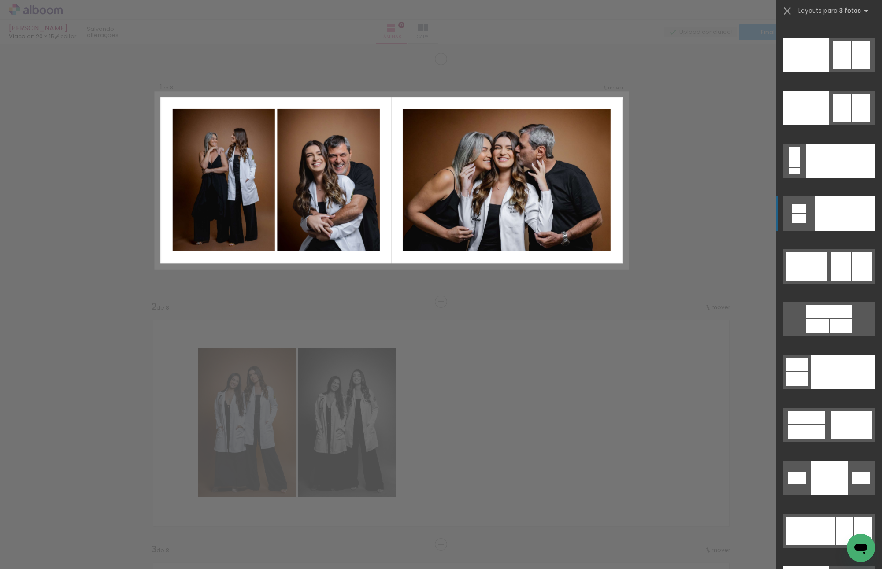
scroll to position [9875, 0]
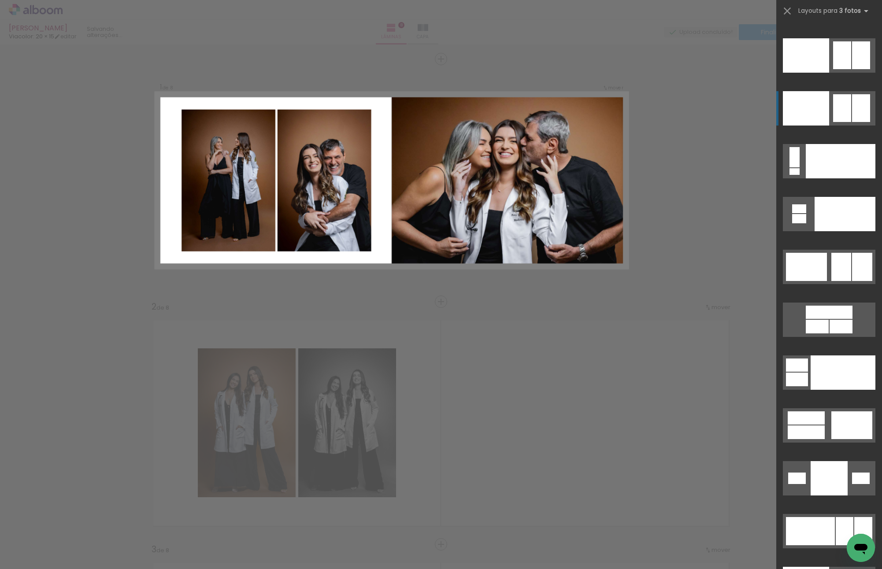
click at [806, 214] on div at bounding box center [799, 218] width 14 height 9
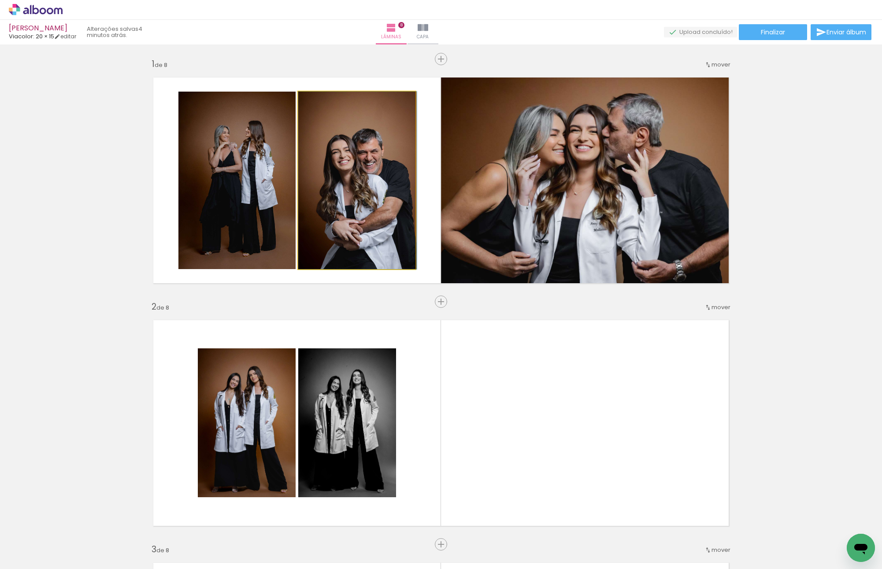
drag, startPoint x: 372, startPoint y: 189, endPoint x: 315, endPoint y: 183, distance: 58.1
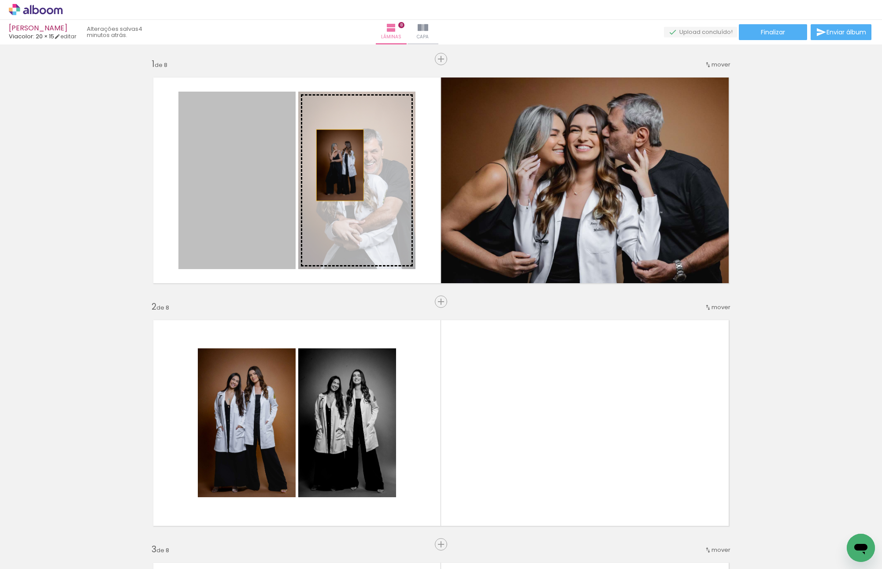
drag, startPoint x: 265, startPoint y: 170, endPoint x: 354, endPoint y: 163, distance: 89.2
click at [0, 0] on slot at bounding box center [0, 0] width 0 height 0
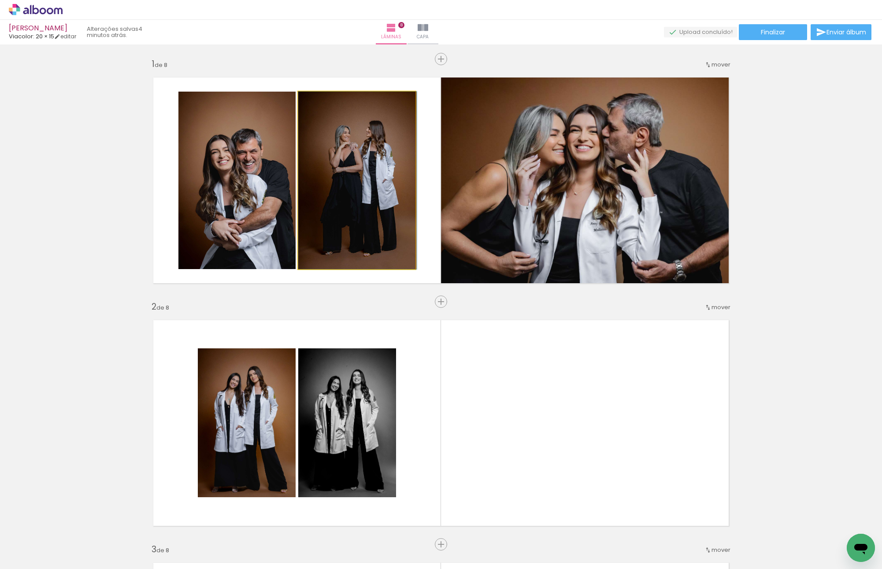
drag, startPoint x: 346, startPoint y: 171, endPoint x: 356, endPoint y: 167, distance: 10.5
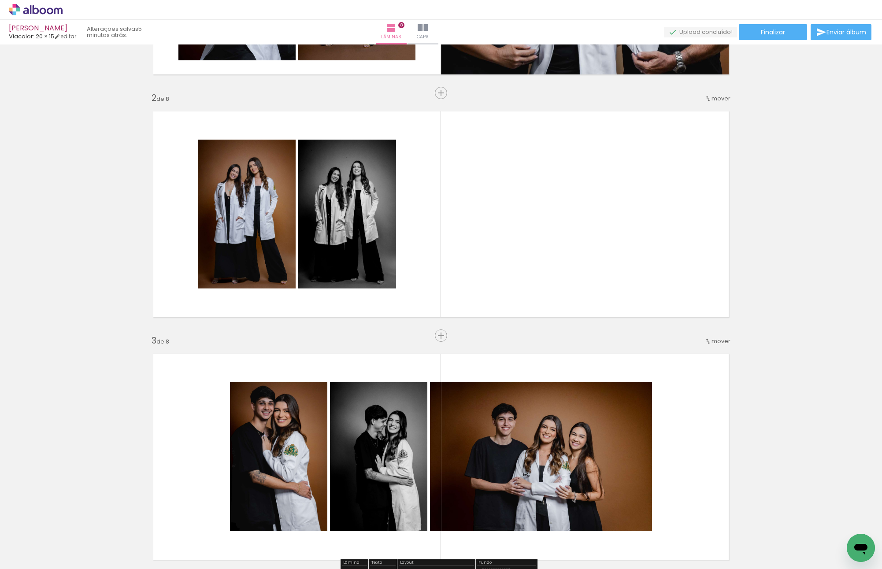
scroll to position [264, 0]
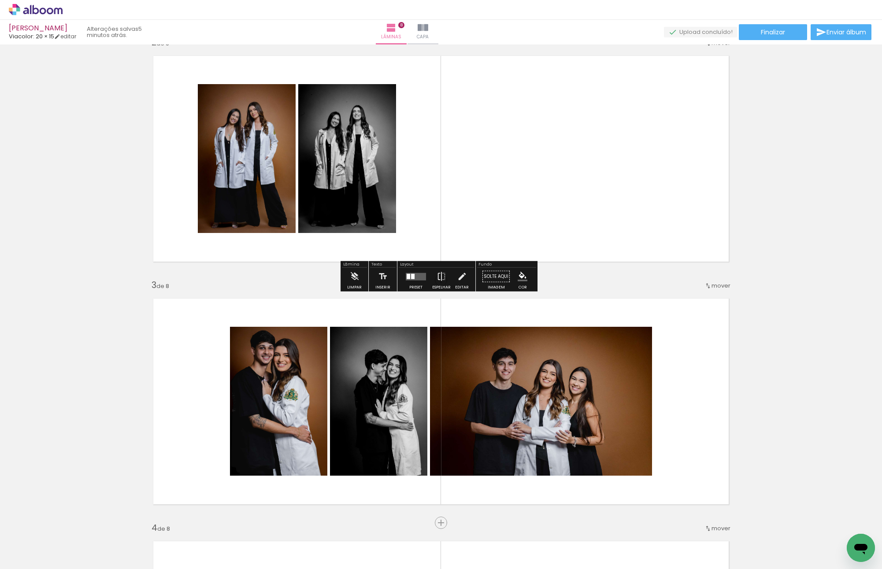
drag, startPoint x: 496, startPoint y: 158, endPoint x: 502, endPoint y: 159, distance: 5.8
click at [496, 158] on quentale-layouter at bounding box center [441, 158] width 590 height 221
click at [0, 0] on slot "P&B" at bounding box center [0, 0] width 0 height 0
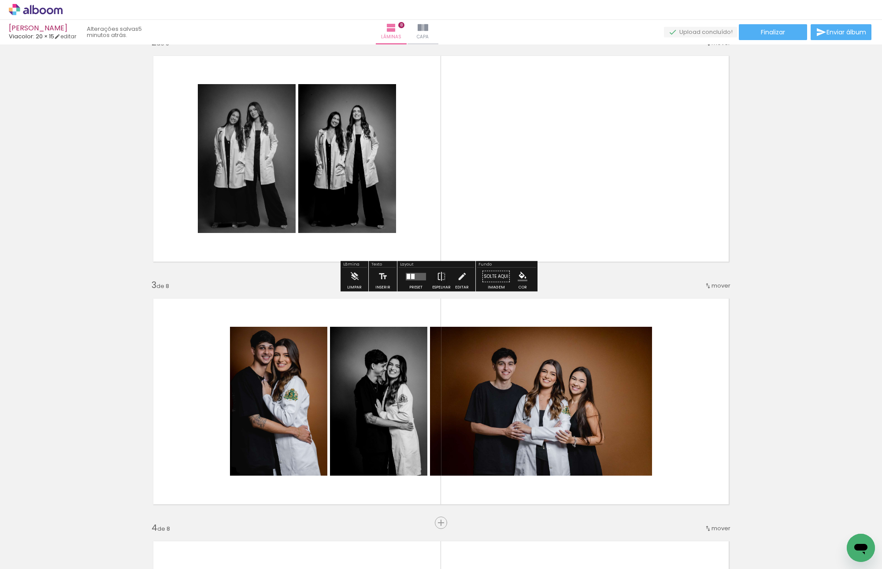
click at [522, 203] on quentale-layouter at bounding box center [441, 158] width 590 height 221
click at [320, 57] on quentale-layouter at bounding box center [441, 158] width 590 height 221
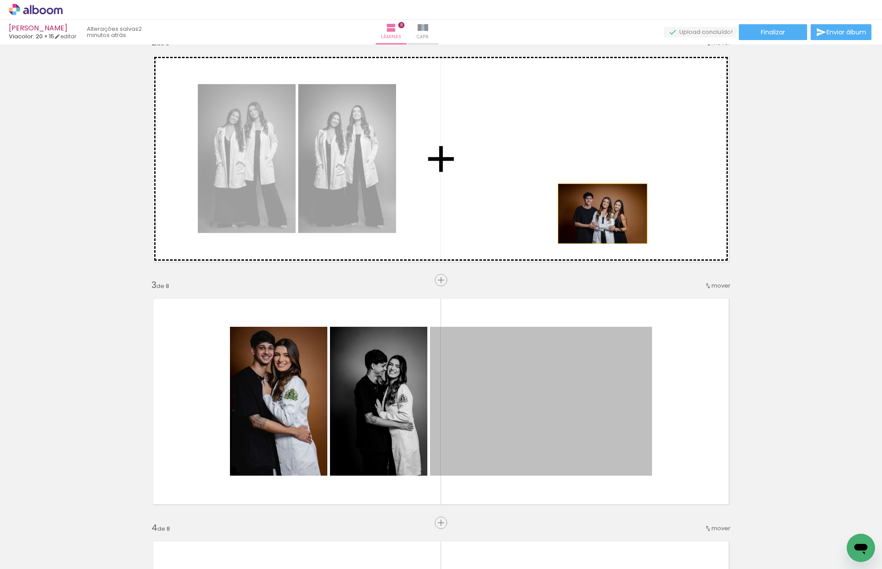
drag, startPoint x: 574, startPoint y: 399, endPoint x: 599, endPoint y: 214, distance: 186.7
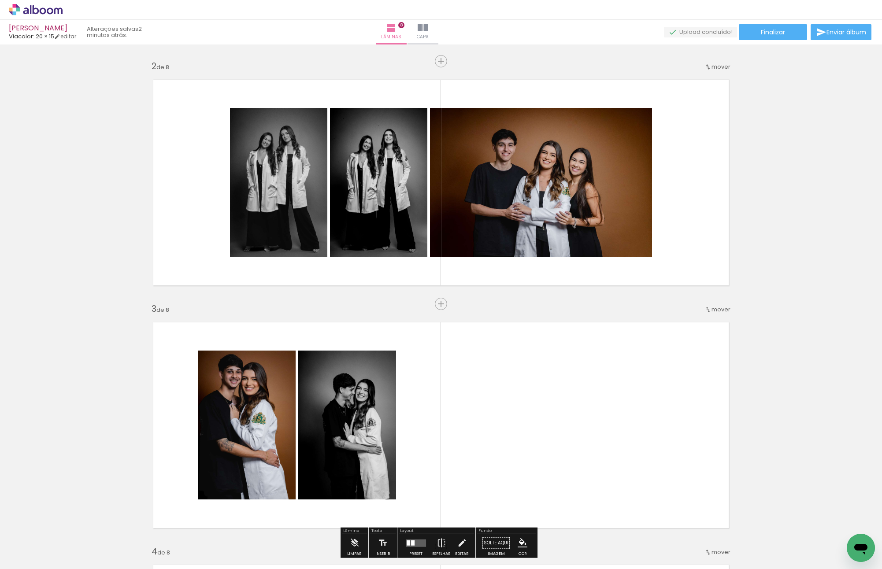
scroll to position [220, 0]
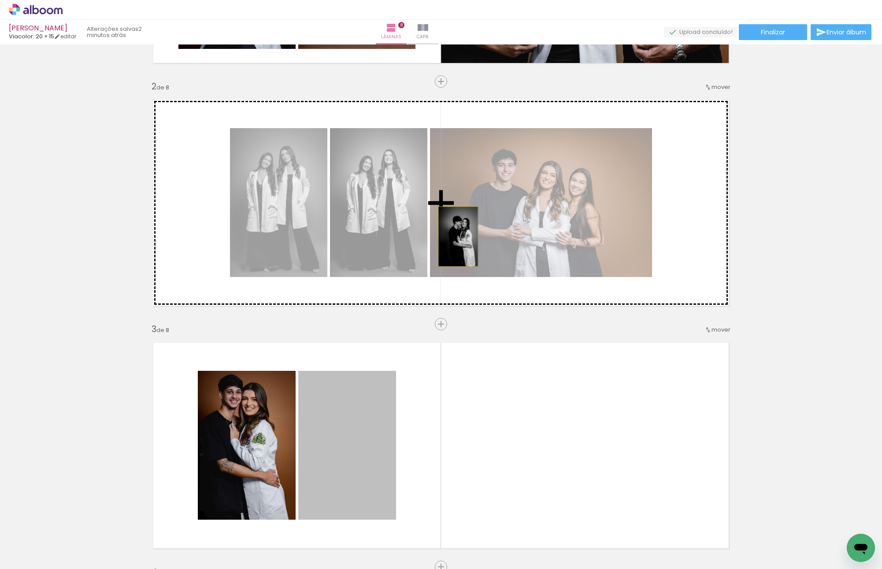
drag, startPoint x: 344, startPoint y: 469, endPoint x: 455, endPoint y: 237, distance: 257.4
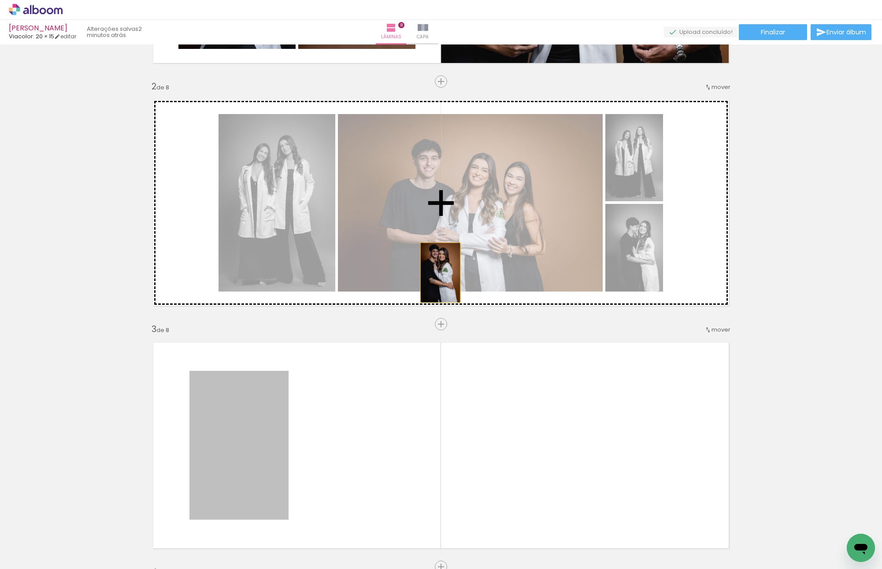
drag, startPoint x: 259, startPoint y: 447, endPoint x: 437, endPoint y: 272, distance: 249.9
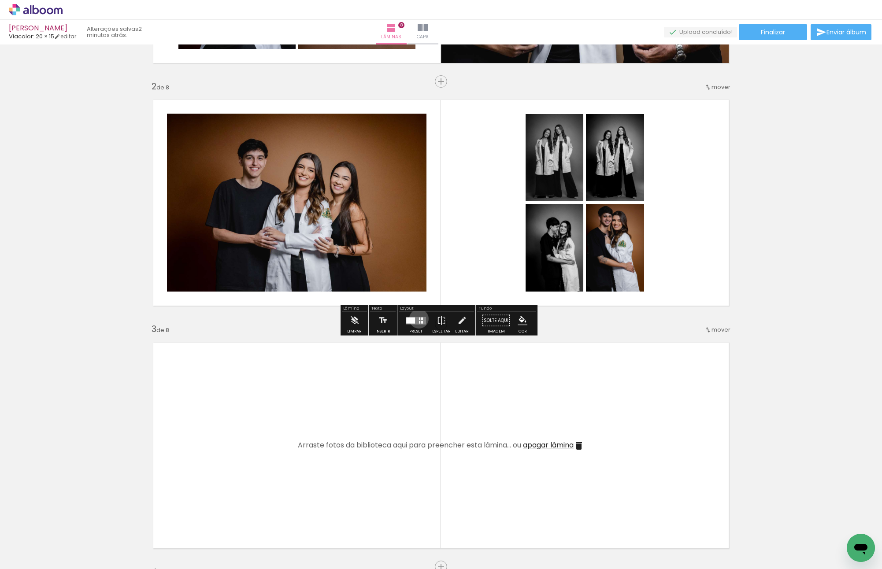
click at [419, 319] on div at bounding box center [419, 318] width 1 height 3
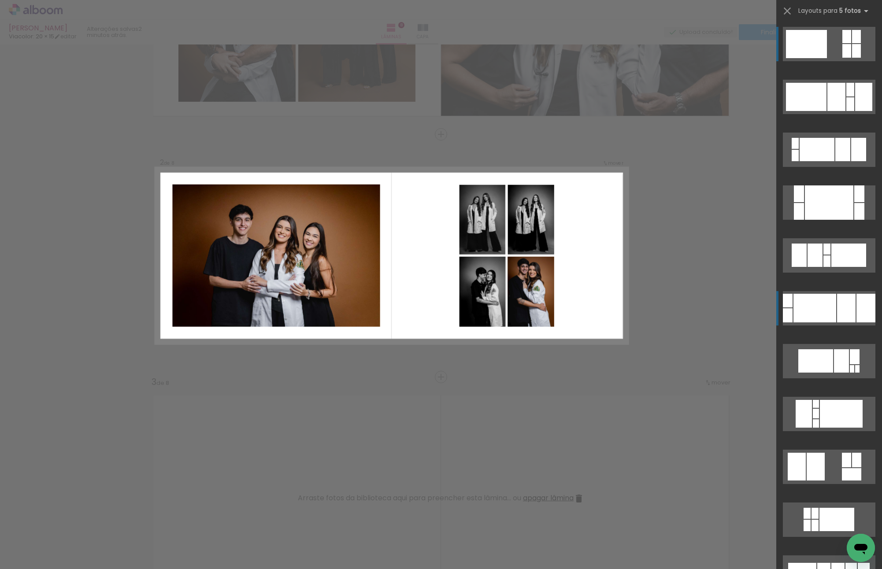
scroll to position [144, 0]
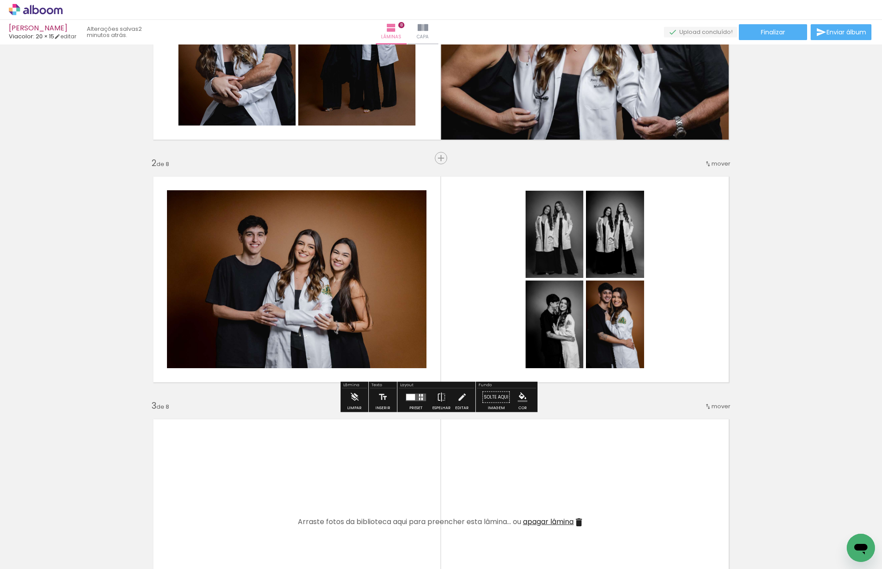
click at [696, 267] on quentale-layouter at bounding box center [441, 279] width 590 height 221
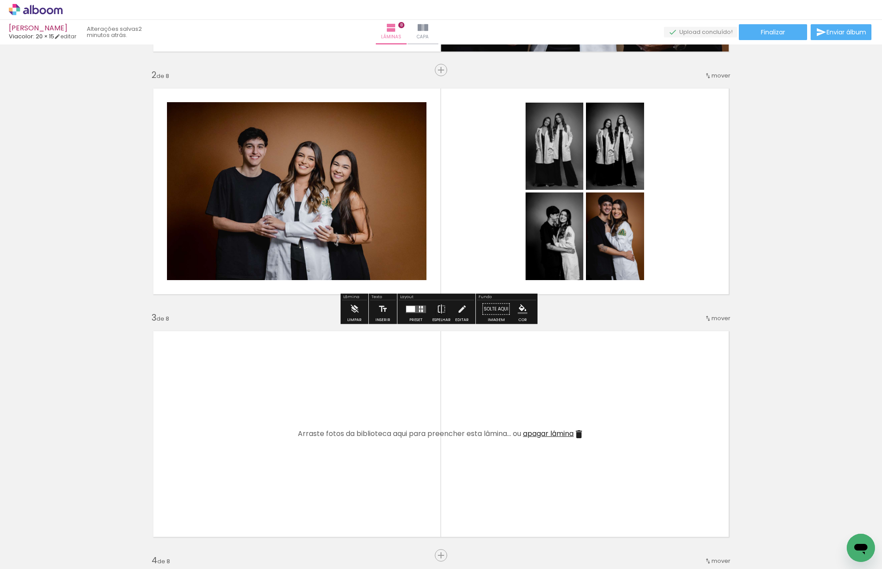
scroll to position [0, 180]
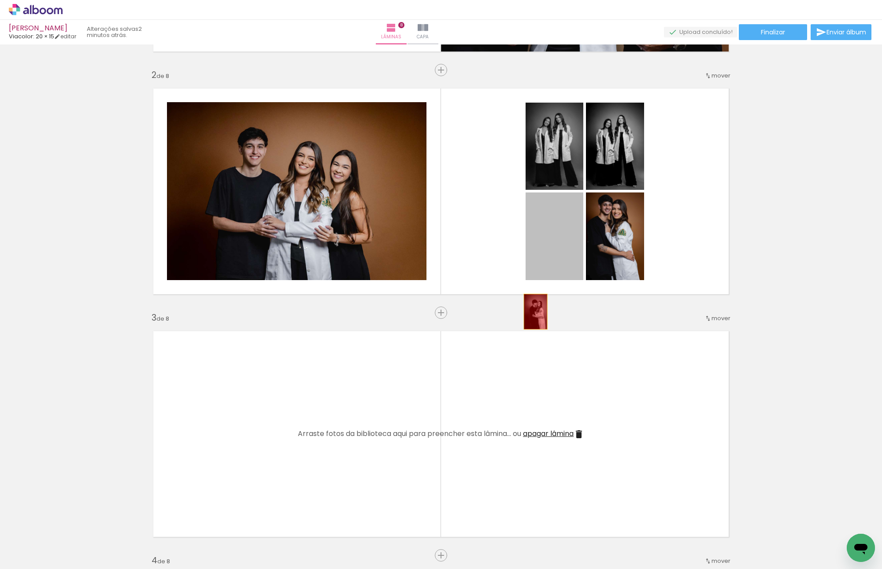
drag, startPoint x: 560, startPoint y: 237, endPoint x: 604, endPoint y: 371, distance: 141.3
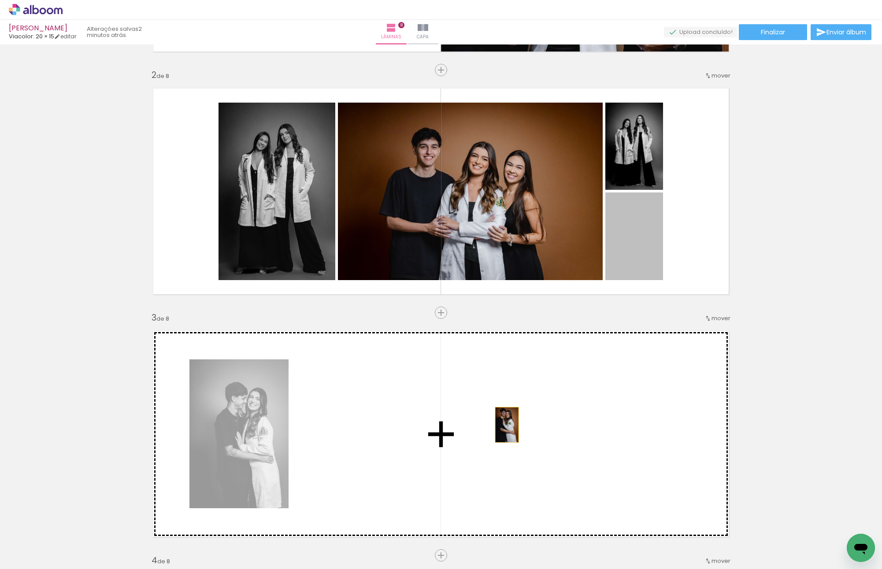
drag, startPoint x: 611, startPoint y: 333, endPoint x: 538, endPoint y: 504, distance: 185.8
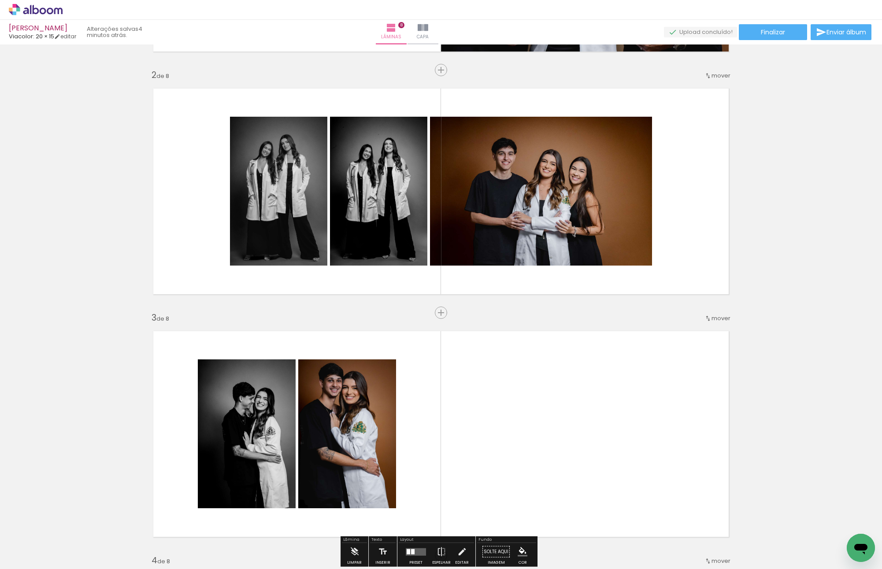
scroll to position [144, 0]
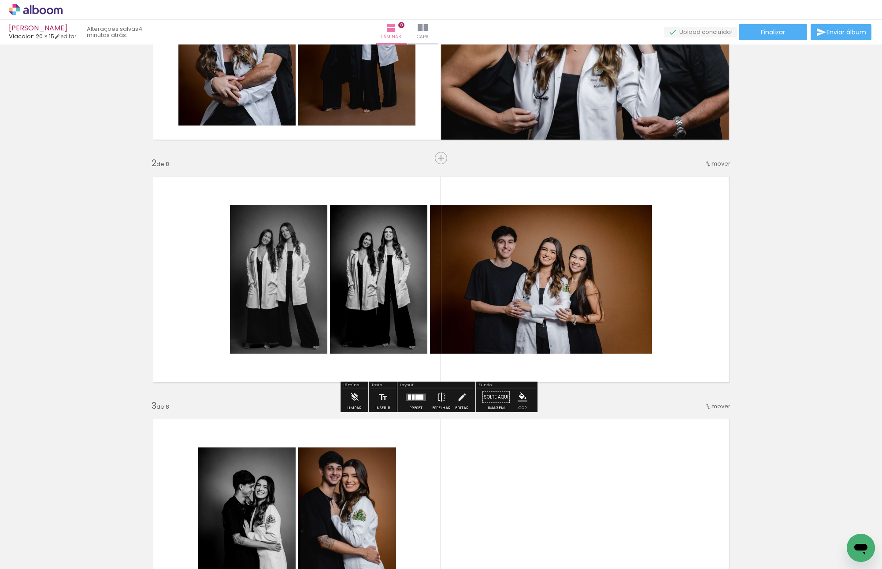
click at [0, 0] on slot at bounding box center [0, 0] width 0 height 0
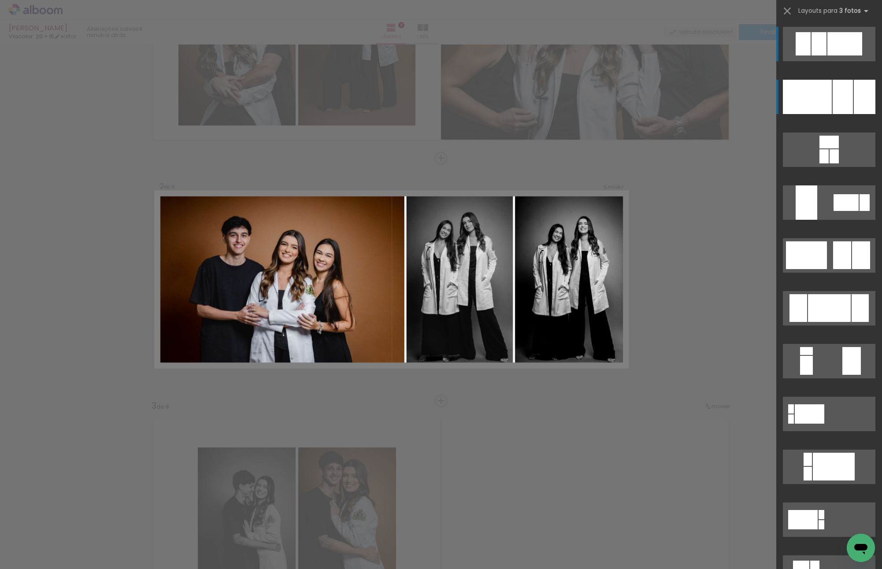
click at [847, 92] on div at bounding box center [843, 97] width 20 height 34
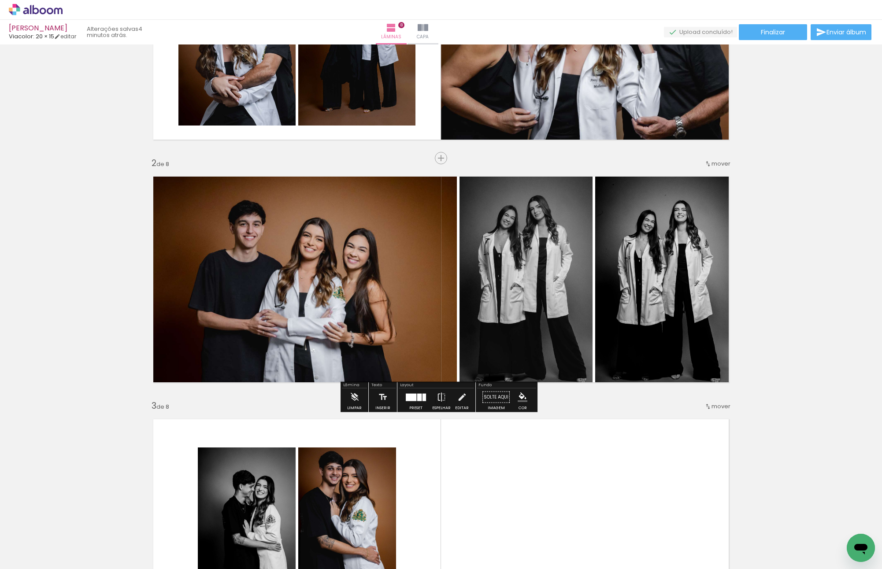
click at [0, 0] on slot "P&B" at bounding box center [0, 0] width 0 height 0
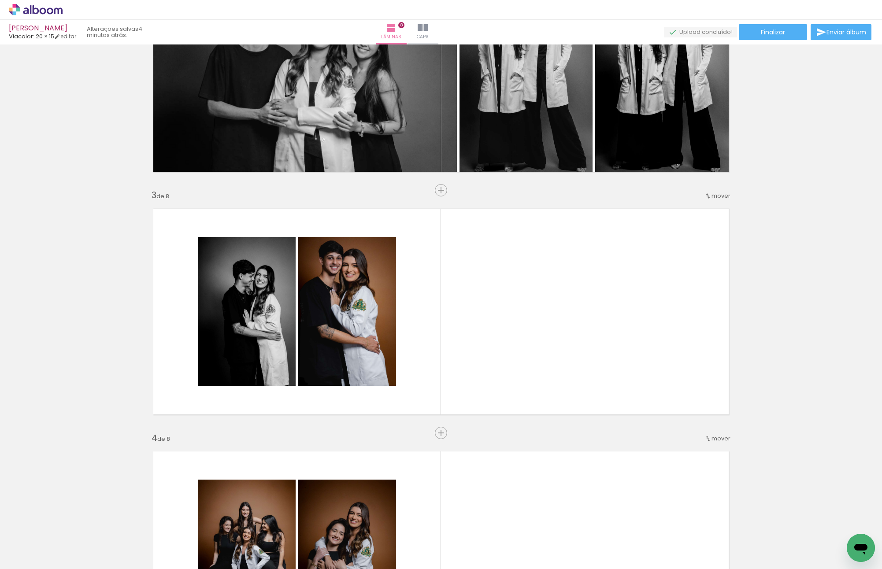
scroll to position [397, 0]
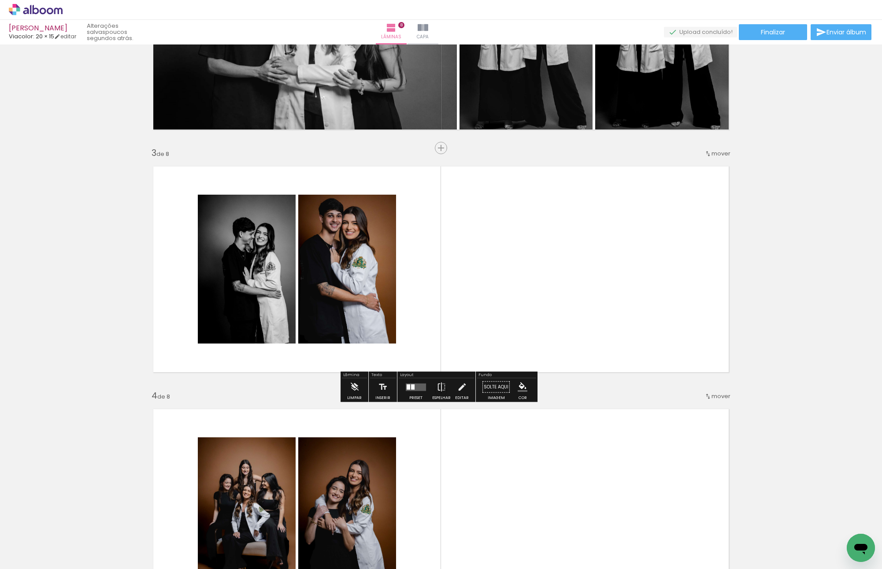
click at [543, 208] on quentale-layouter at bounding box center [441, 269] width 590 height 221
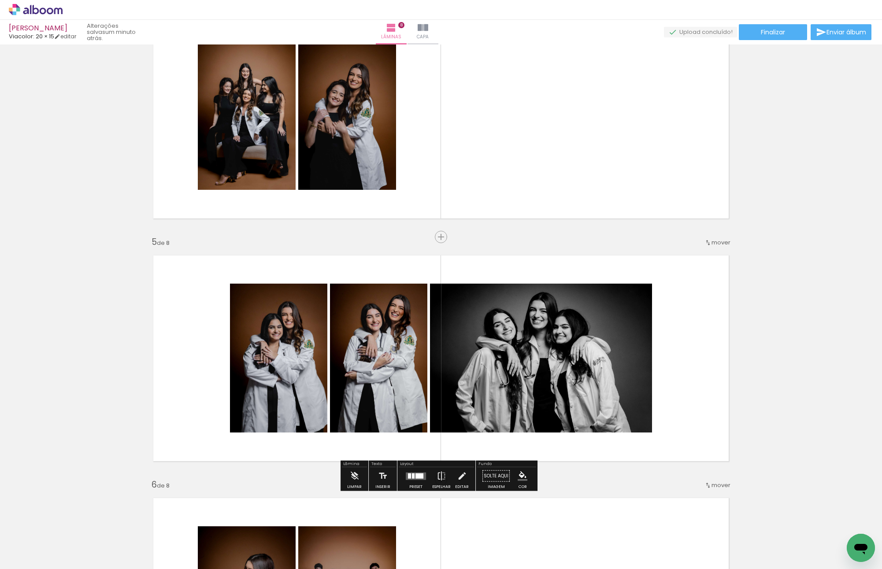
scroll to position [881, 0]
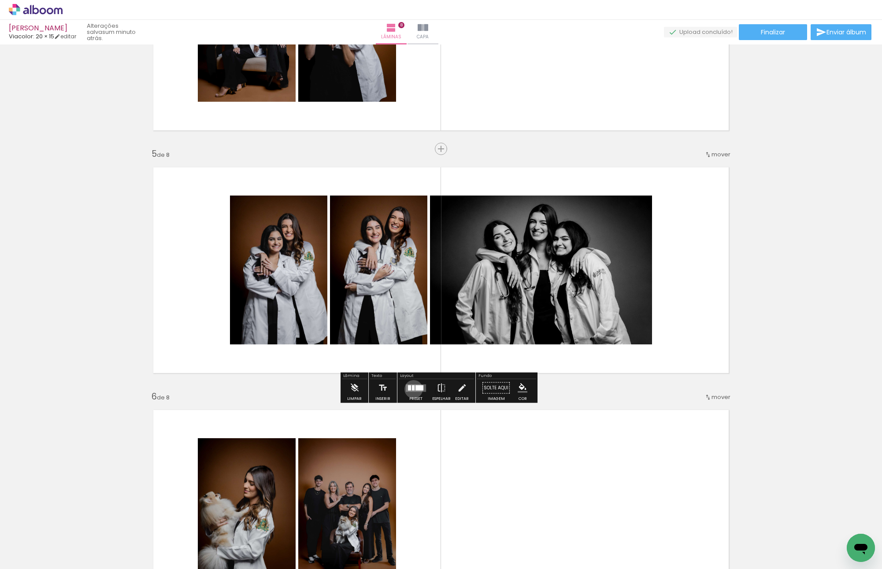
click at [412, 389] on div at bounding box center [413, 387] width 3 height 5
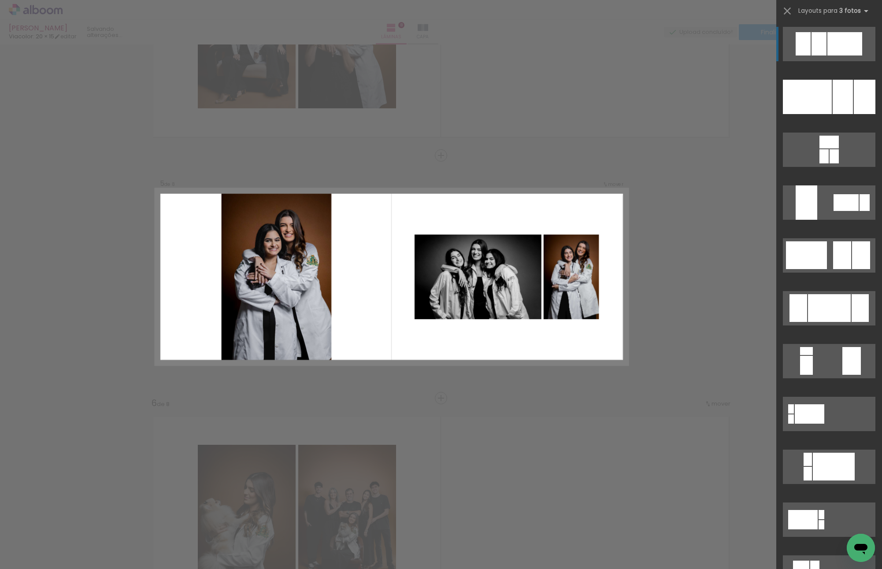
scroll to position [872, 0]
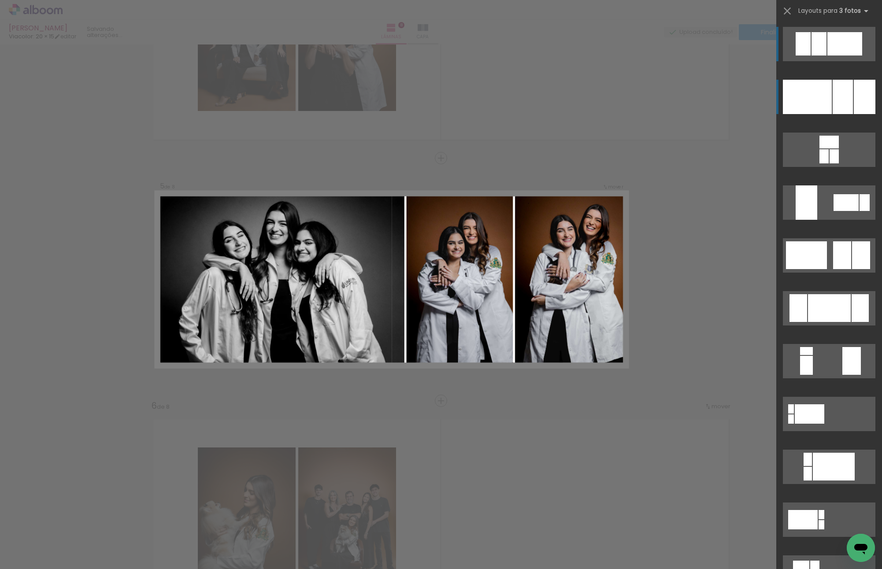
click at [842, 93] on div at bounding box center [843, 97] width 20 height 34
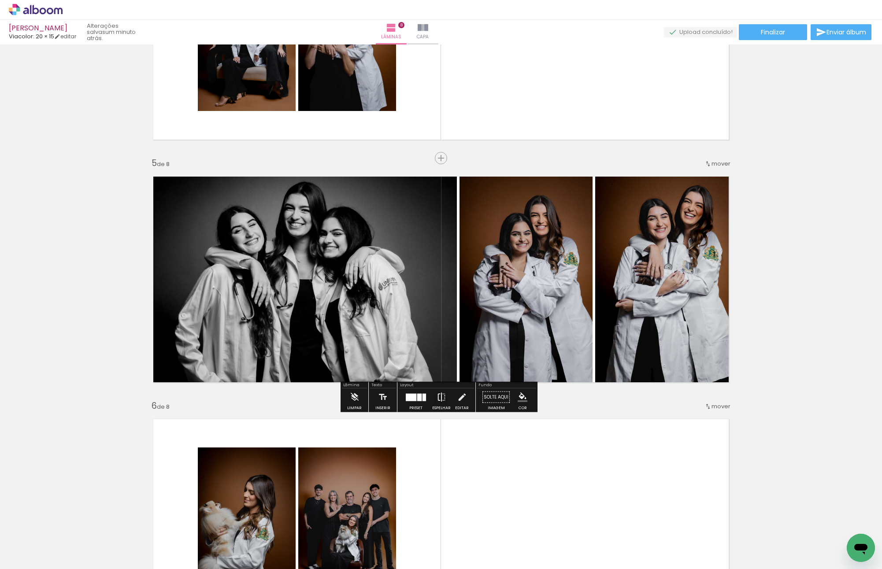
click at [444, 402] on paper-button "Espelhar" at bounding box center [441, 400] width 23 height 22
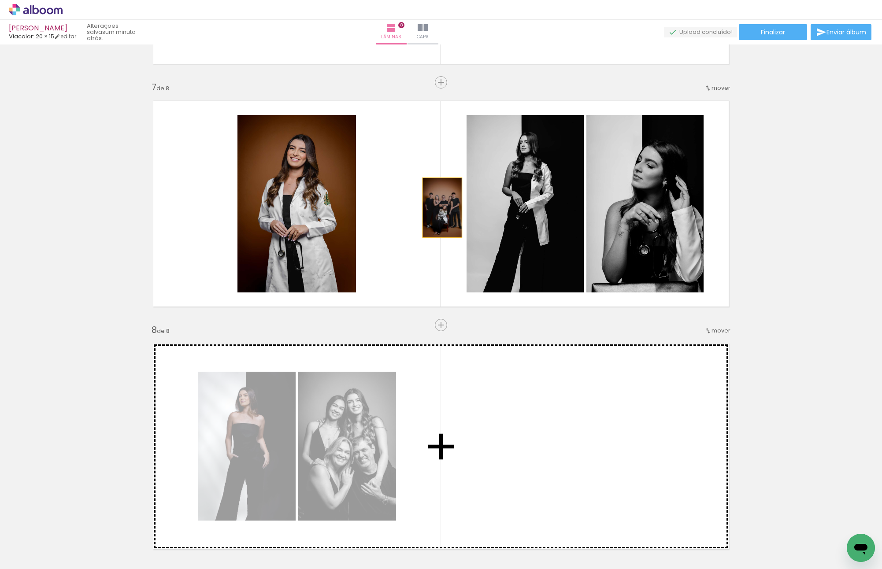
scroll to position [1489, 0]
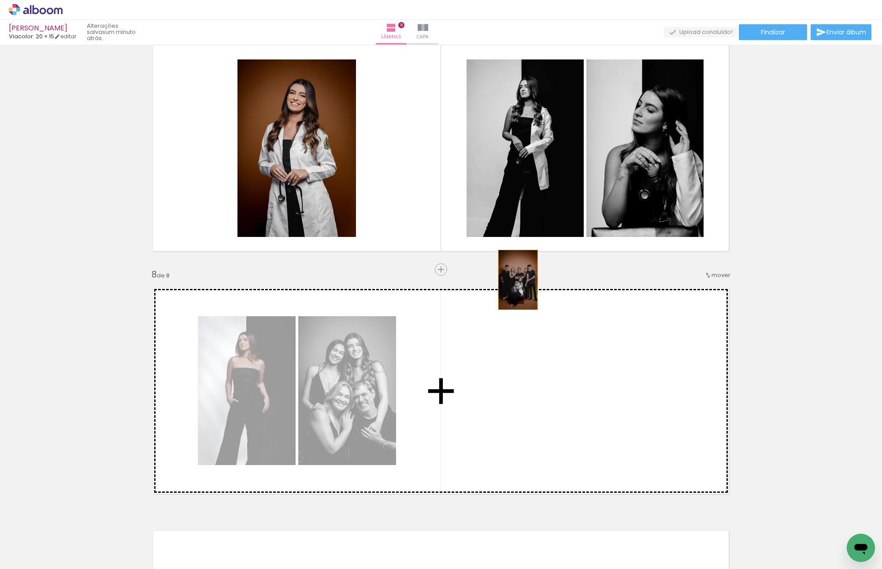
drag, startPoint x: 346, startPoint y: 105, endPoint x: 517, endPoint y: 453, distance: 388.0
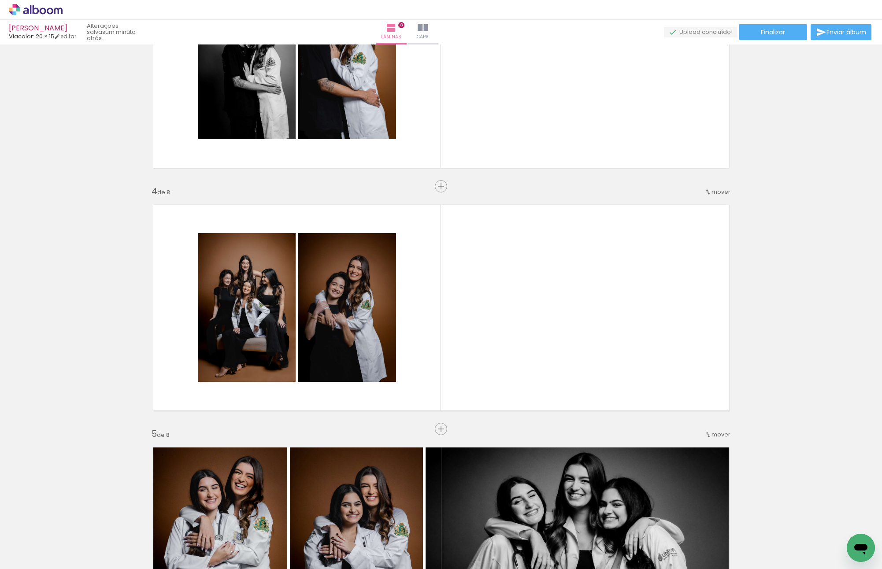
scroll to position [0, 0]
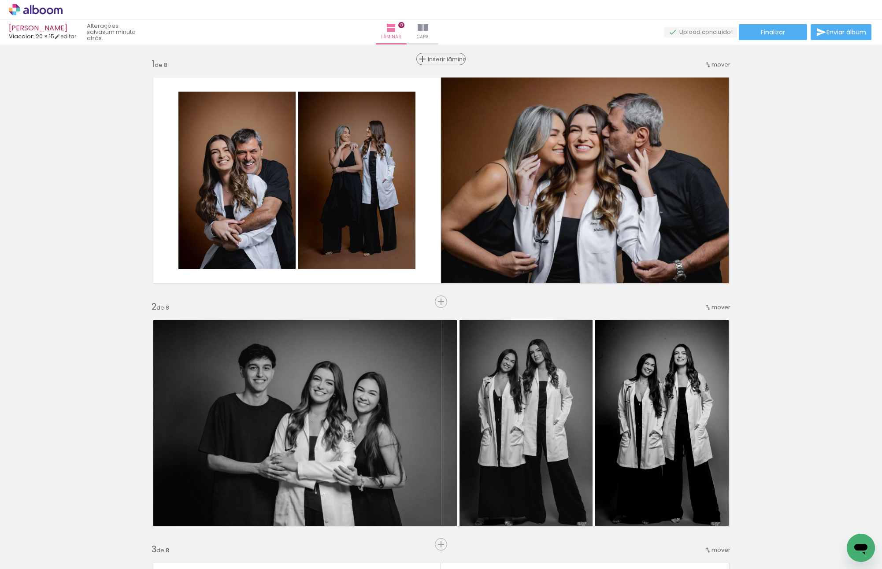
click at [431, 59] on span "Inserir lâmina" at bounding box center [445, 59] width 34 height 6
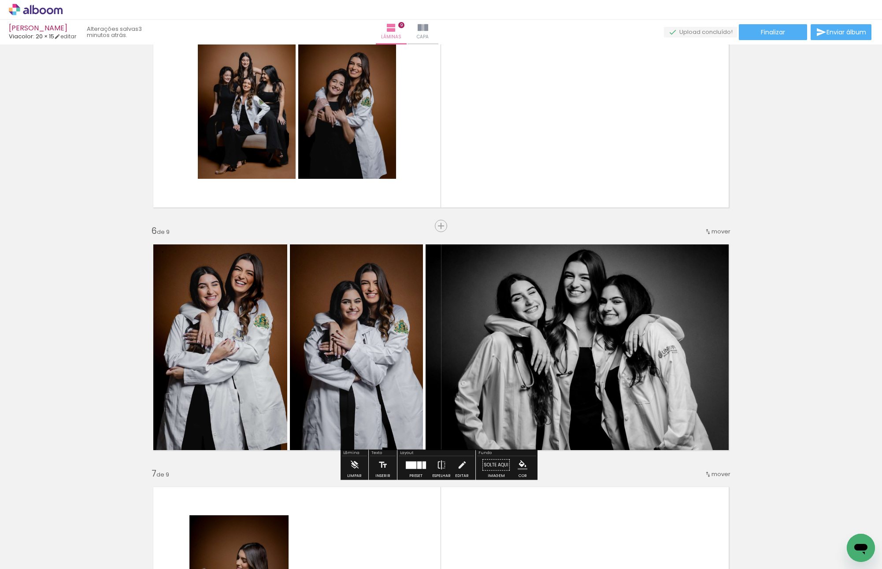
scroll to position [969, 0]
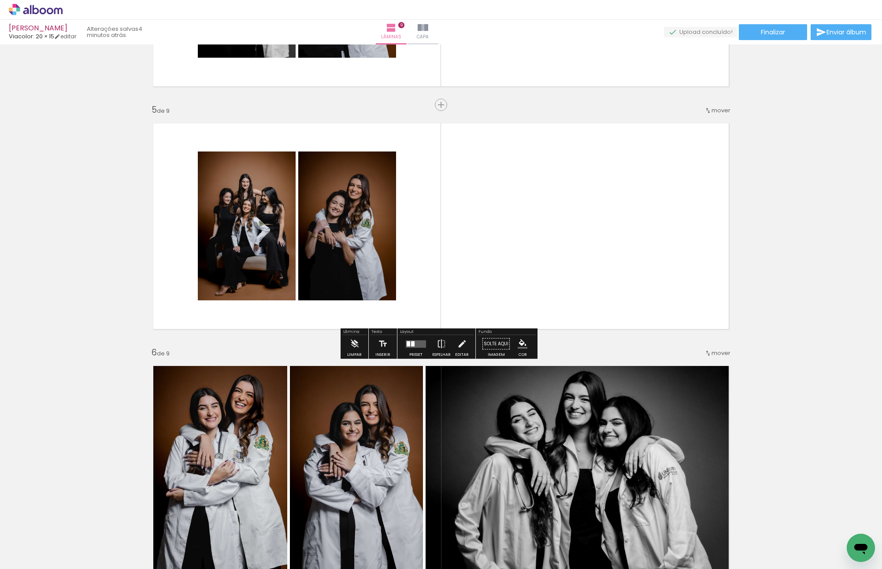
click at [521, 254] on quentale-layouter at bounding box center [441, 226] width 590 height 221
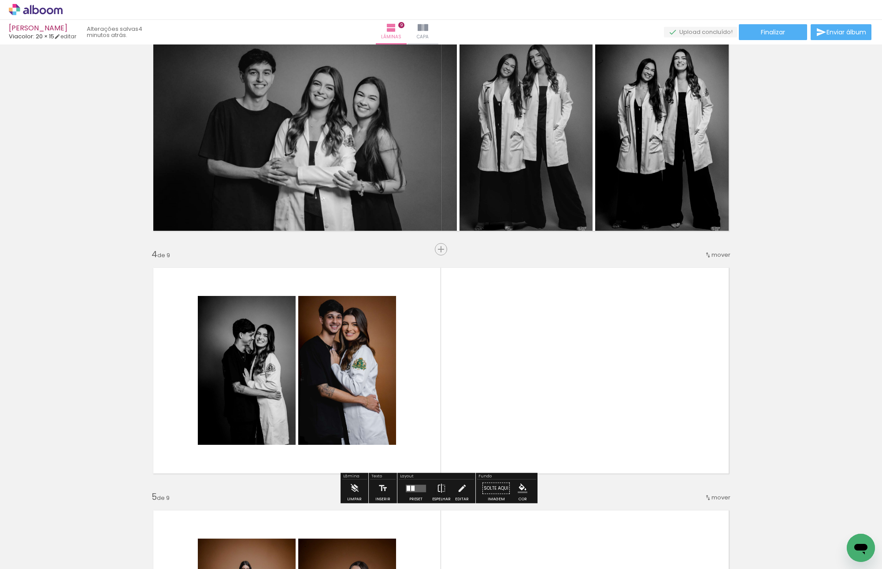
scroll to position [573, 0]
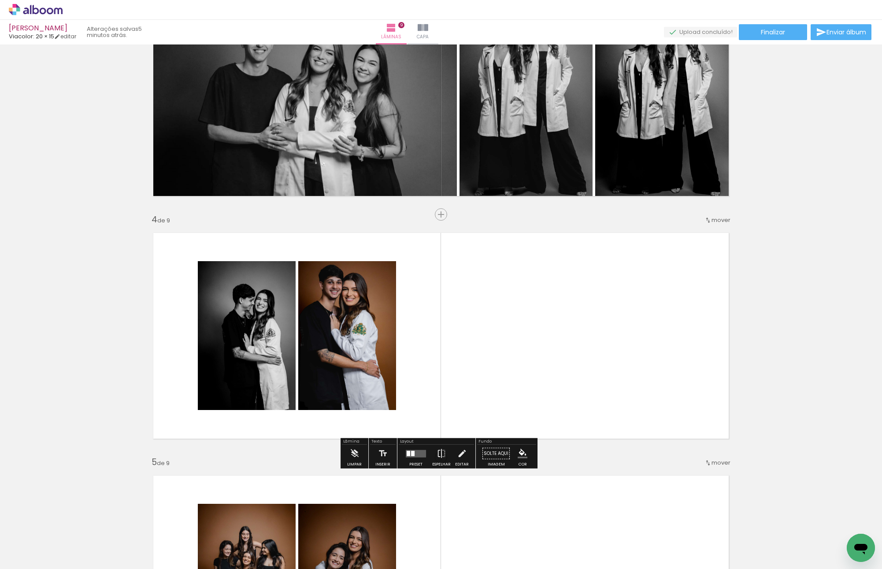
click at [557, 309] on quentale-layouter at bounding box center [441, 336] width 590 height 221
